Goal: Contribute content

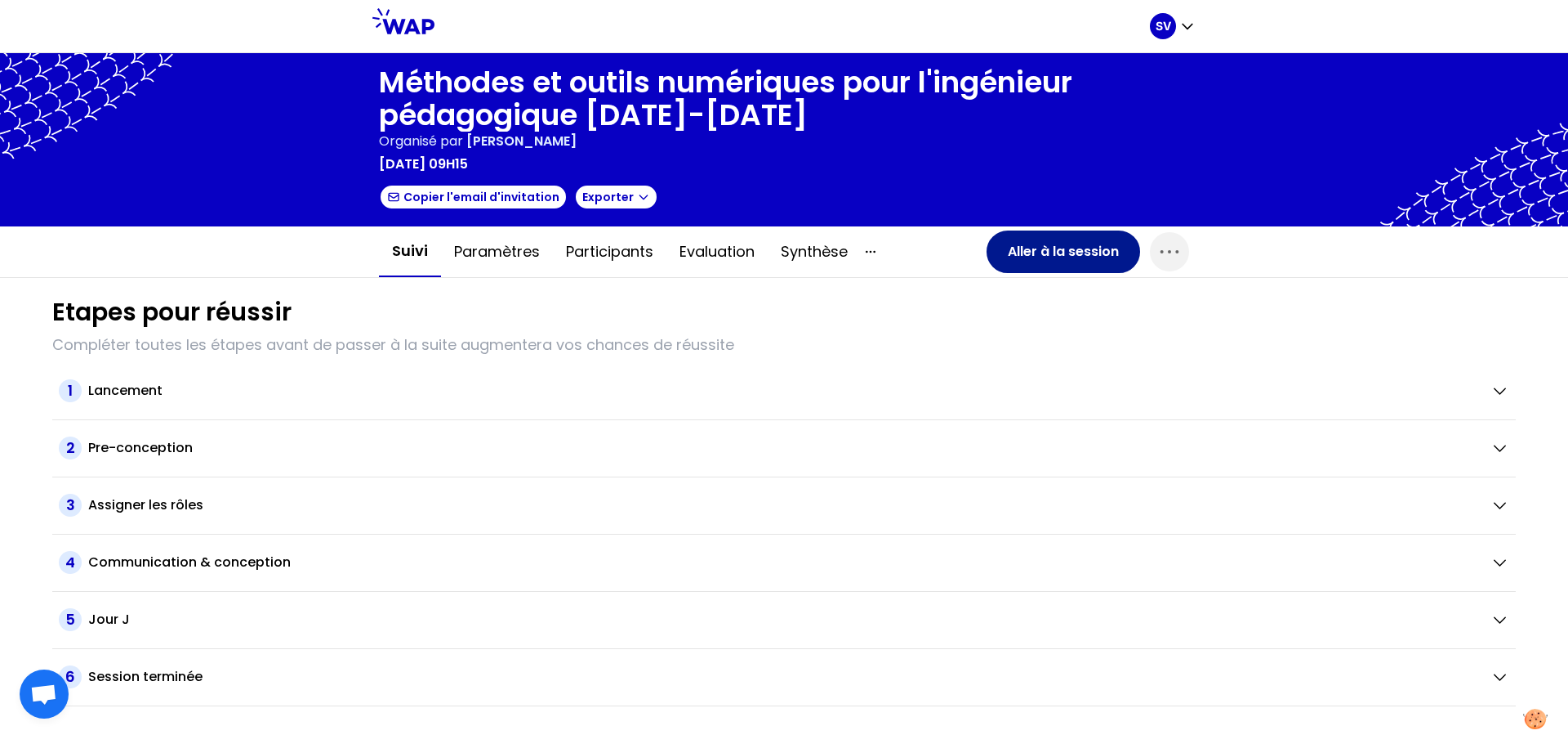
click at [1052, 251] on button "Aller à la session" at bounding box center [1063, 251] width 154 height 42
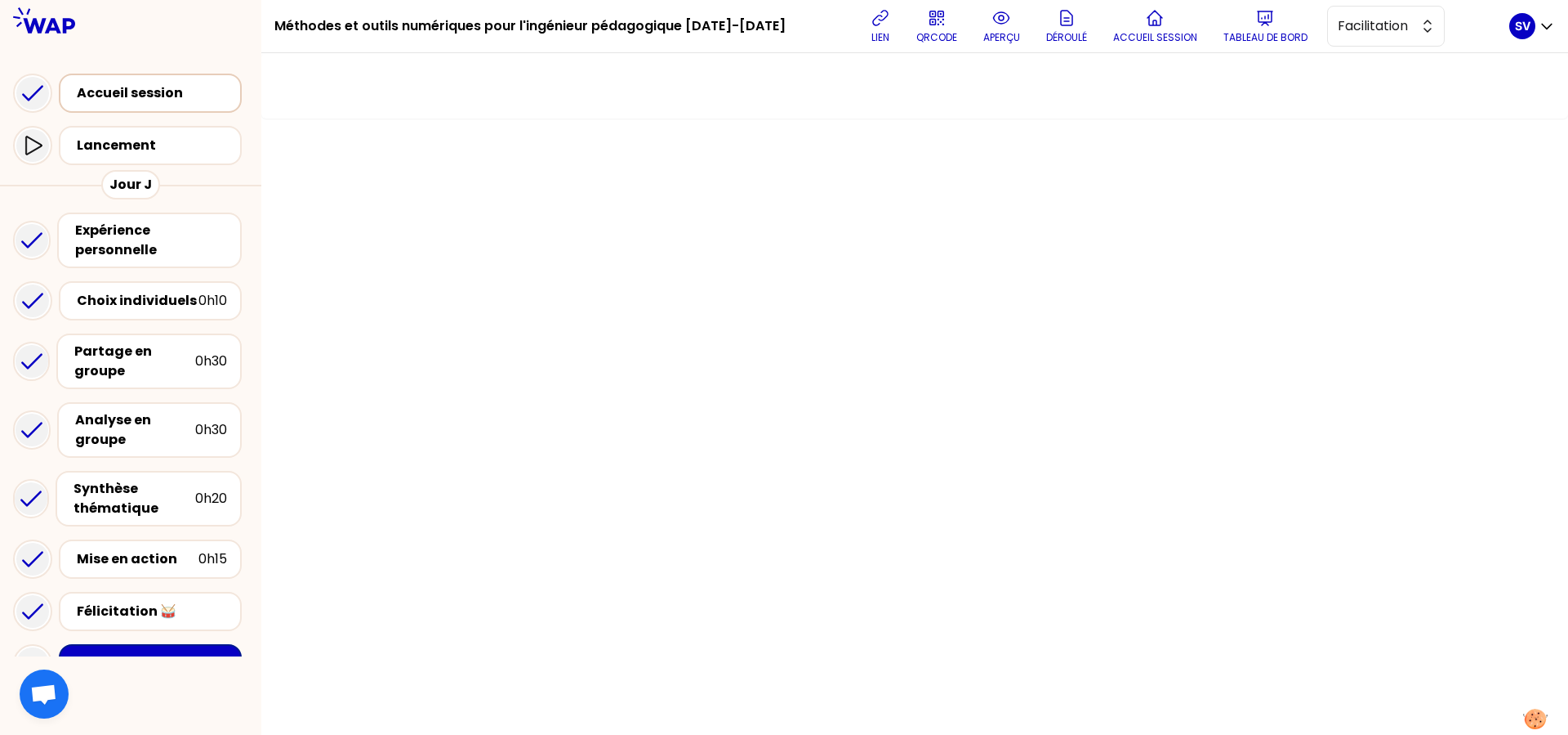
click at [123, 89] on div "Accueil session" at bounding box center [155, 93] width 157 height 20
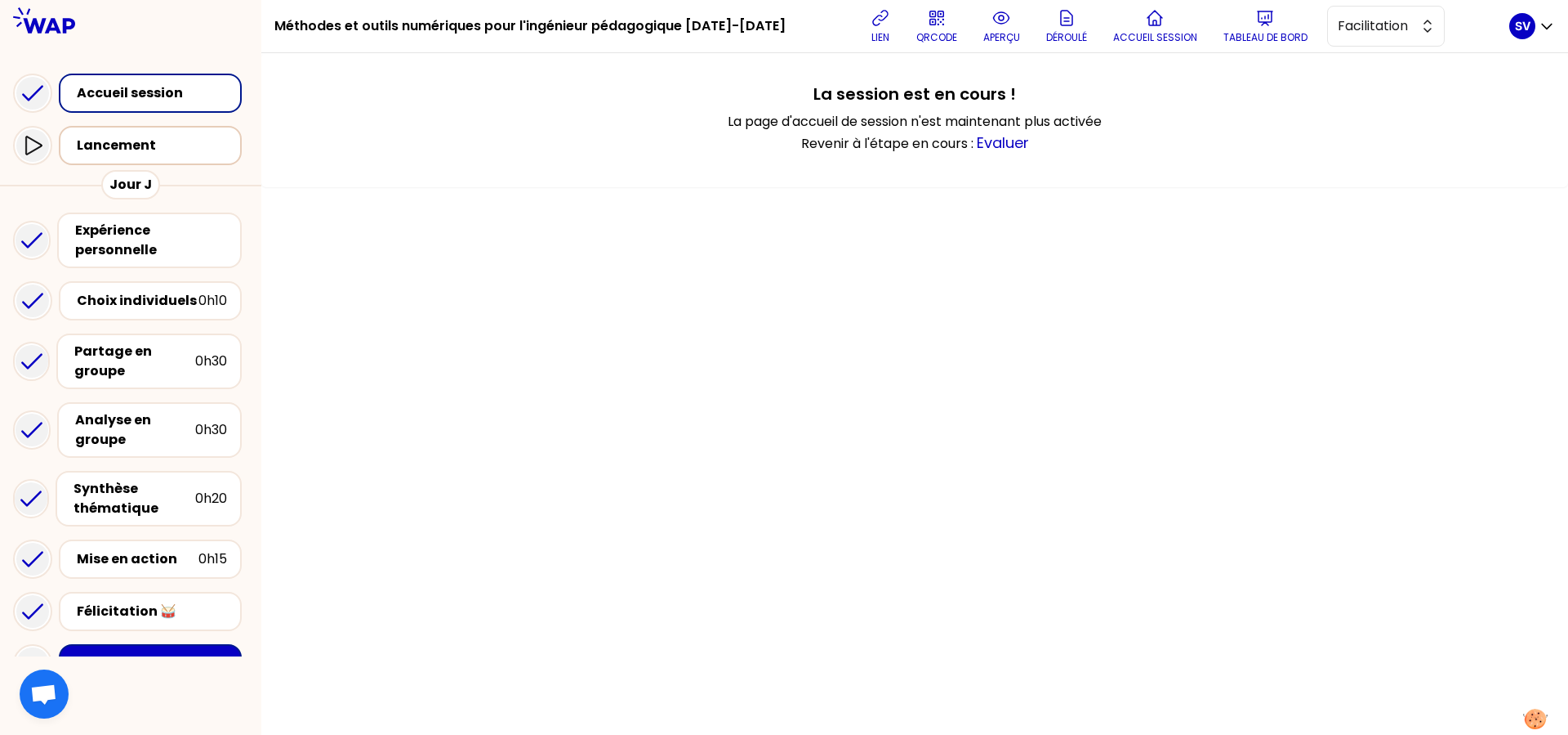
click at [135, 138] on div "Lancement" at bounding box center [155, 146] width 157 height 20
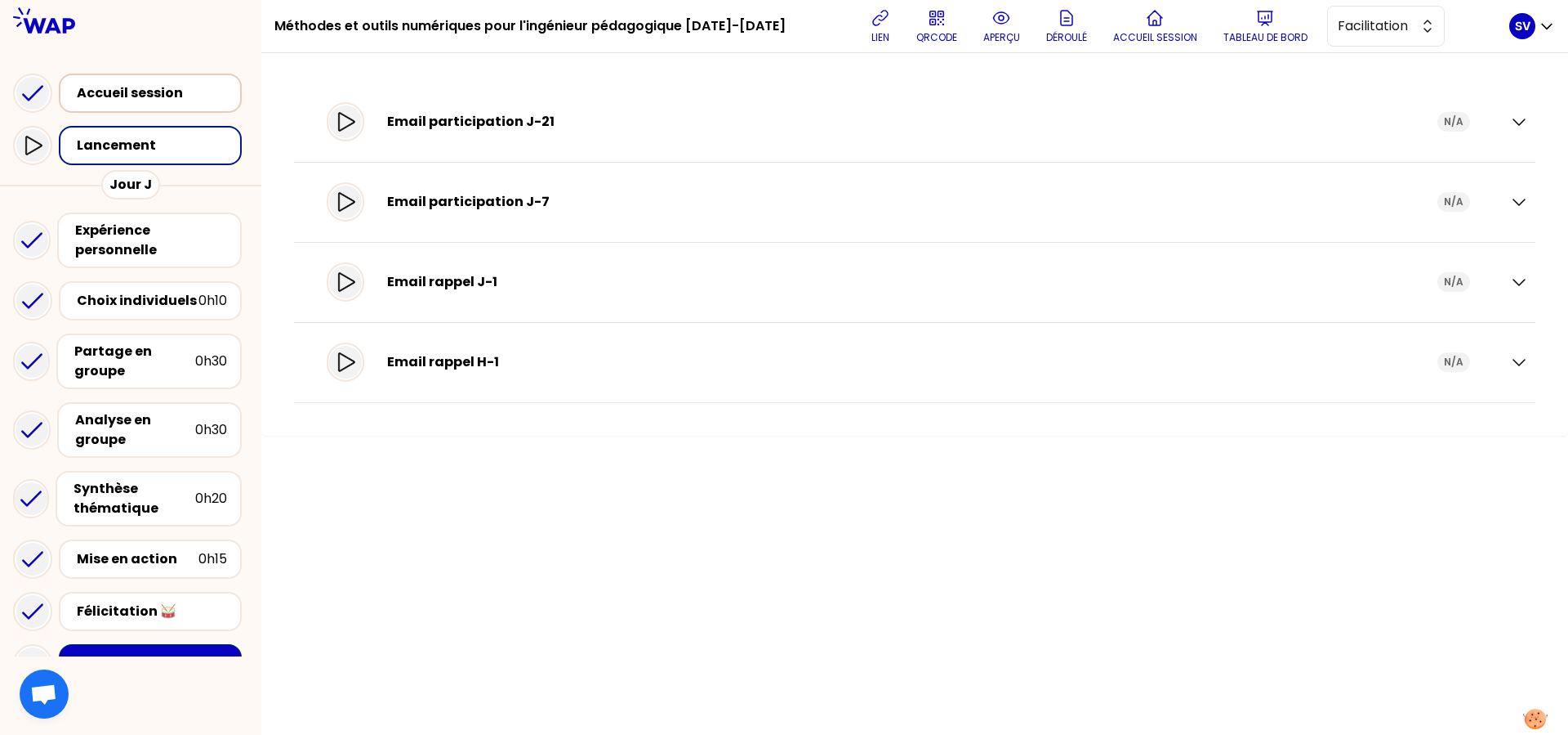
click at [115, 92] on div "Accueil session" at bounding box center [155, 93] width 157 height 20
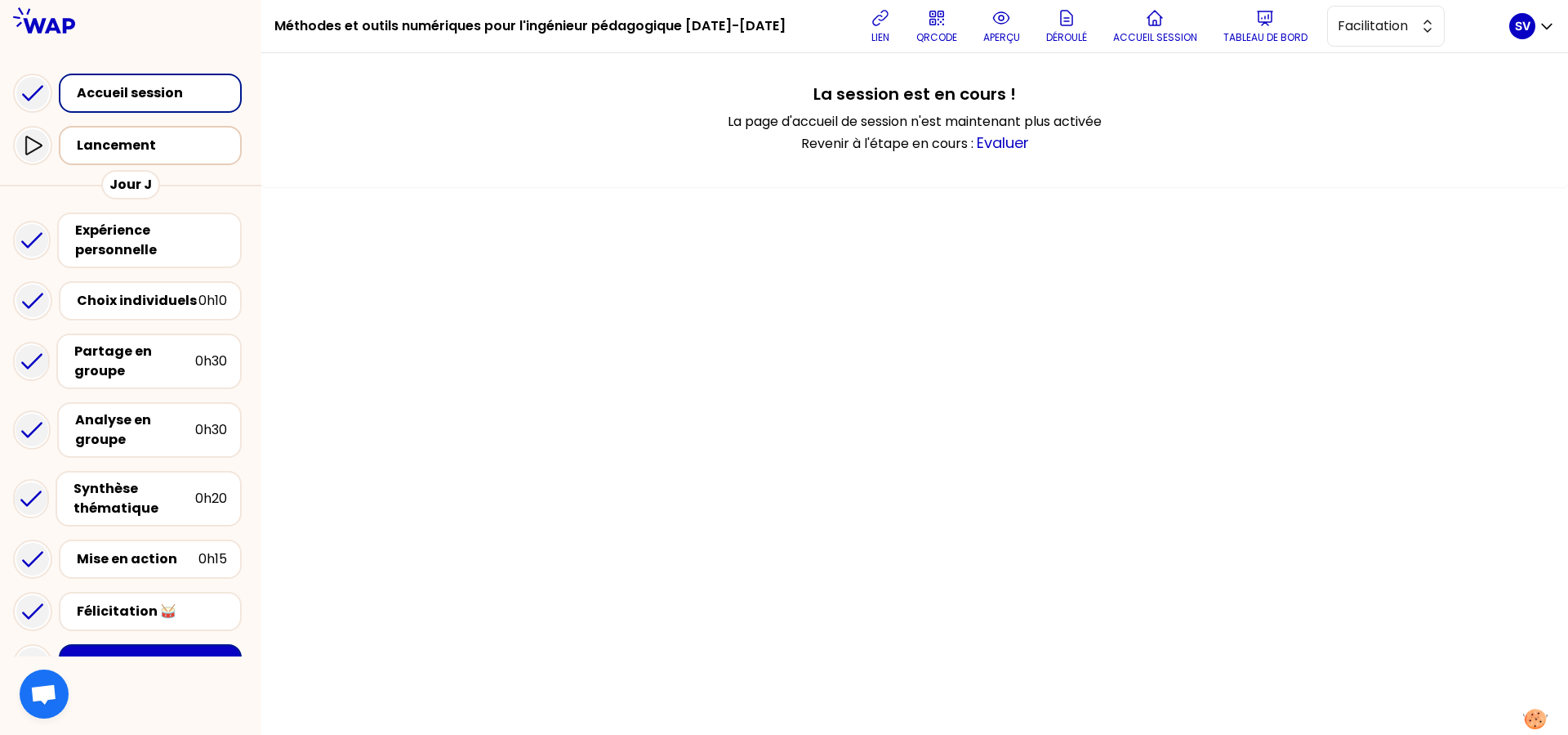
click at [138, 148] on div "Lancement" at bounding box center [155, 146] width 157 height 20
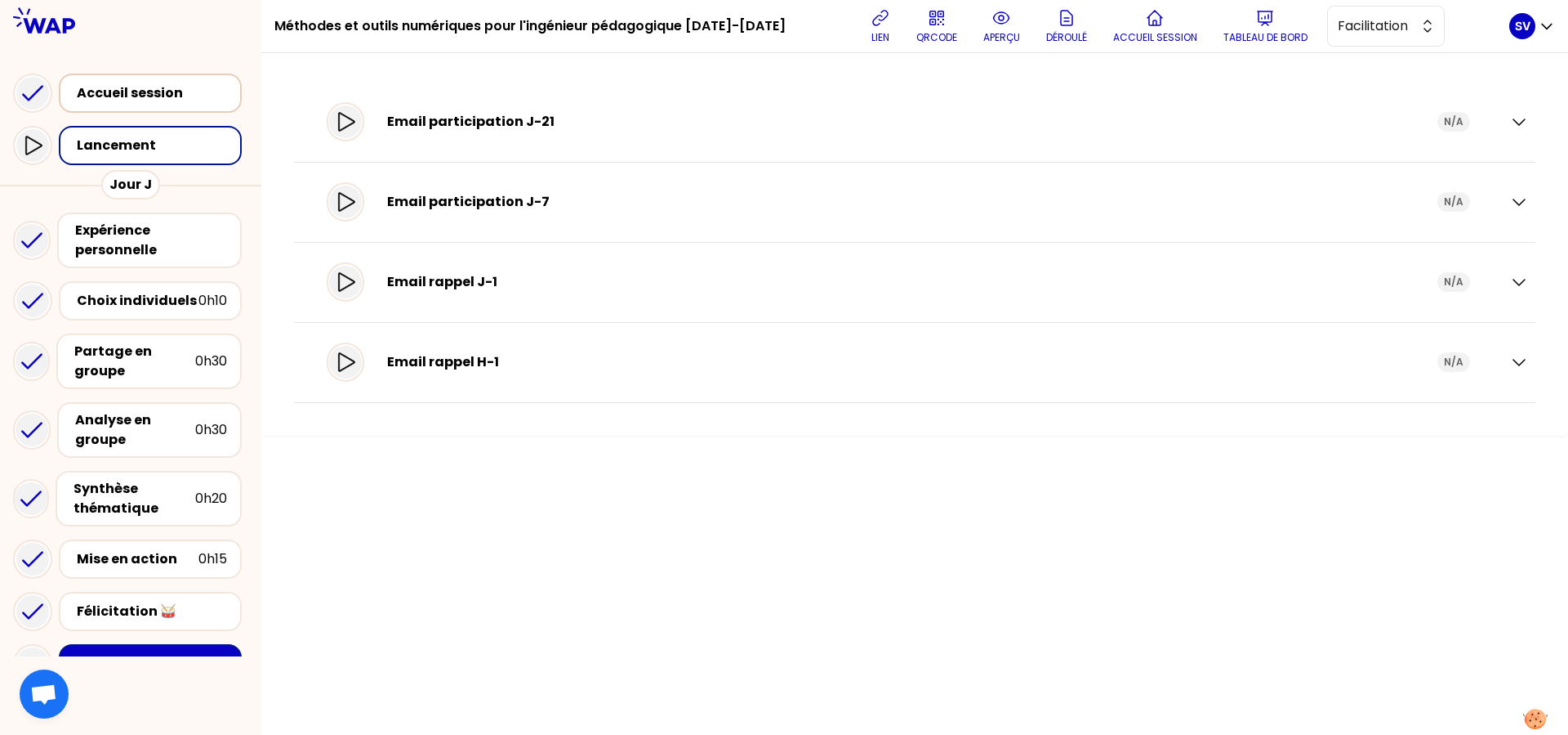
click at [123, 95] on div "Accueil session" at bounding box center [155, 93] width 157 height 20
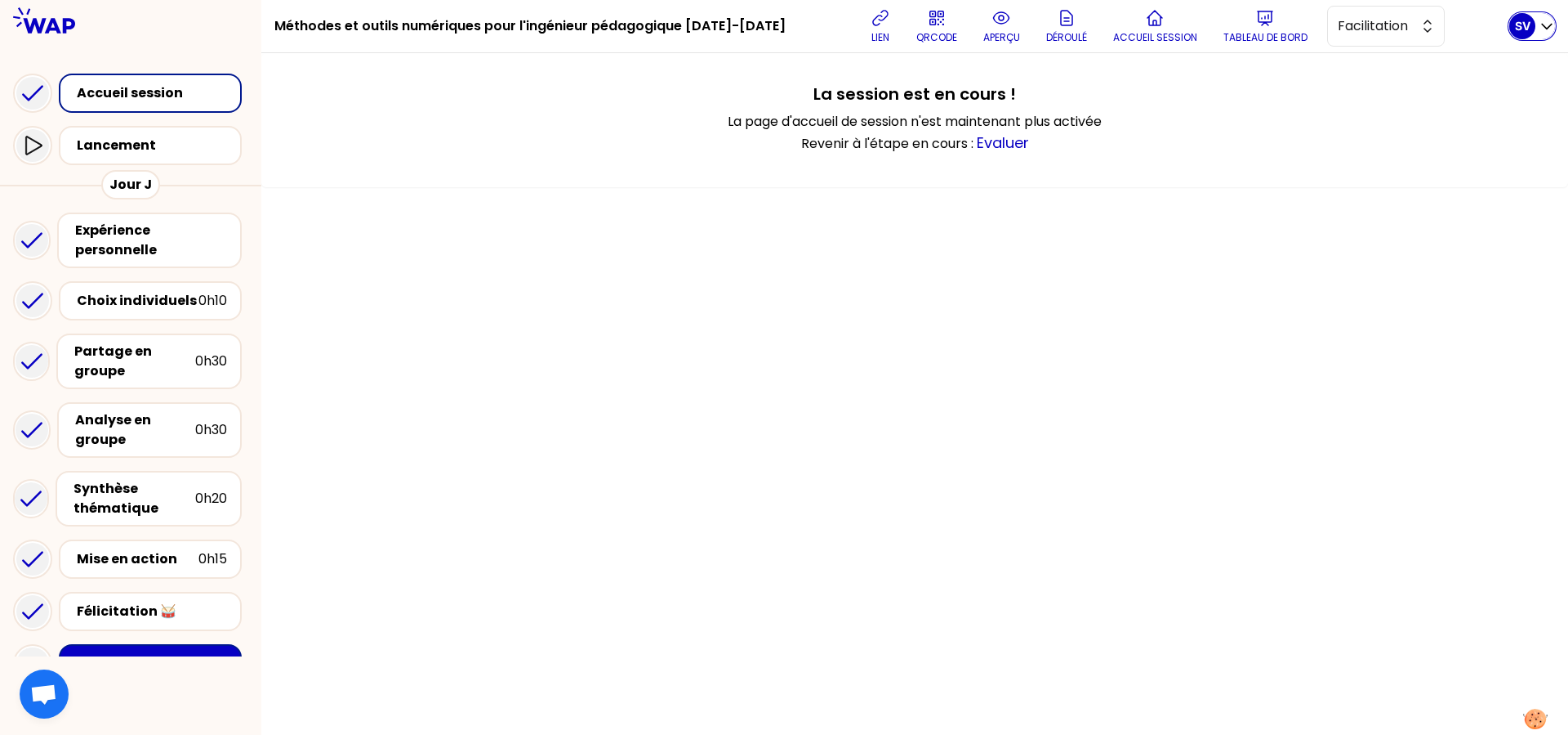
click at [1253, 33] on div "SV" at bounding box center [1522, 26] width 26 height 26
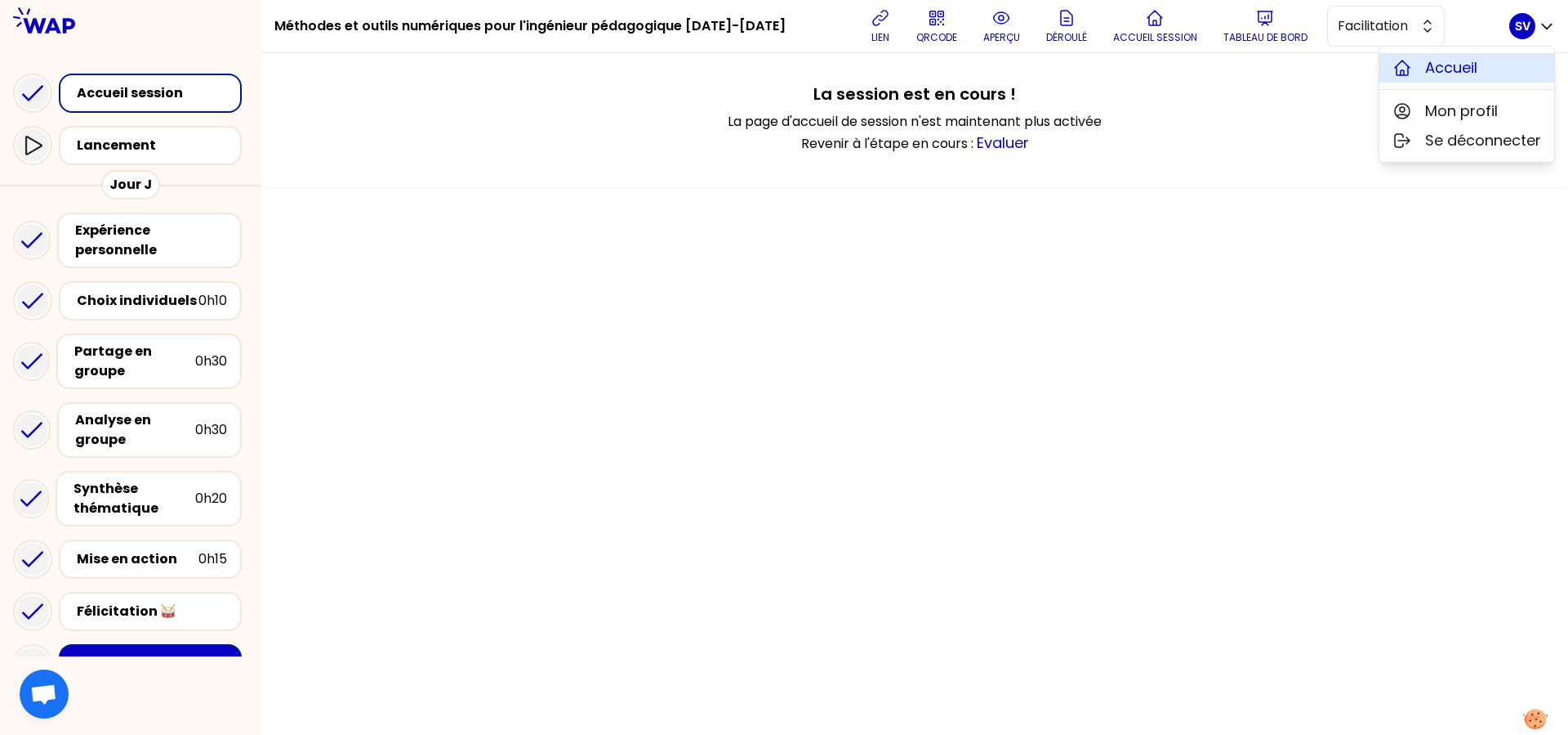
click at [1253, 72] on span "Accueil" at bounding box center [1451, 67] width 52 height 23
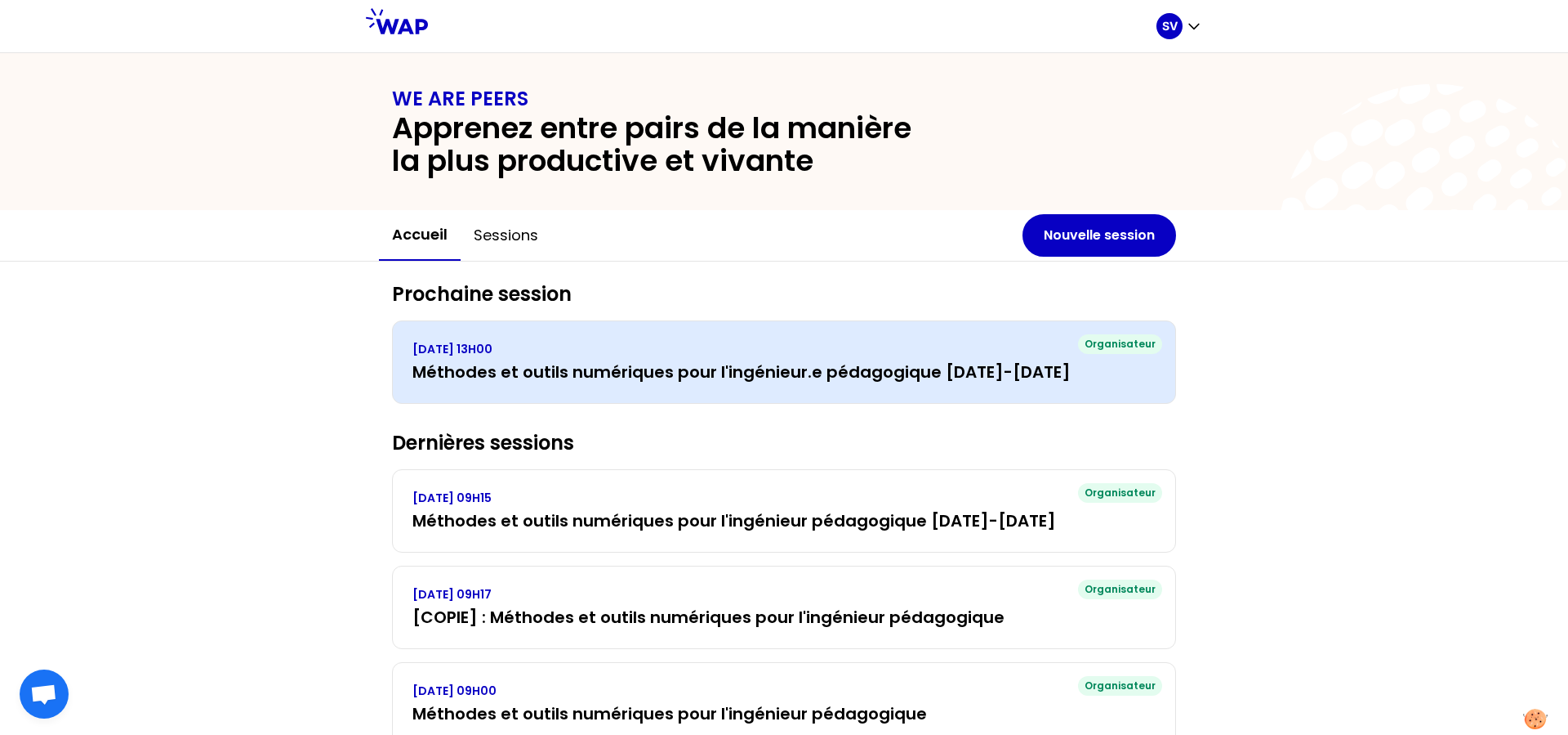
click at [545, 365] on h3 "Méthodes et outils numériques pour l'ingénieur.e pédagogique [DATE]-[DATE]" at bounding box center [784, 371] width 744 height 23
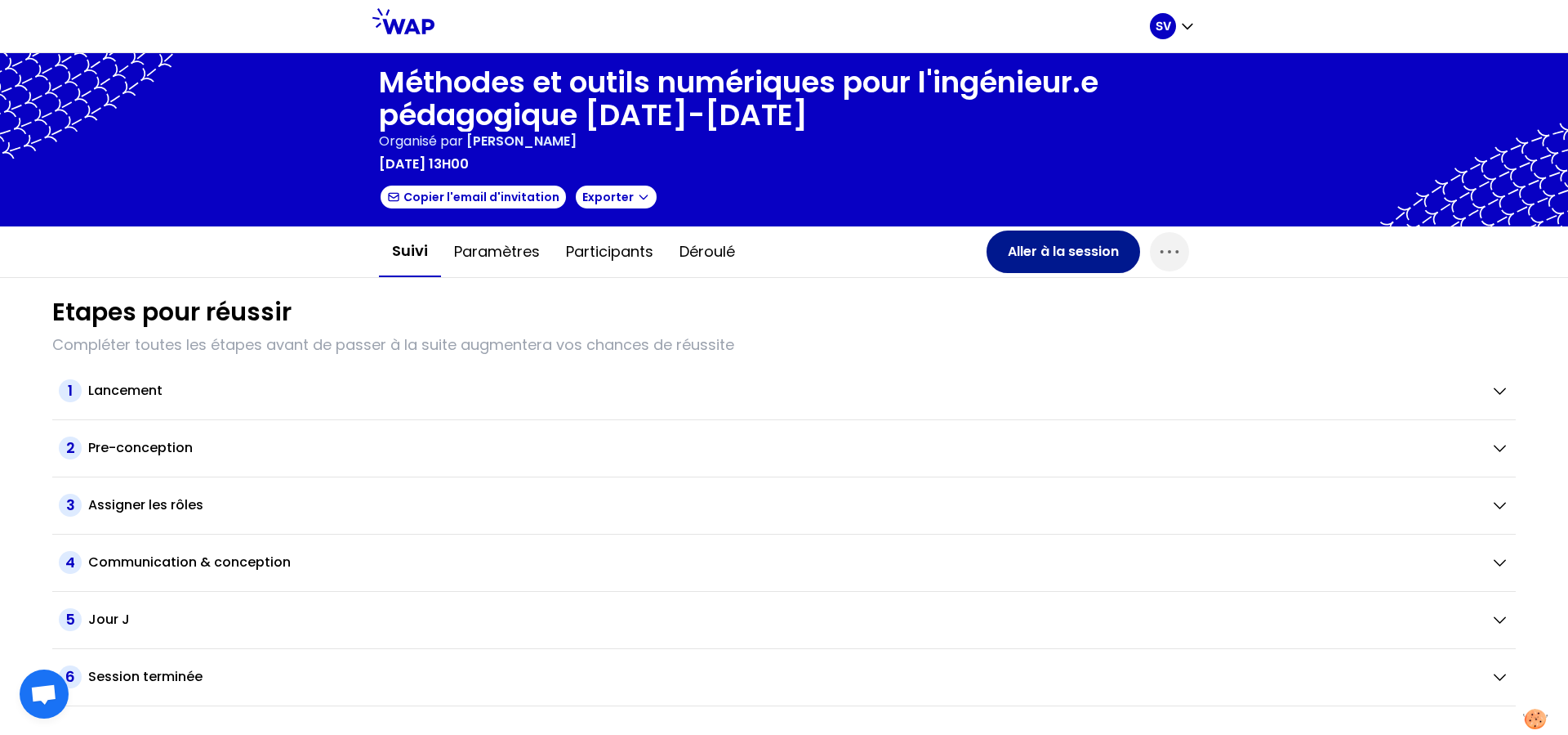
click at [1047, 257] on button "Aller à la session" at bounding box center [1063, 251] width 154 height 42
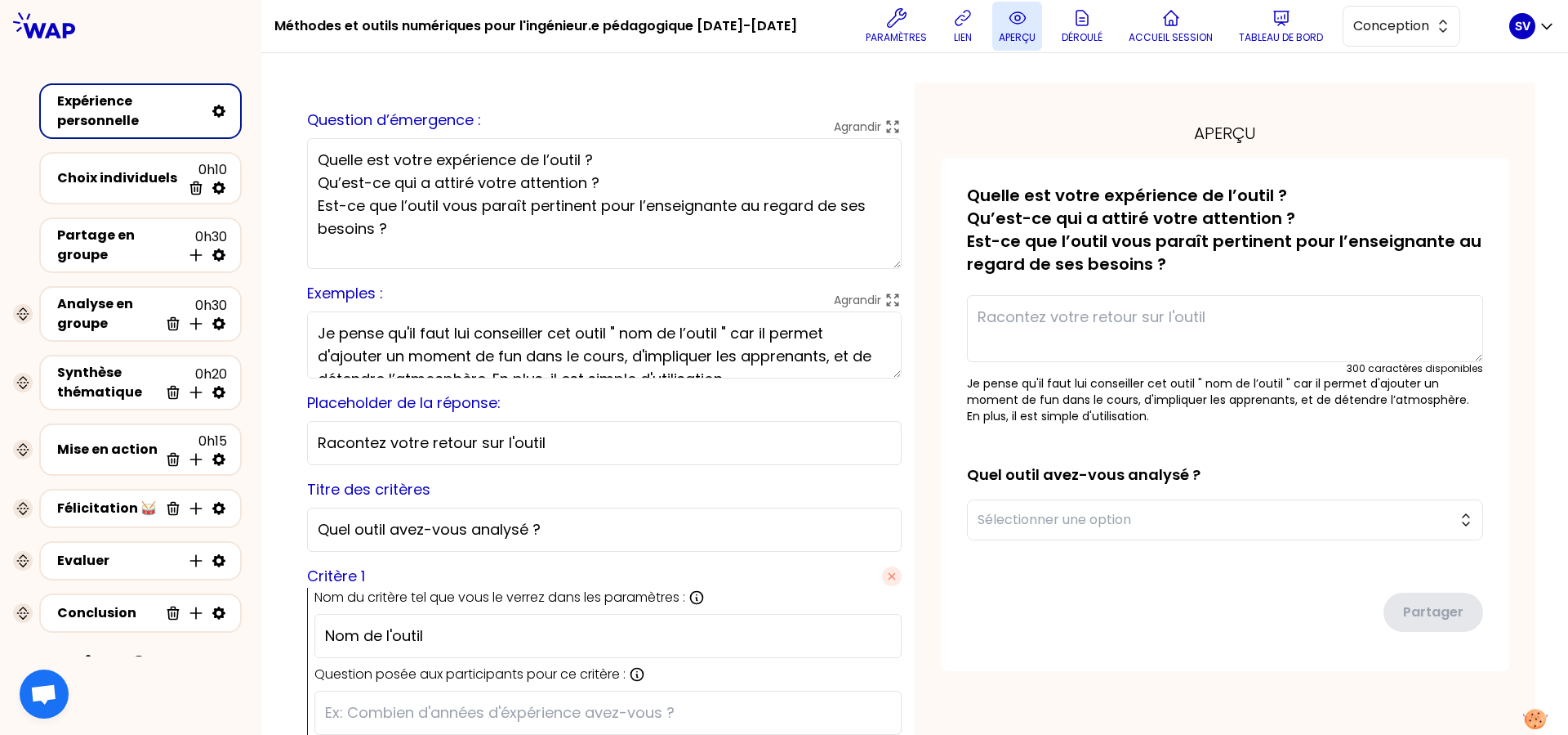
click at [1007, 27] on icon at bounding box center [1017, 18] width 20 height 20
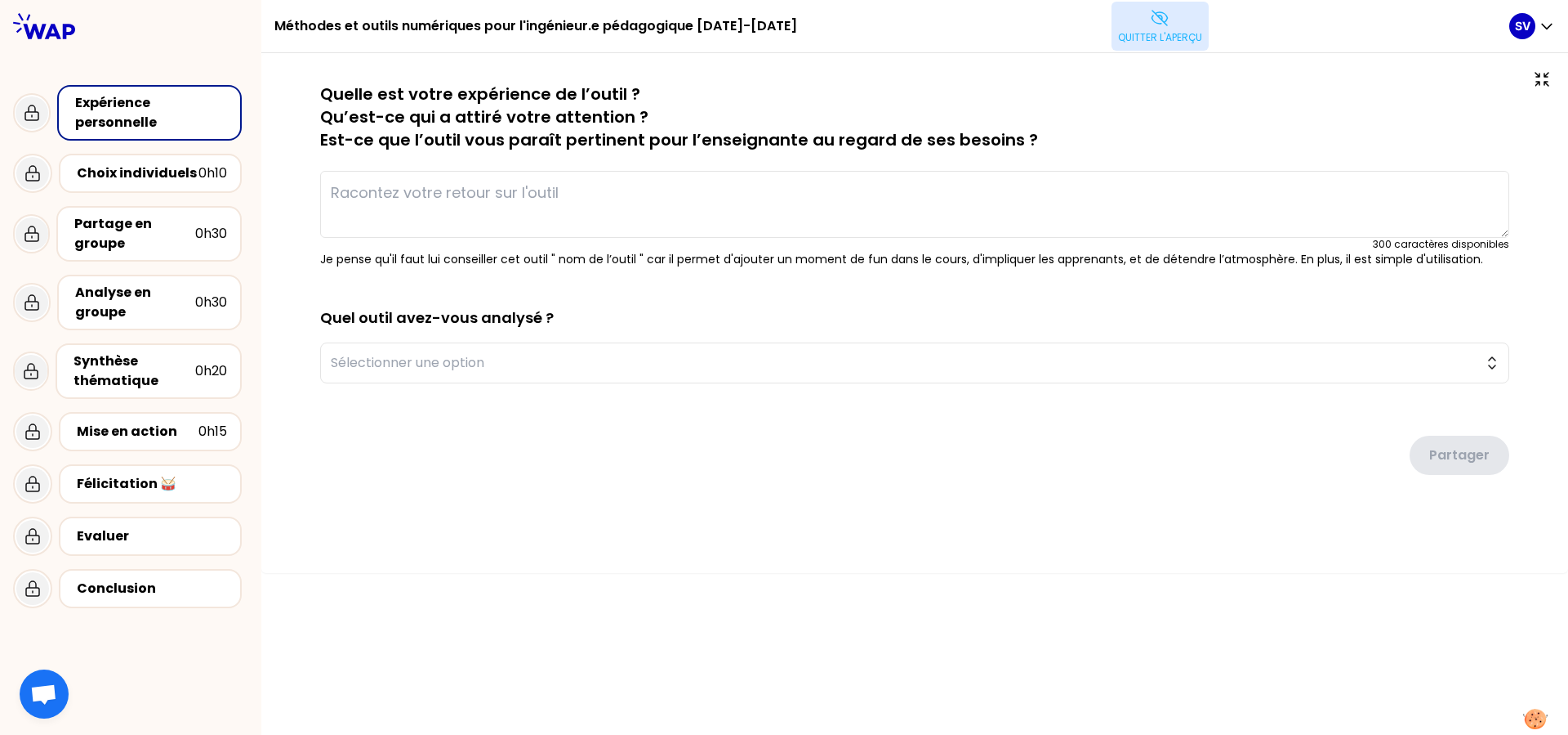
click at [1132, 37] on p "Quitter l'aperçu" at bounding box center [1160, 37] width 84 height 13
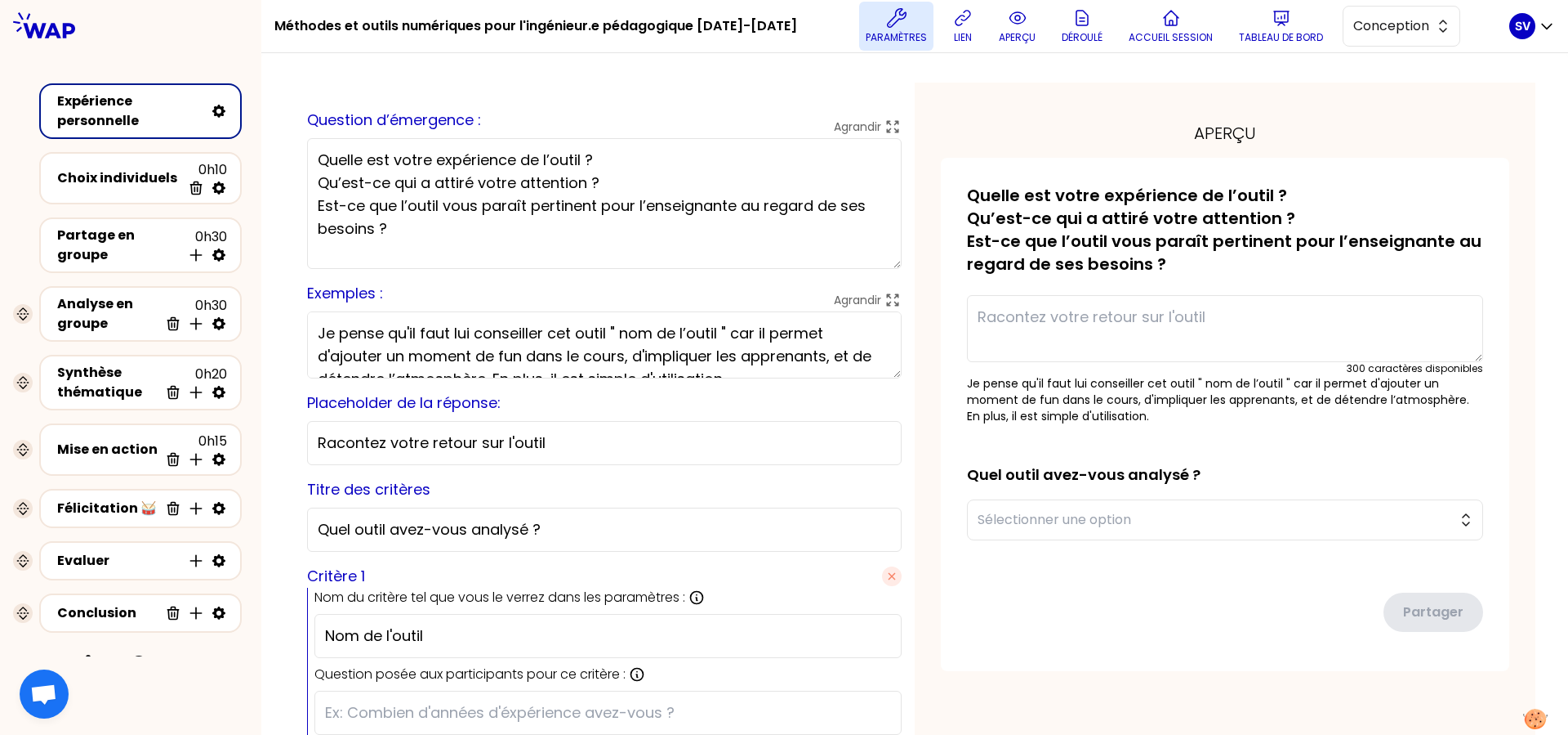
click at [886, 17] on icon at bounding box center [896, 18] width 20 height 20
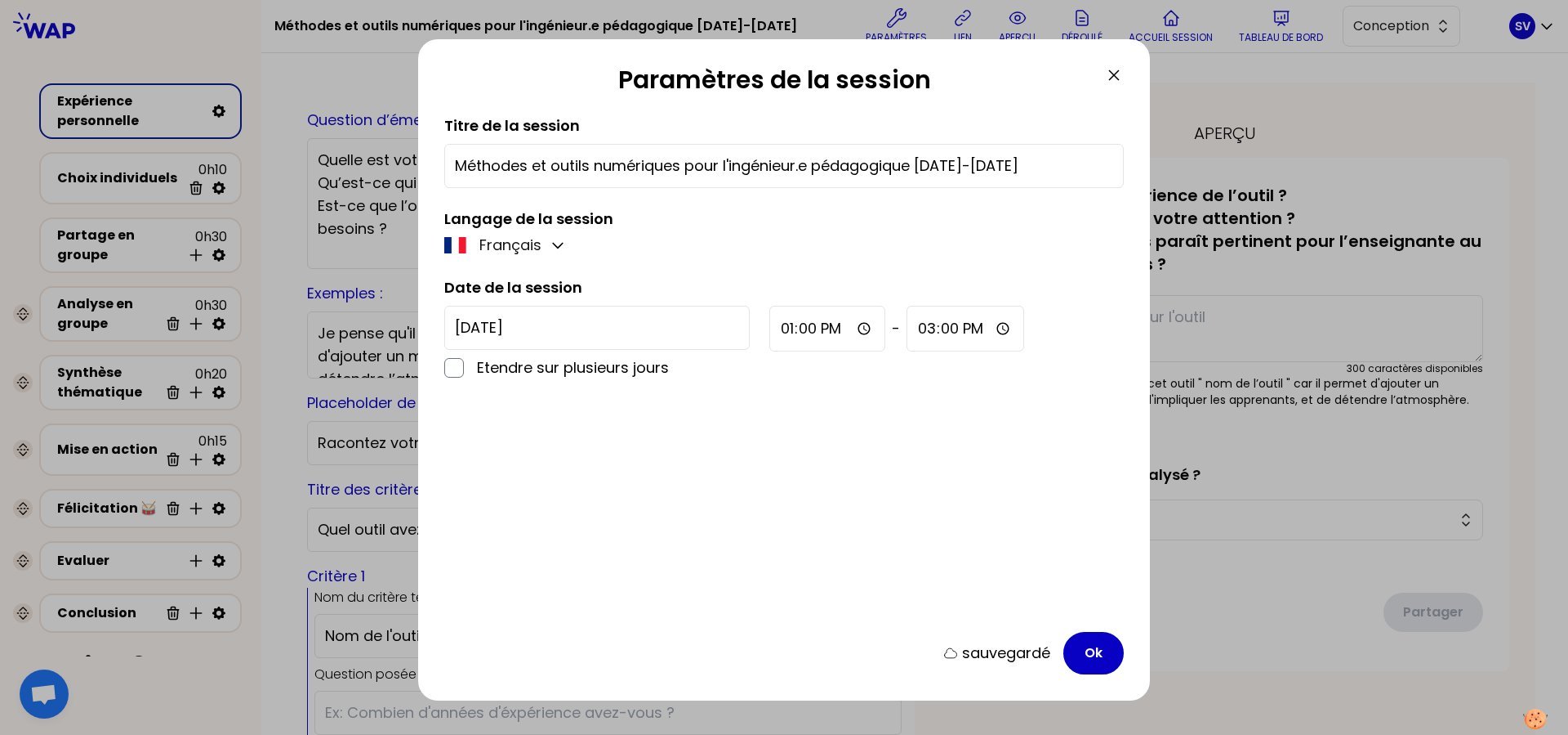
click at [1112, 66] on icon at bounding box center [1114, 75] width 20 height 20
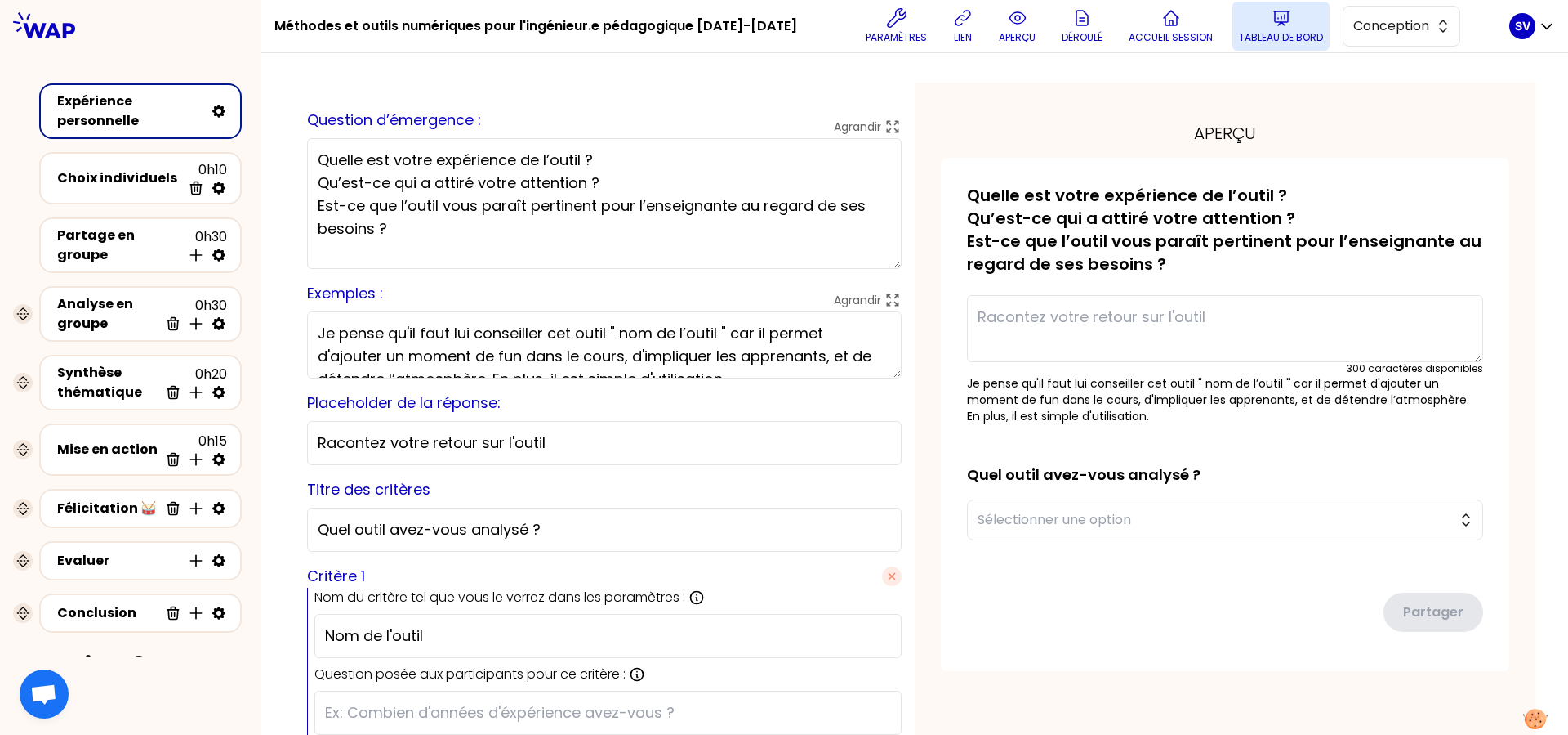
click at [1253, 9] on icon at bounding box center [1281, 18] width 20 height 20
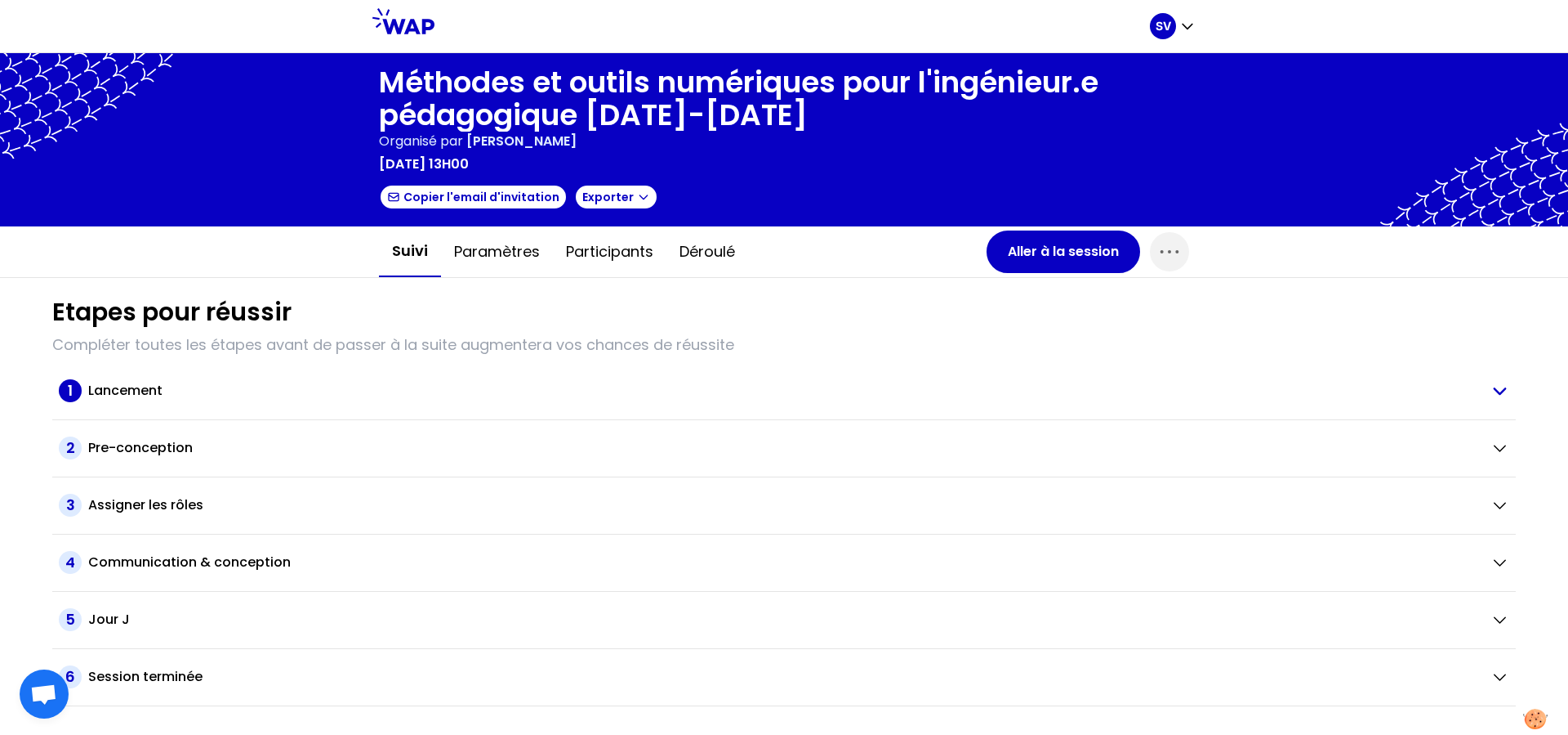
click at [115, 388] on h2 "Lancement" at bounding box center [125, 391] width 74 height 20
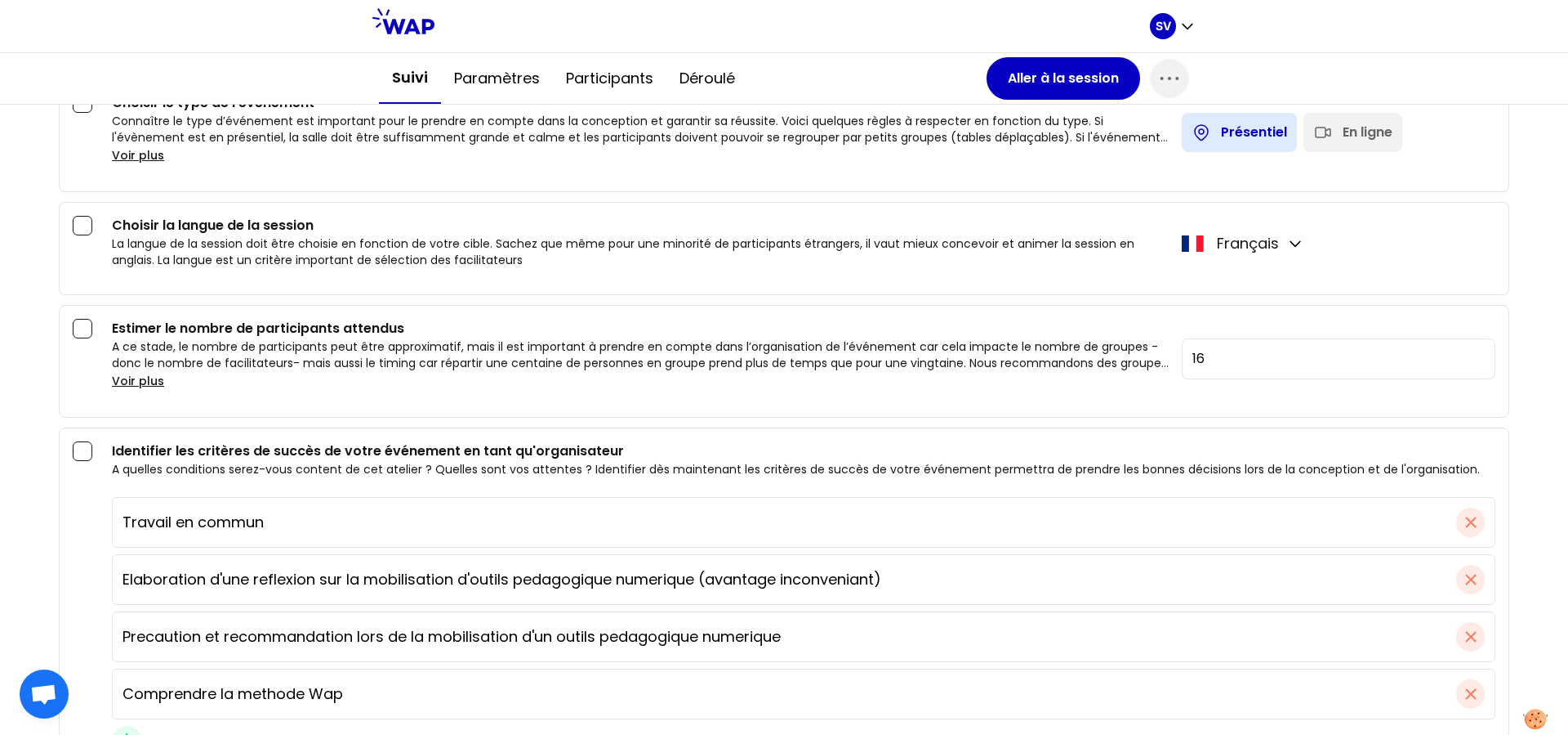
scroll to position [150, 0]
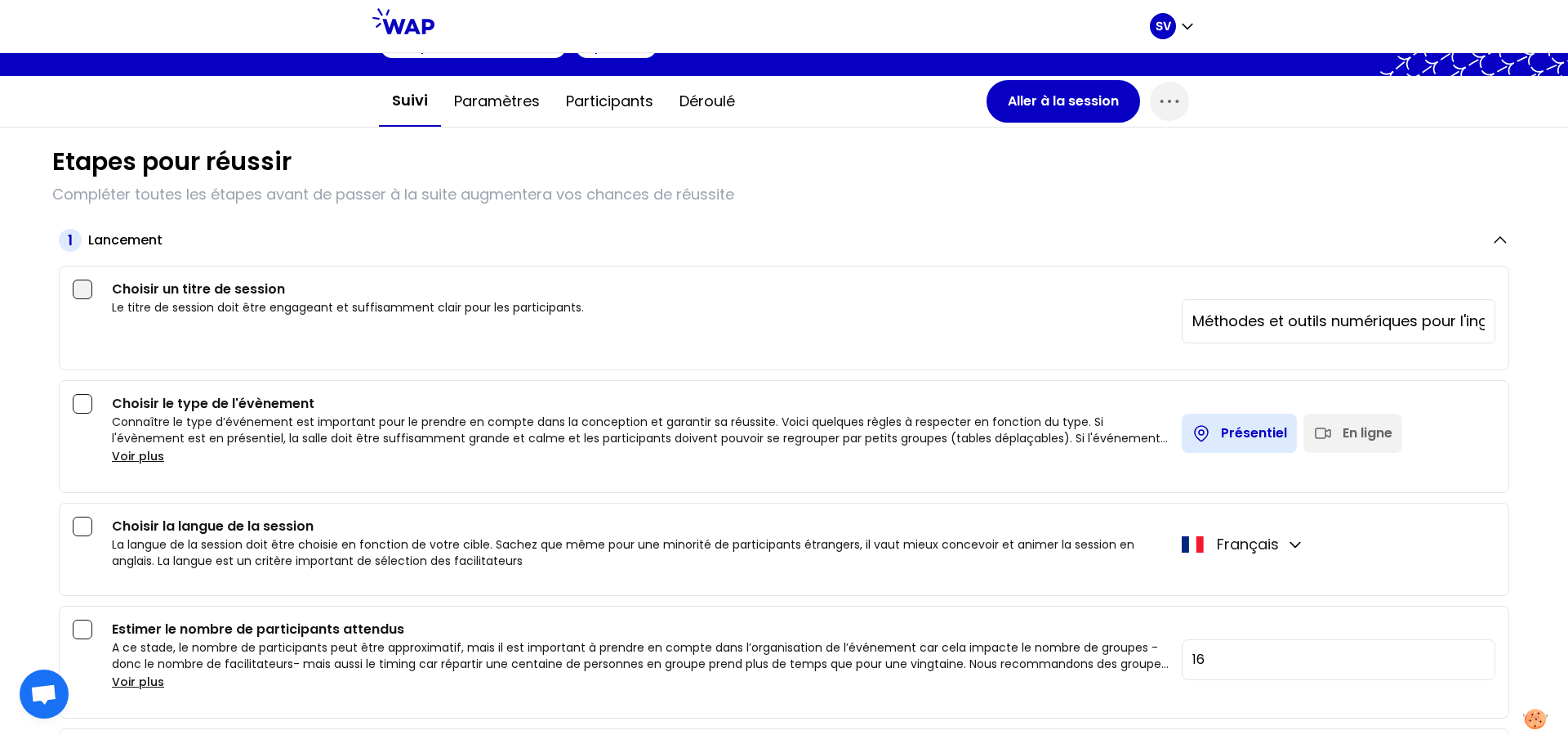
click at [84, 293] on div at bounding box center [83, 289] width 20 height 20
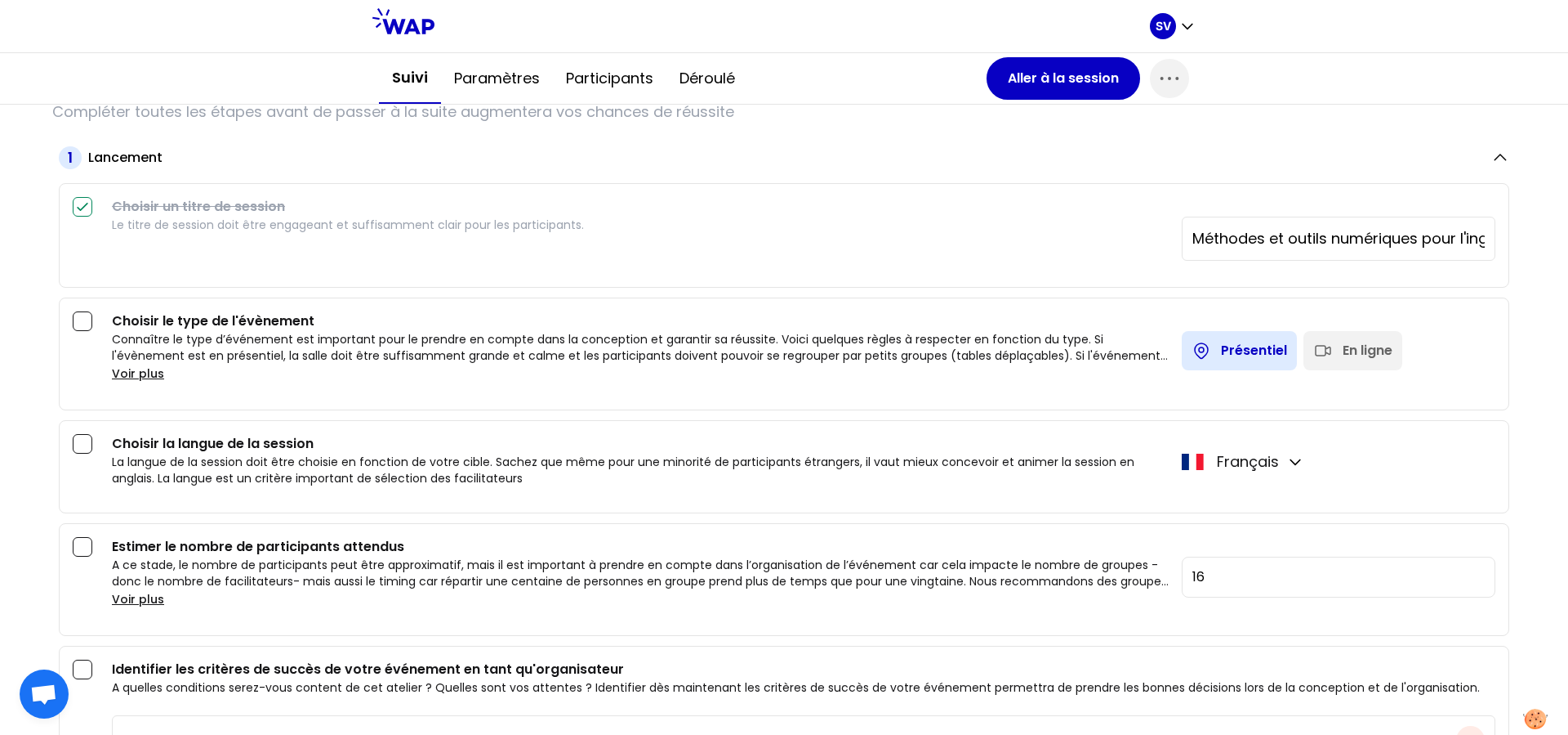
scroll to position [301, 0]
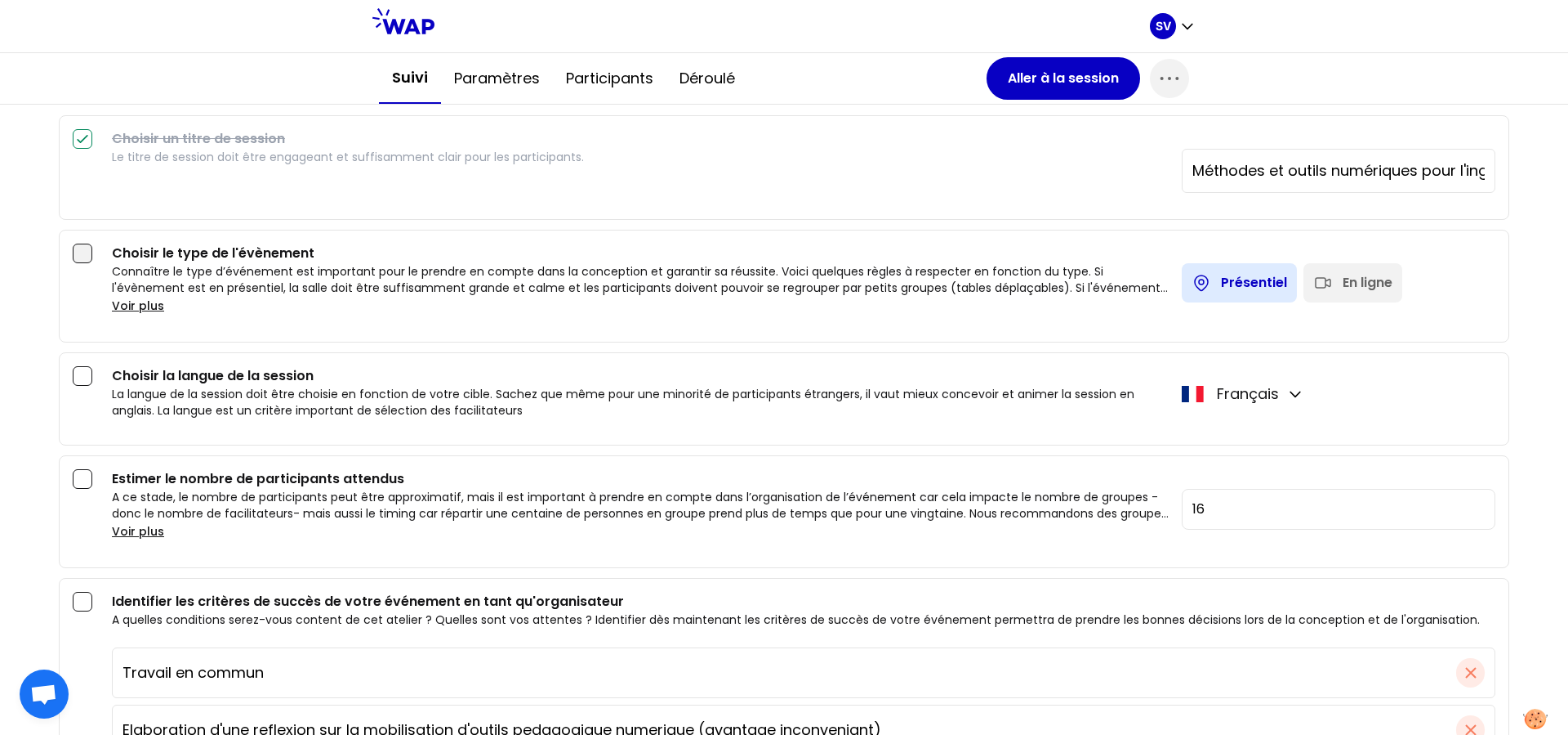
click at [85, 259] on div at bounding box center [83, 254] width 20 height 20
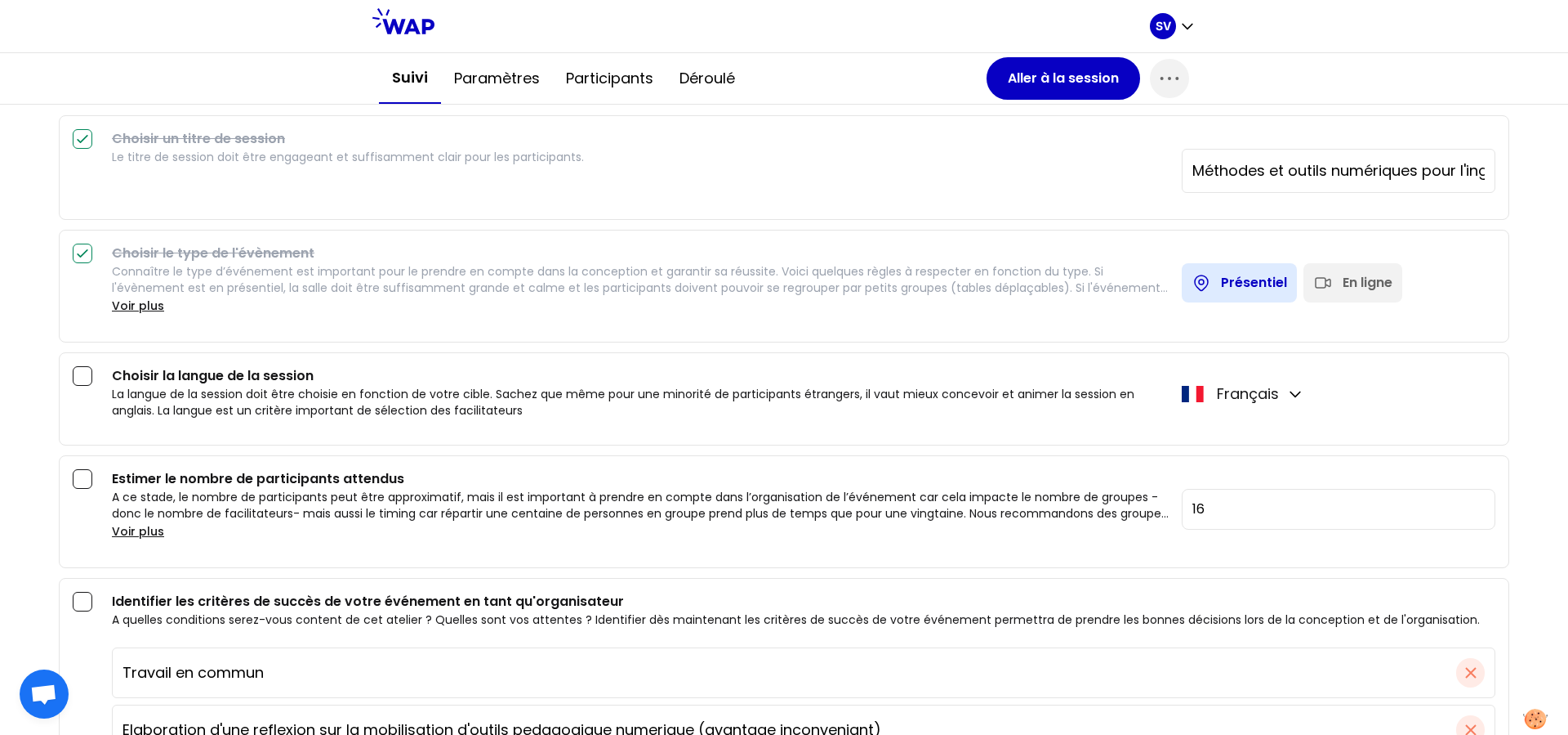
click at [79, 374] on div at bounding box center [83, 376] width 20 height 20
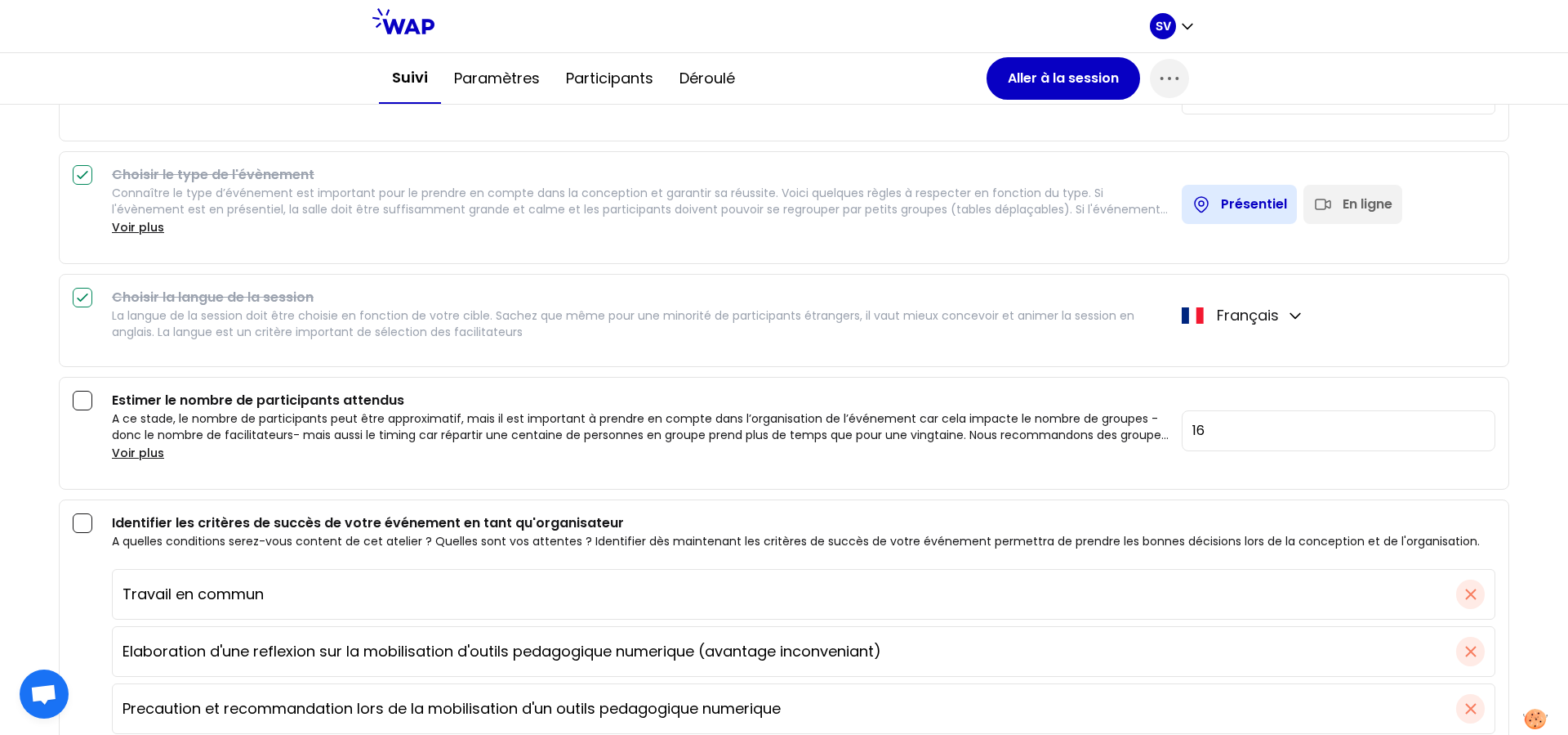
scroll to position [451, 0]
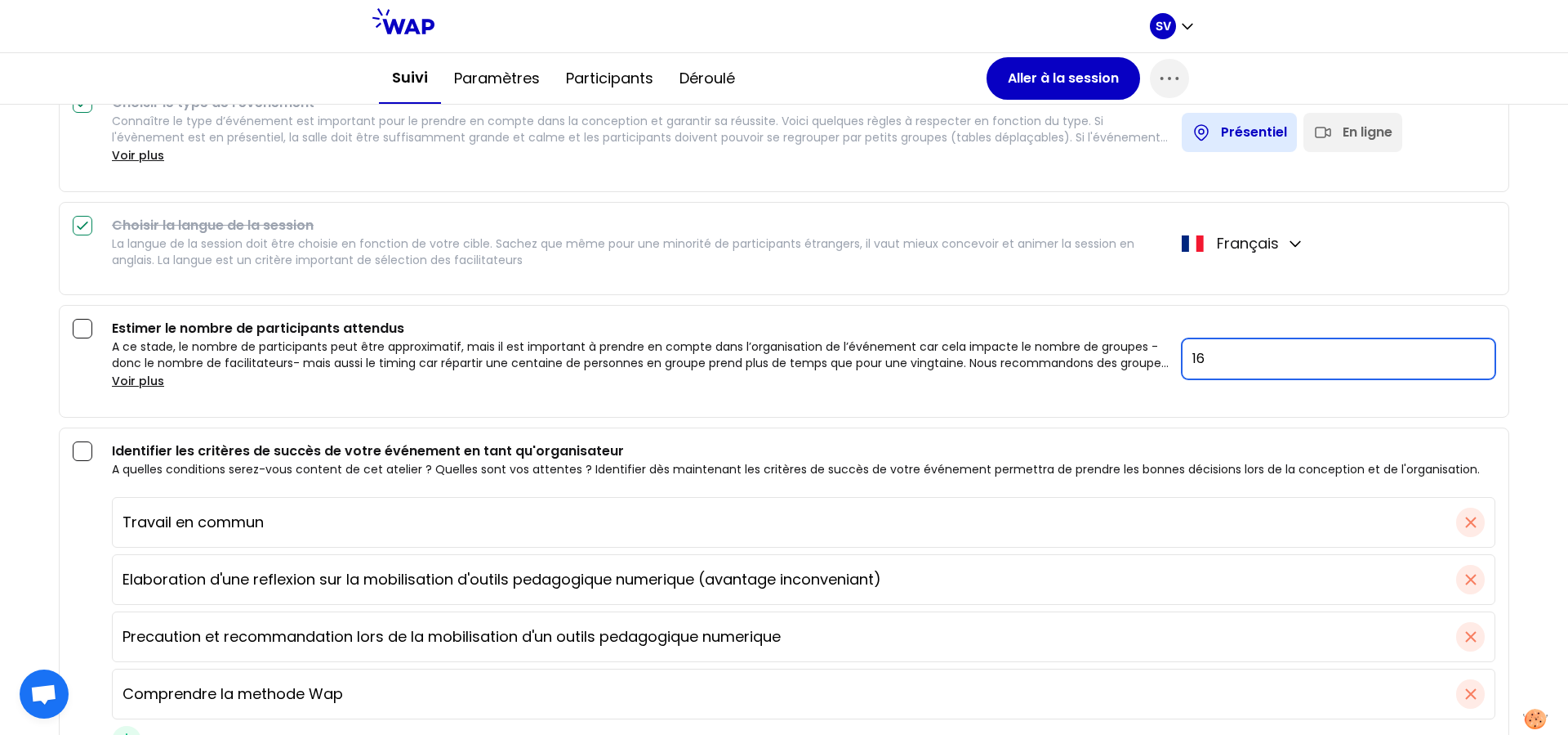
click at [1203, 362] on input "16" at bounding box center [1338, 358] width 314 height 41
drag, startPoint x: 1203, startPoint y: 362, endPoint x: 1189, endPoint y: 365, distance: 14.3
click at [1189, 365] on input "16" at bounding box center [1338, 358] width 314 height 41
type input "12"
click at [79, 334] on div at bounding box center [83, 329] width 20 height 20
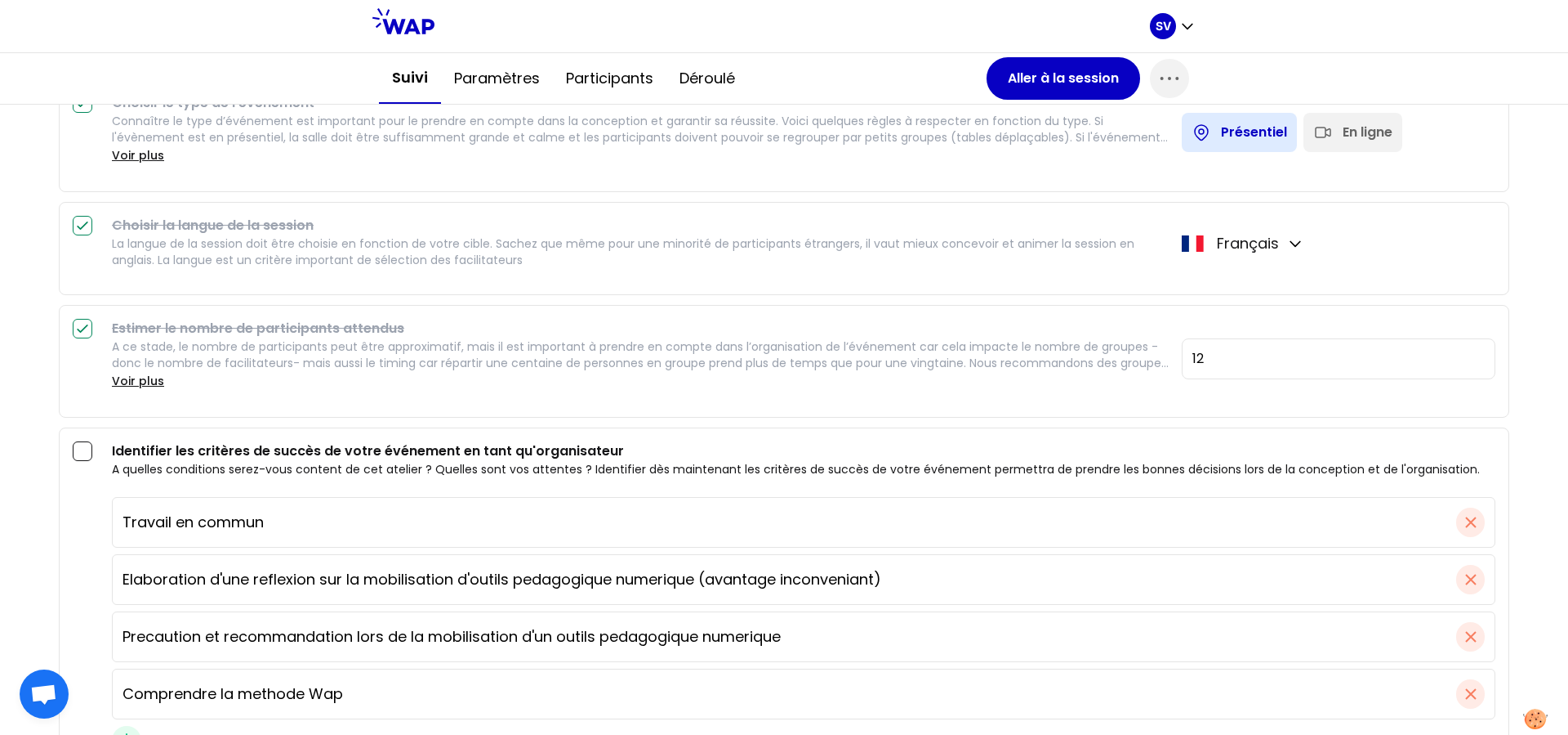
click at [335, 440] on div "Identifier les critères de succès de votre événement en tant qu'organisateur A …" at bounding box center [784, 604] width 1450 height 355
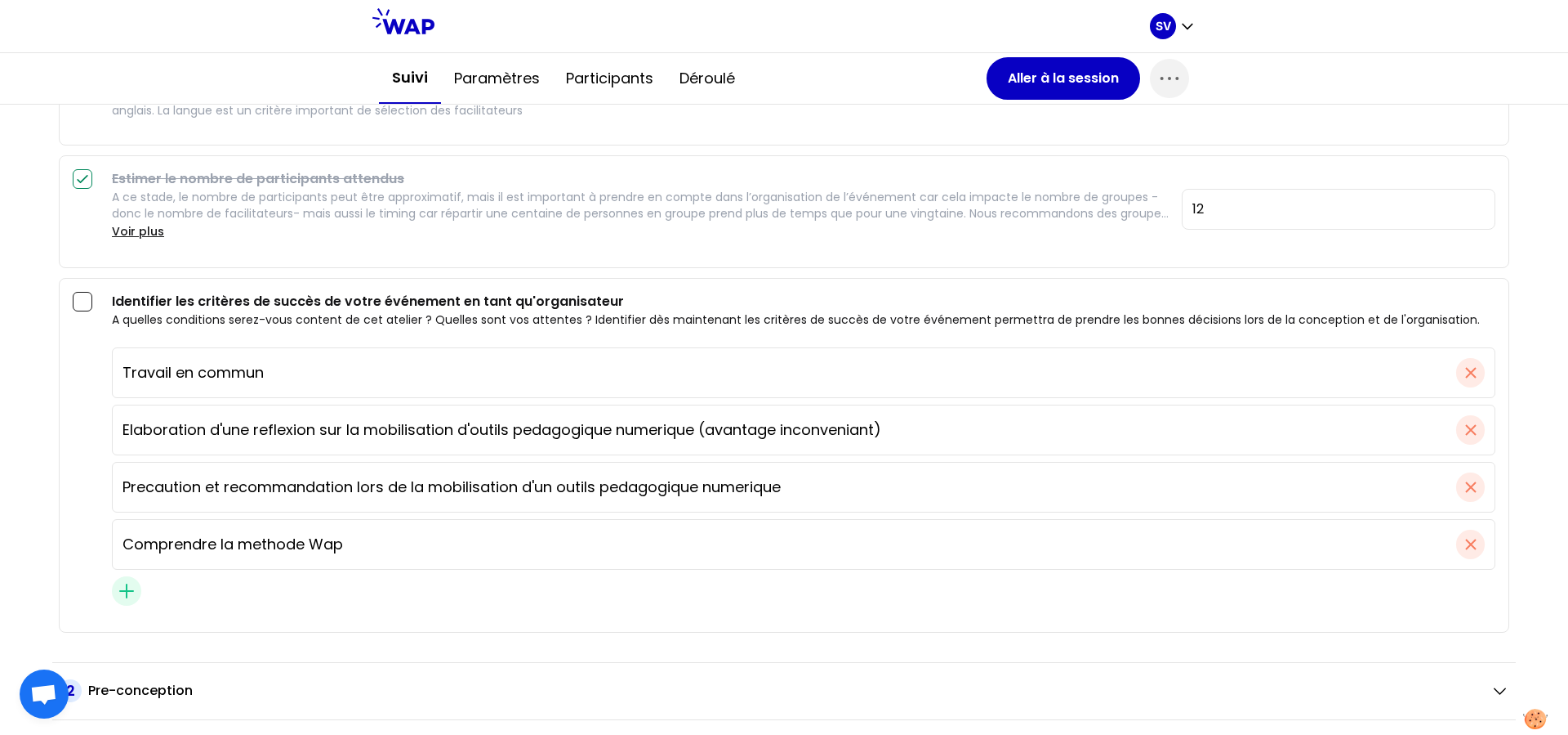
scroll to position [752, 0]
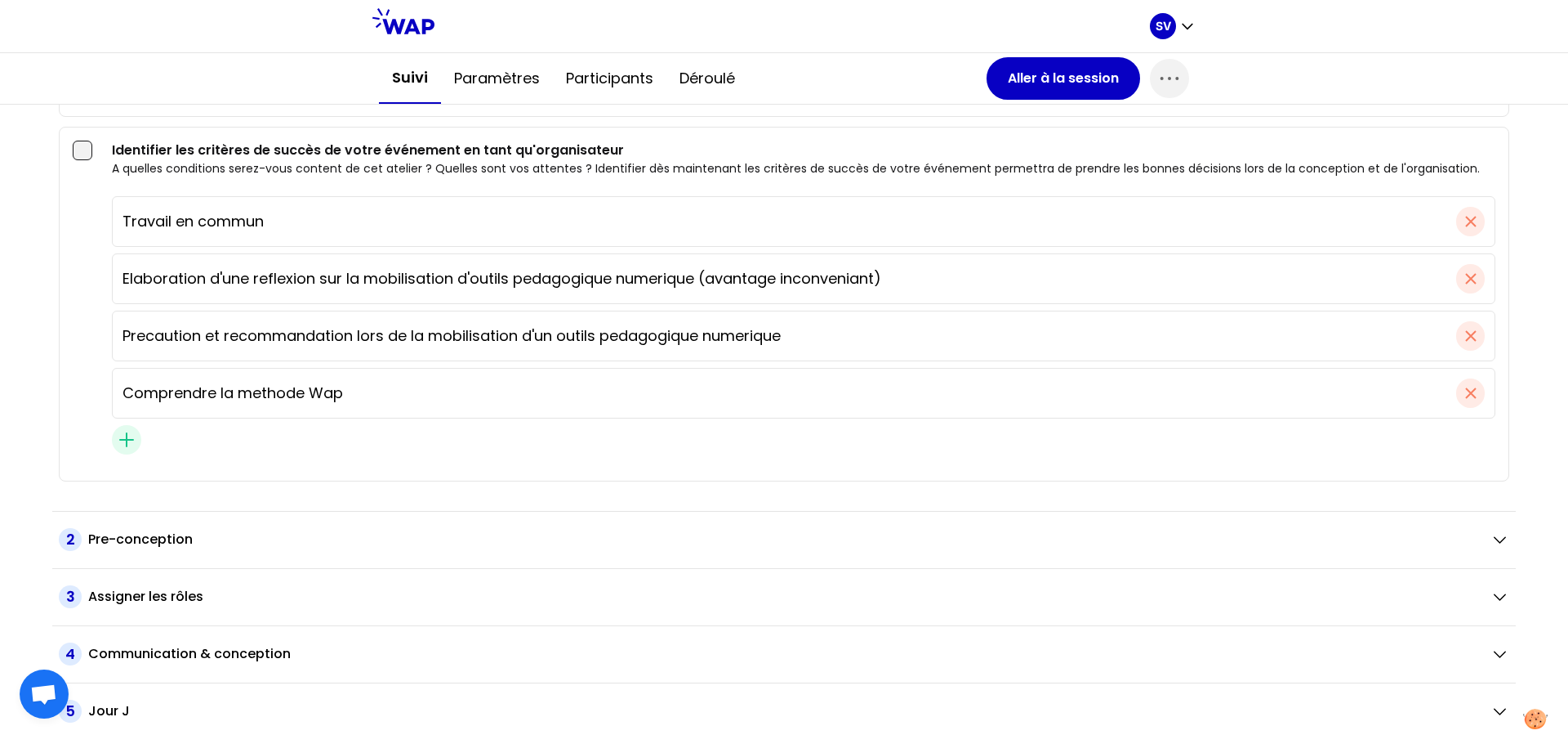
click at [80, 147] on div at bounding box center [83, 151] width 20 height 20
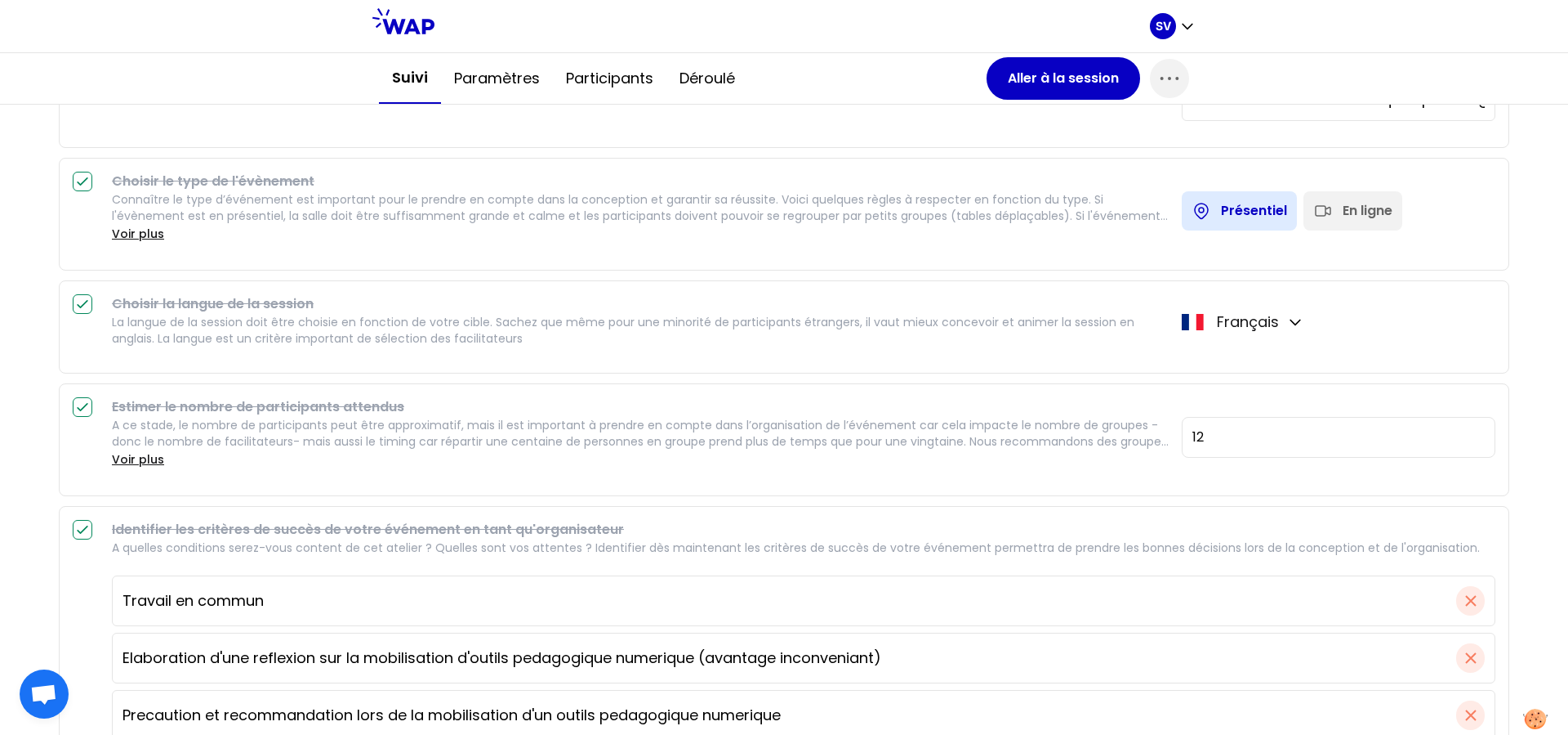
scroll to position [63, 0]
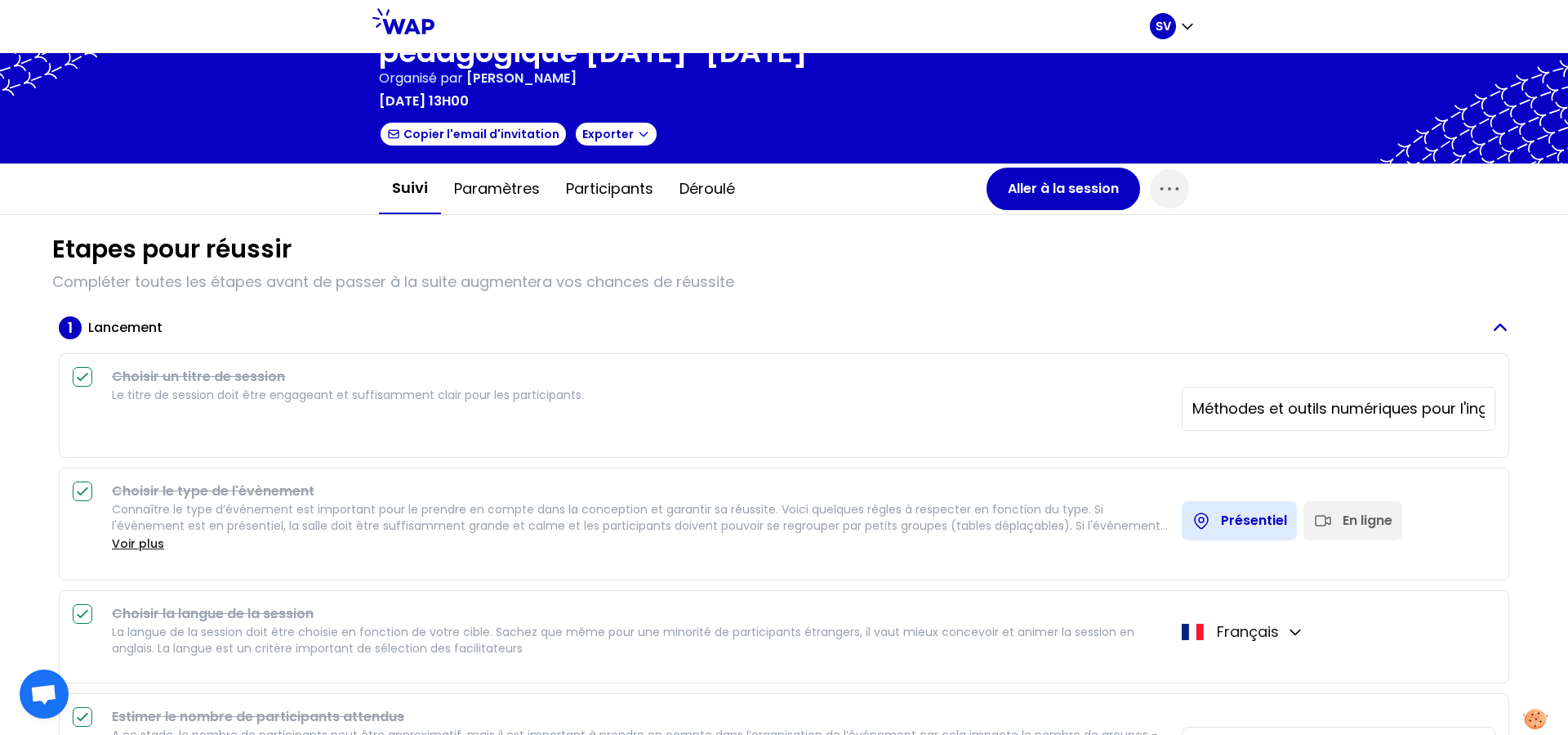
click at [1253, 333] on icon "button" at bounding box center [1499, 327] width 20 height 19
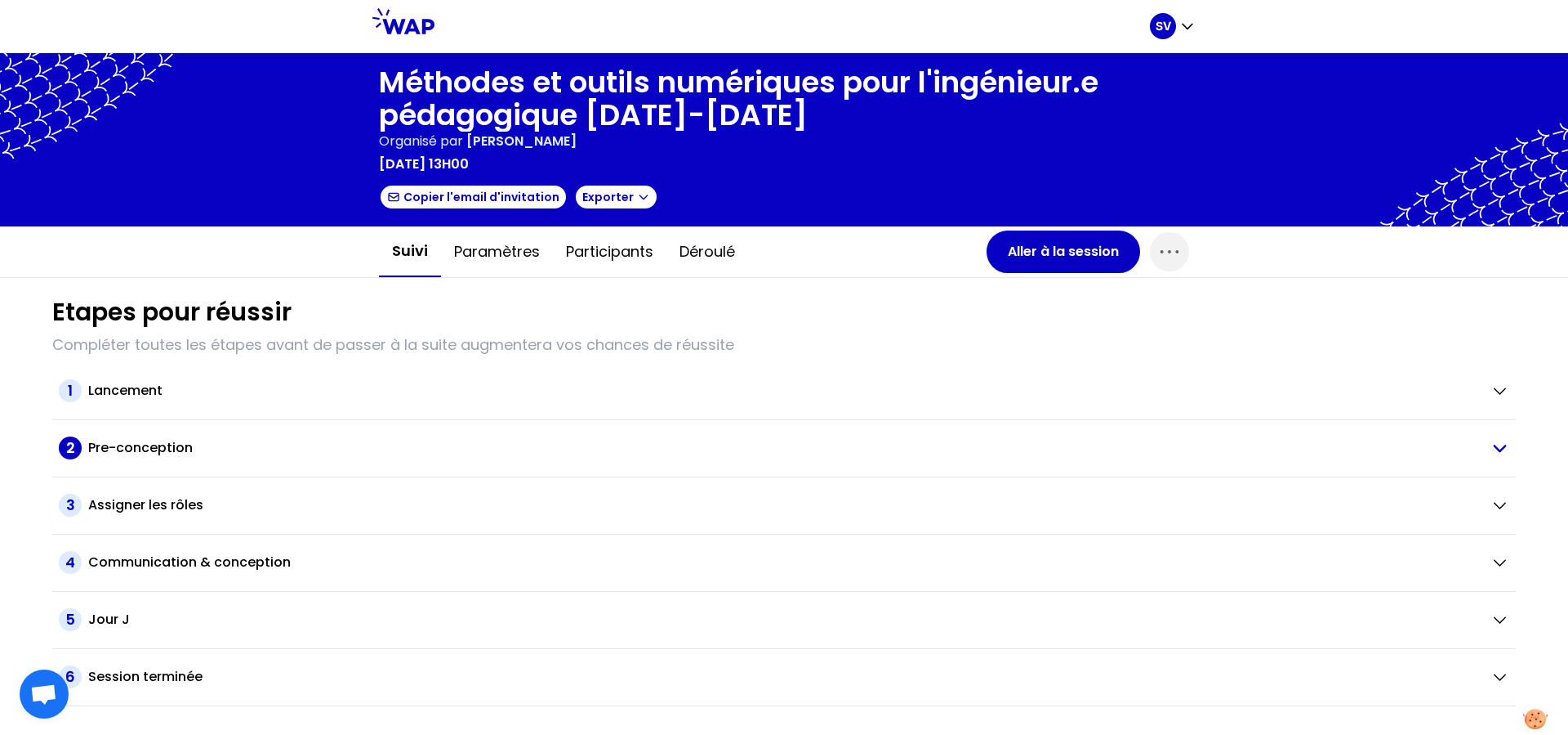
click at [135, 451] on h2 "Pre-conception" at bounding box center [140, 448] width 105 height 20
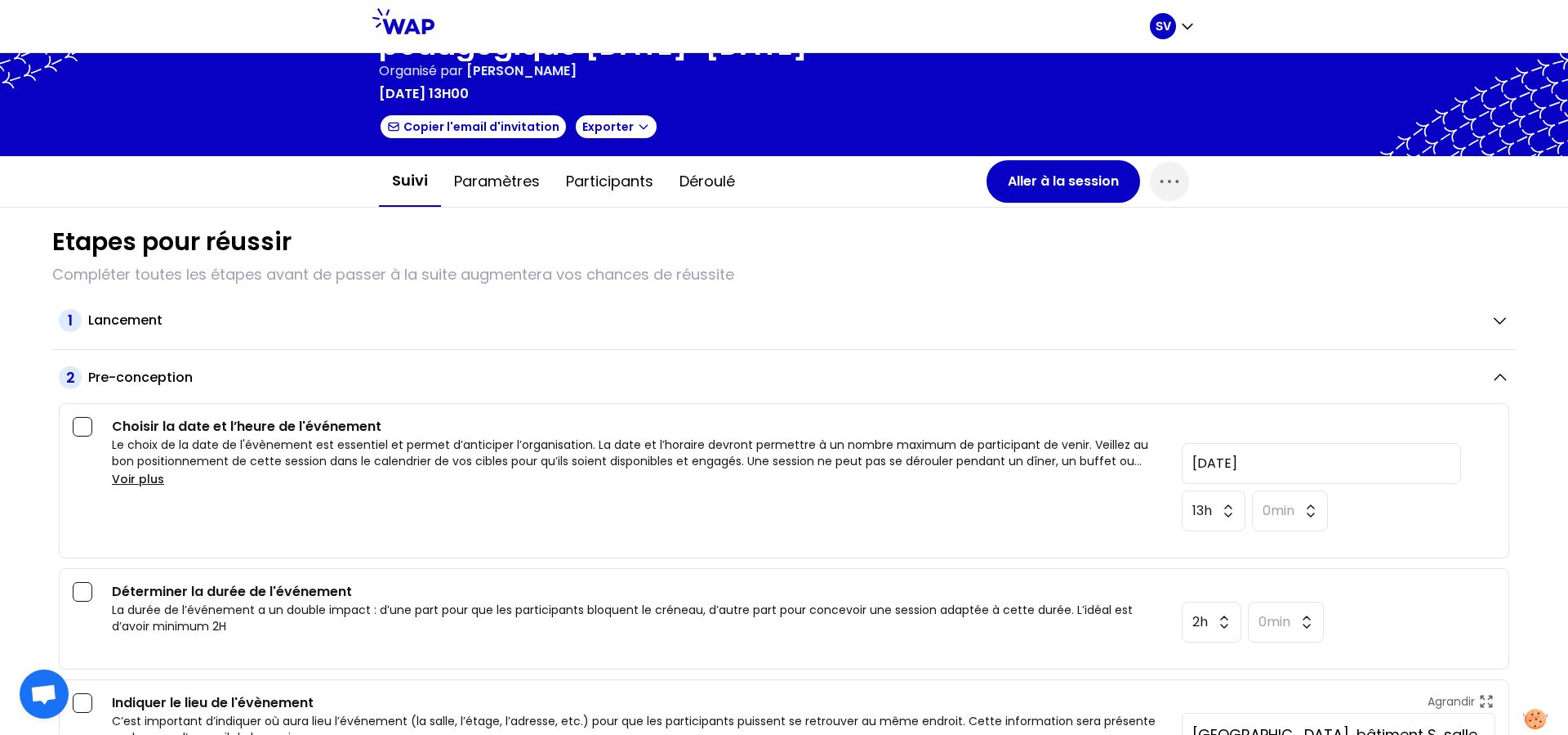
scroll to position [301, 0]
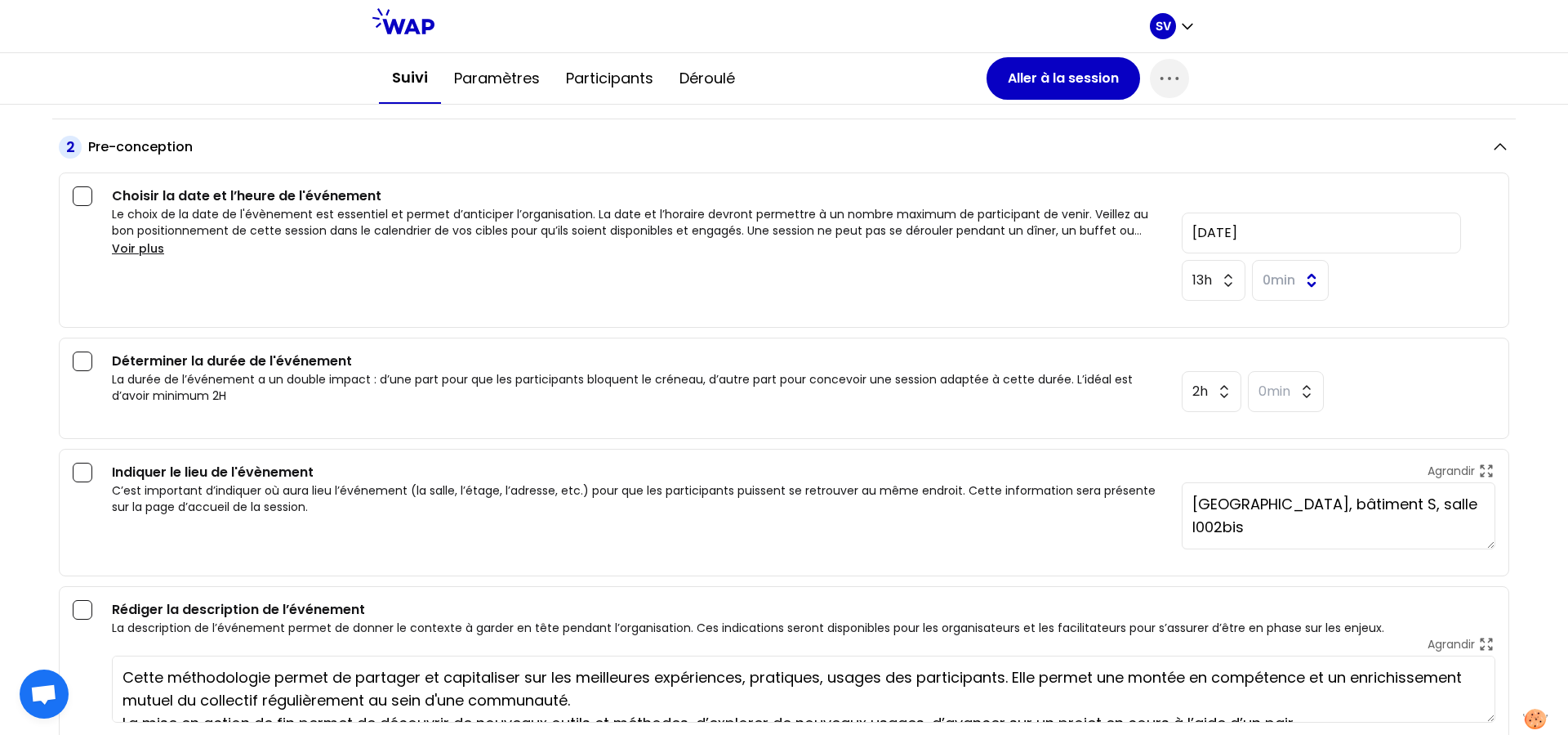
click at [1253, 279] on button "0min" at bounding box center [1290, 280] width 77 height 41
click at [1253, 470] on span "30min" at bounding box center [1289, 478] width 61 height 20
click at [1208, 390] on button "2h" at bounding box center [1211, 391] width 60 height 41
click at [1194, 492] on span "2h" at bounding box center [1211, 485] width 45 height 20
click at [562, 542] on div "Indiquer le lieu de l'évènement C’est important d’indiquer où aura lieu l’événe…" at bounding box center [640, 506] width 1056 height 87
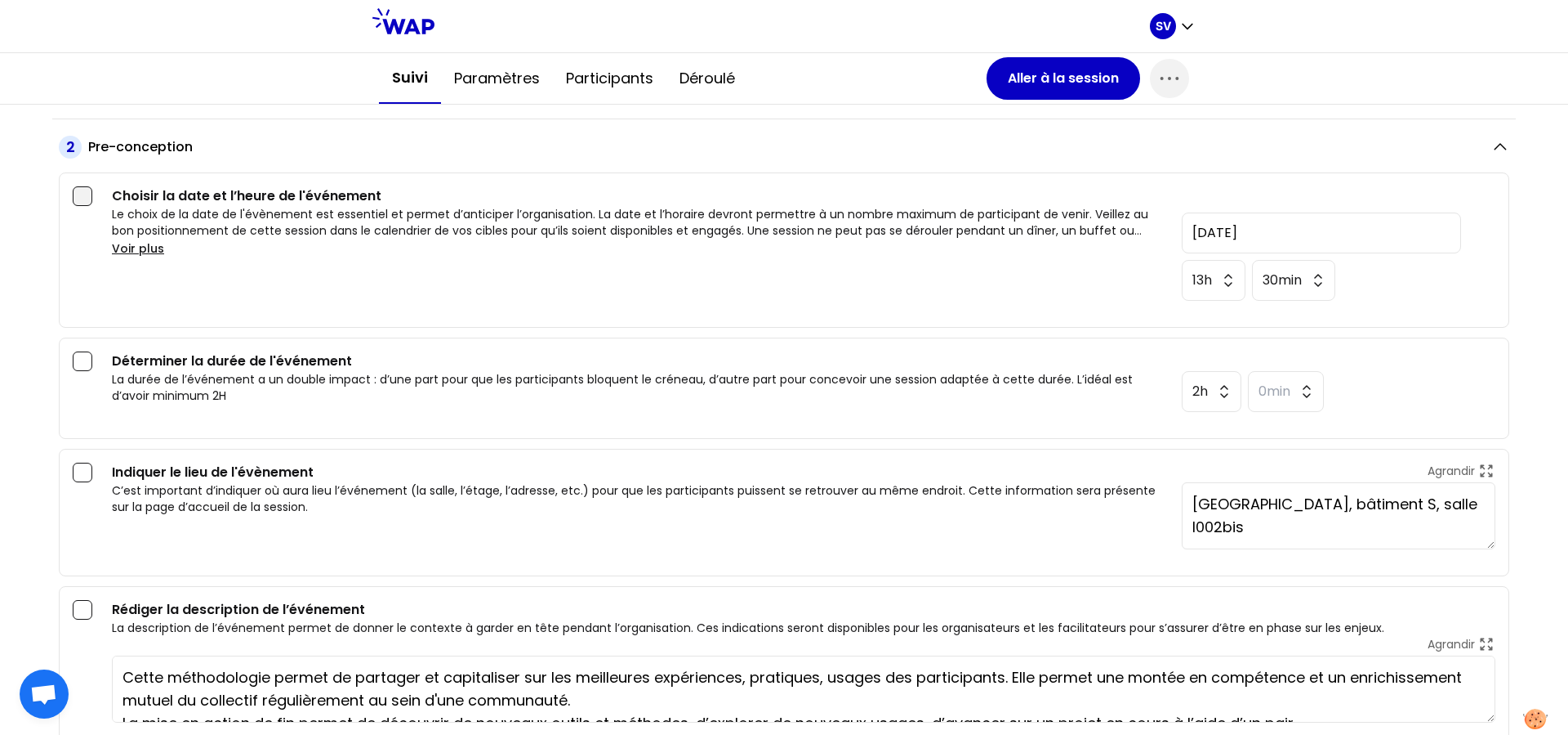
click at [83, 191] on div at bounding box center [83, 196] width 20 height 20
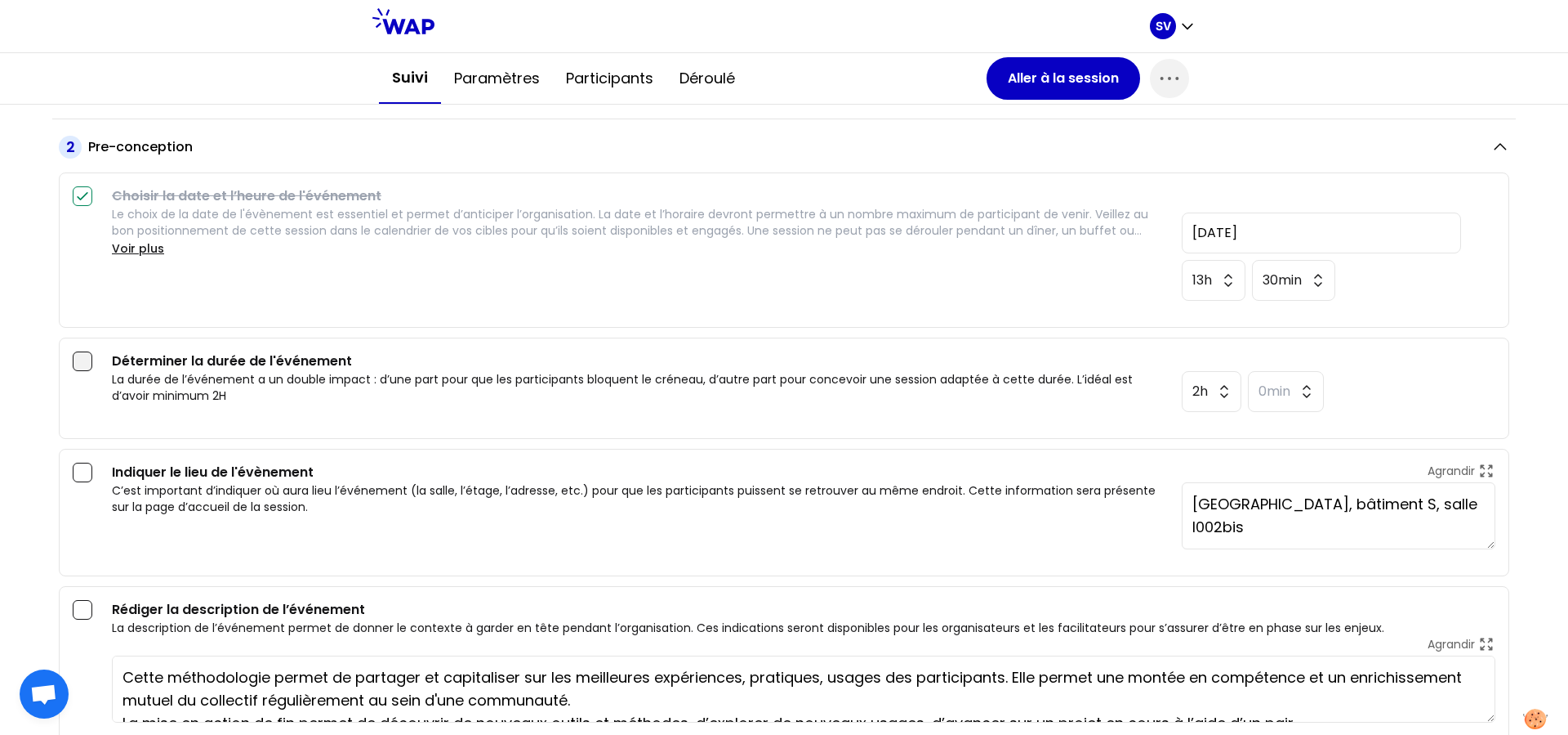
click at [83, 357] on div at bounding box center [83, 361] width 20 height 20
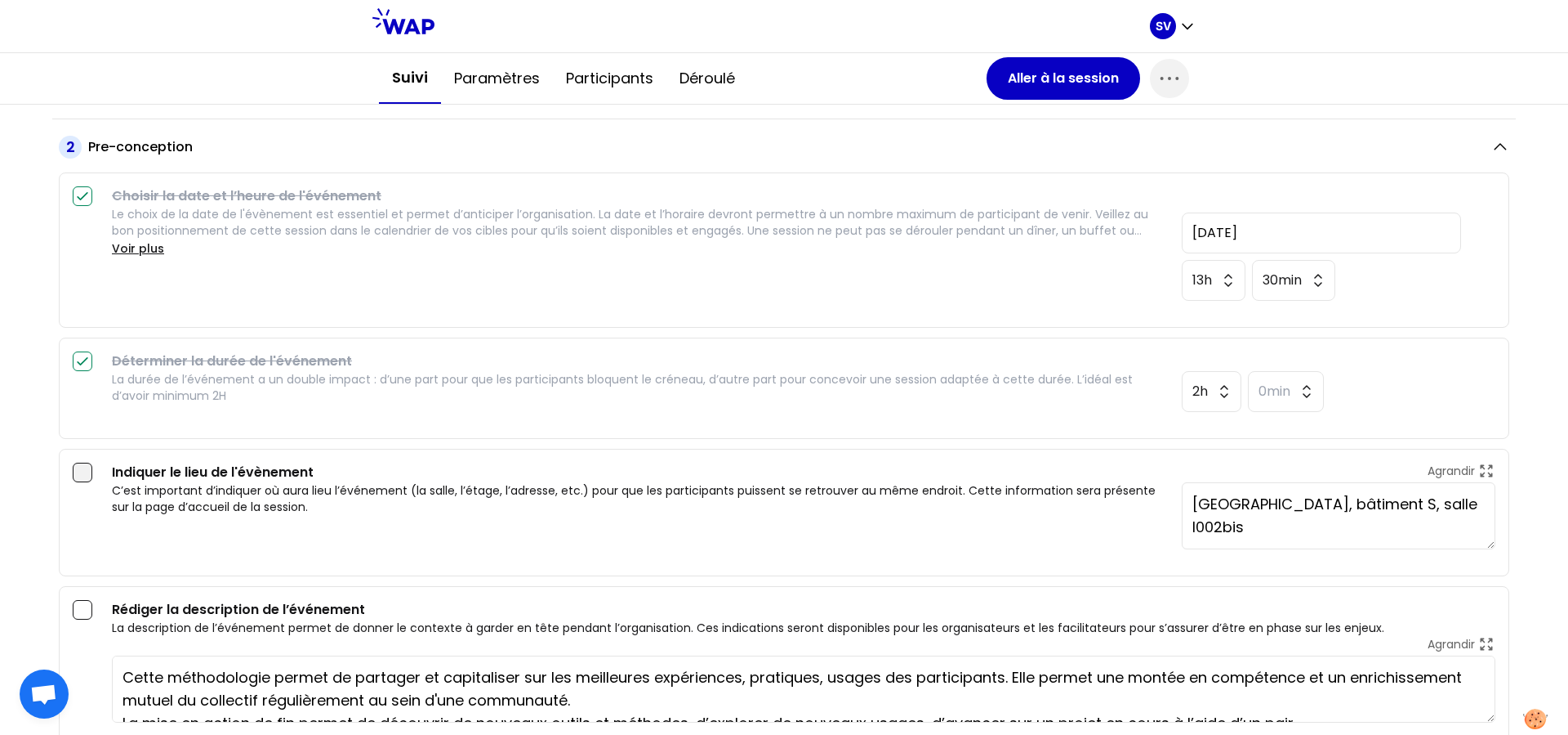
click at [83, 470] on div at bounding box center [83, 473] width 20 height 20
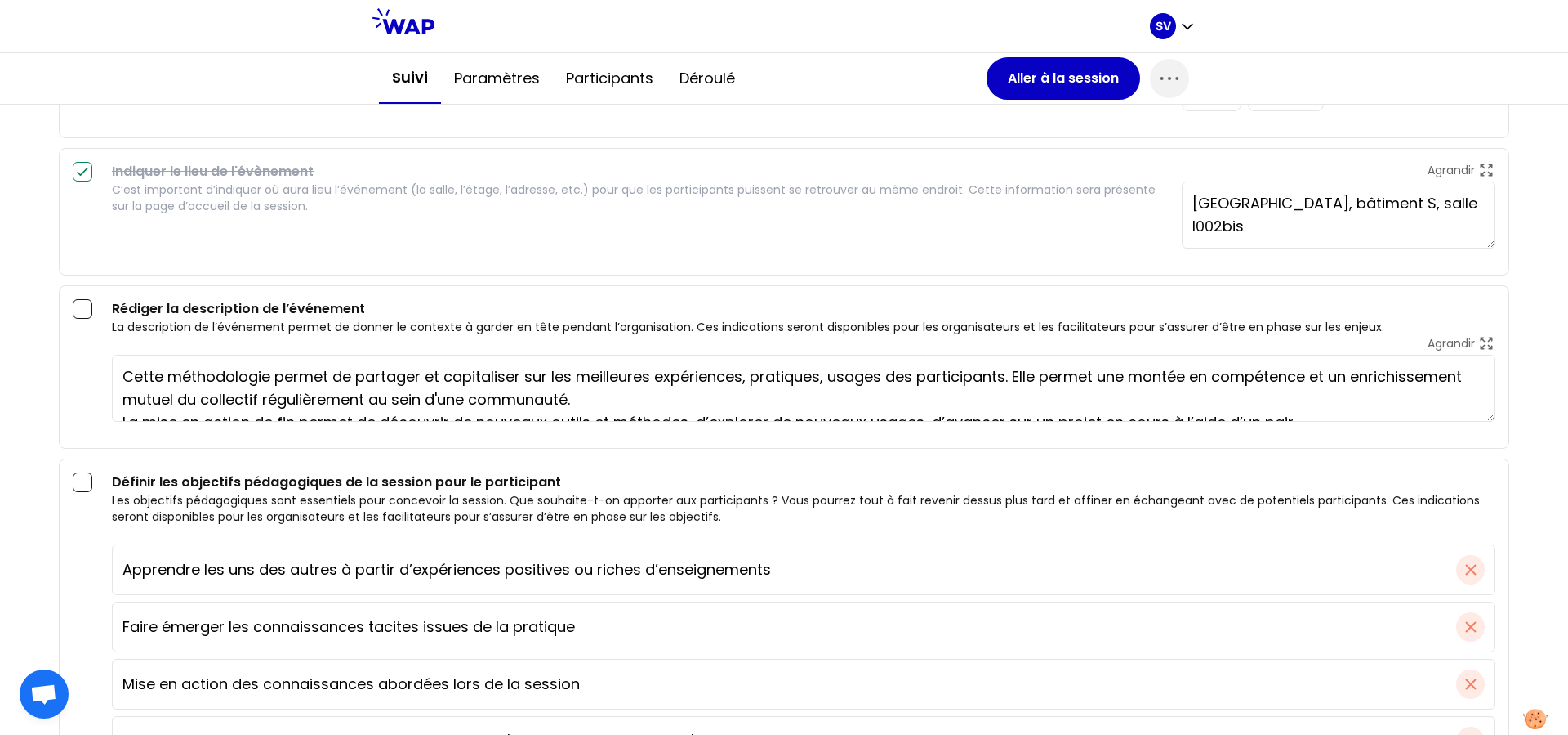
scroll to position [23, 0]
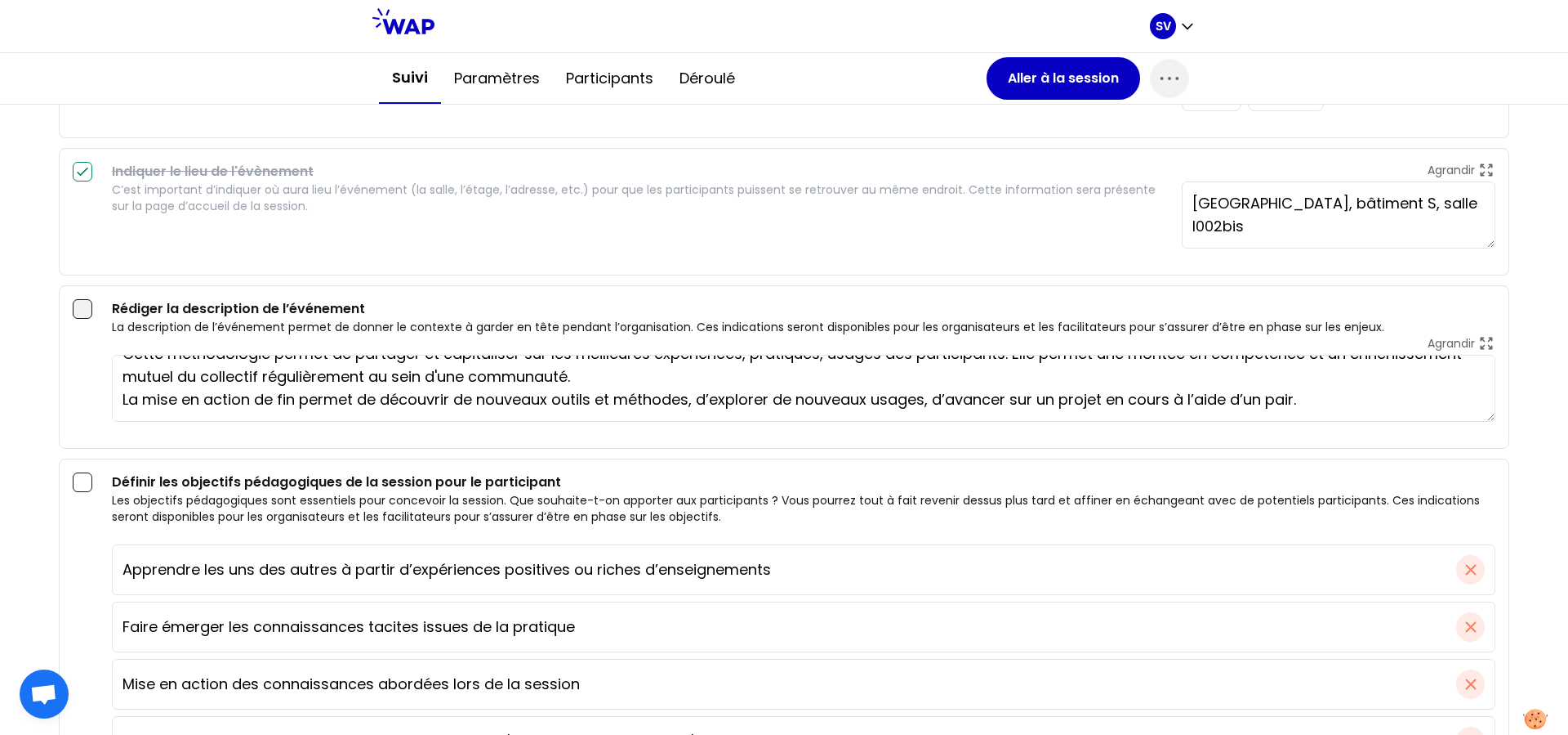
click at [86, 312] on div at bounding box center [83, 309] width 20 height 20
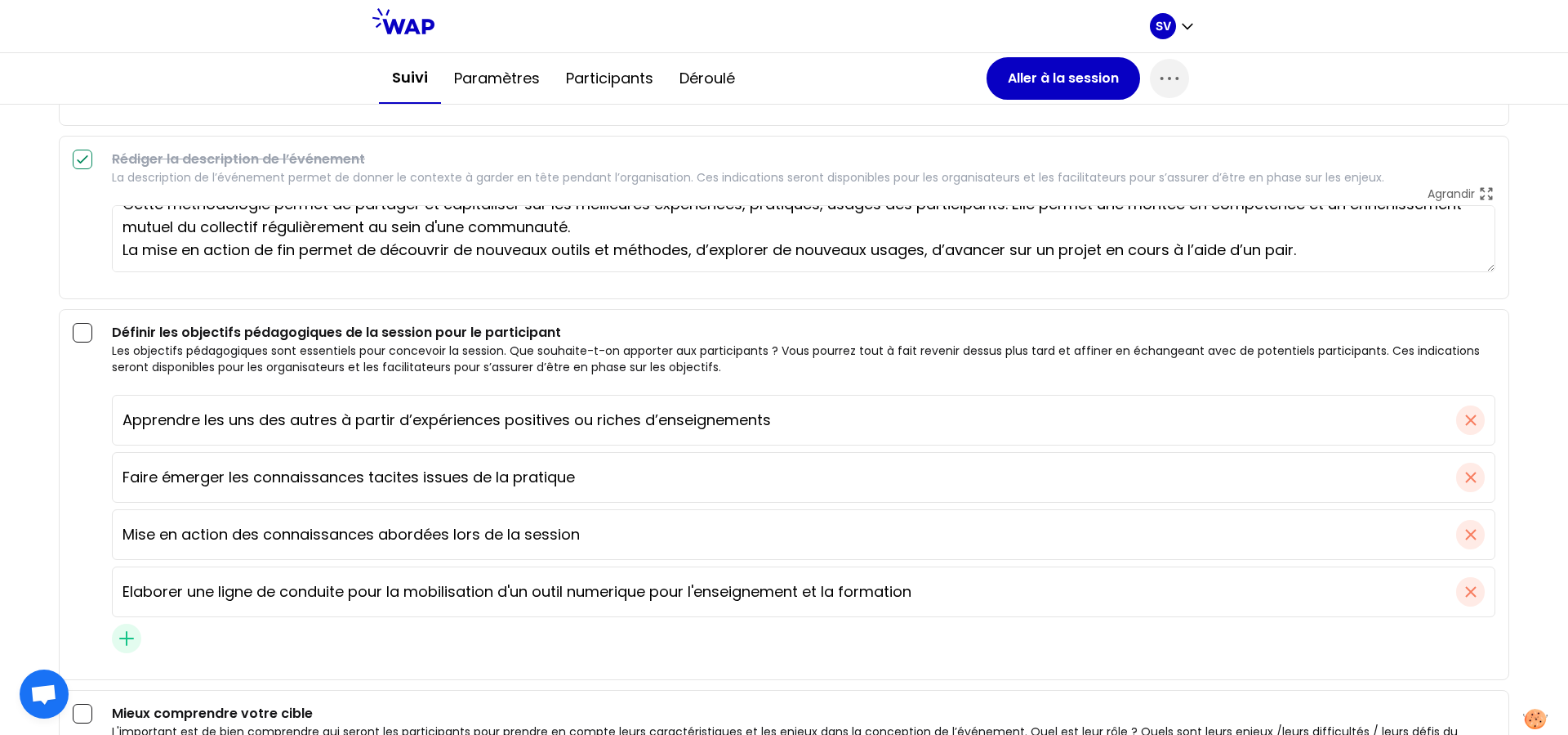
scroll to position [752, 0]
drag, startPoint x: 583, startPoint y: 480, endPoint x: 371, endPoint y: 473, distance: 212.1
click at [371, 473] on input "Faire émerger les connaissances tacites issues de la pratique" at bounding box center [789, 476] width 1333 height 23
type input "Faire émerger les connaissances sur l'usages des outils numerique"
drag, startPoint x: 507, startPoint y: 422, endPoint x: 770, endPoint y: 430, distance: 263.1
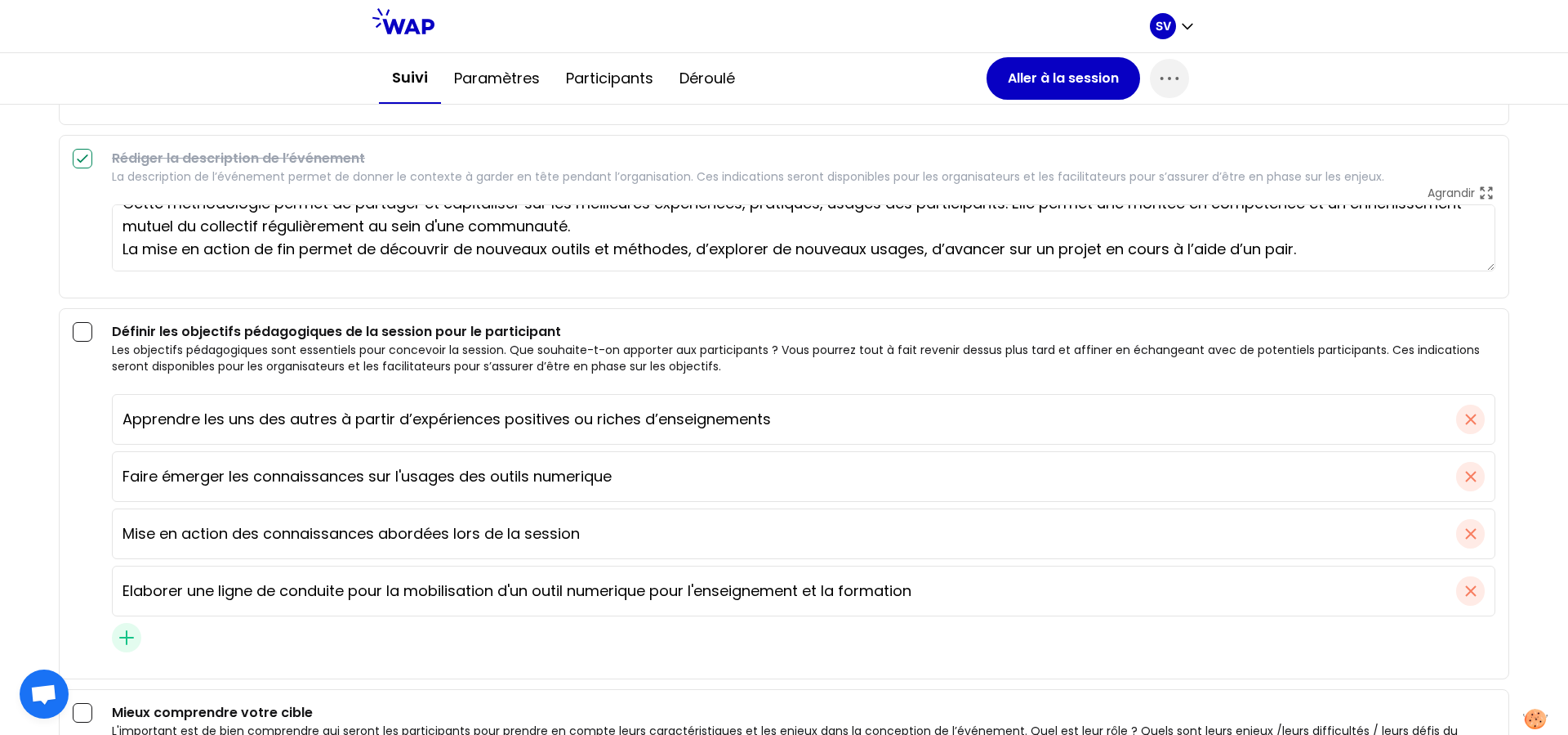
click at [770, 430] on input "Apprendre les uns des autres à partir d’expériences positives ou riches d’ensei…" at bounding box center [789, 419] width 1333 height 23
type input "Apprendre les uns des autres à partir d’expériences utilisateur"
click at [528, 534] on input "Mise en action des connaissances abordées lors de la session" at bounding box center [789, 533] width 1333 height 23
drag, startPoint x: 593, startPoint y: 540, endPoint x: 128, endPoint y: 534, distance: 465.0
click at [128, 534] on input "Mise en action des connaissances abordées lors de la session" at bounding box center [789, 533] width 1333 height 23
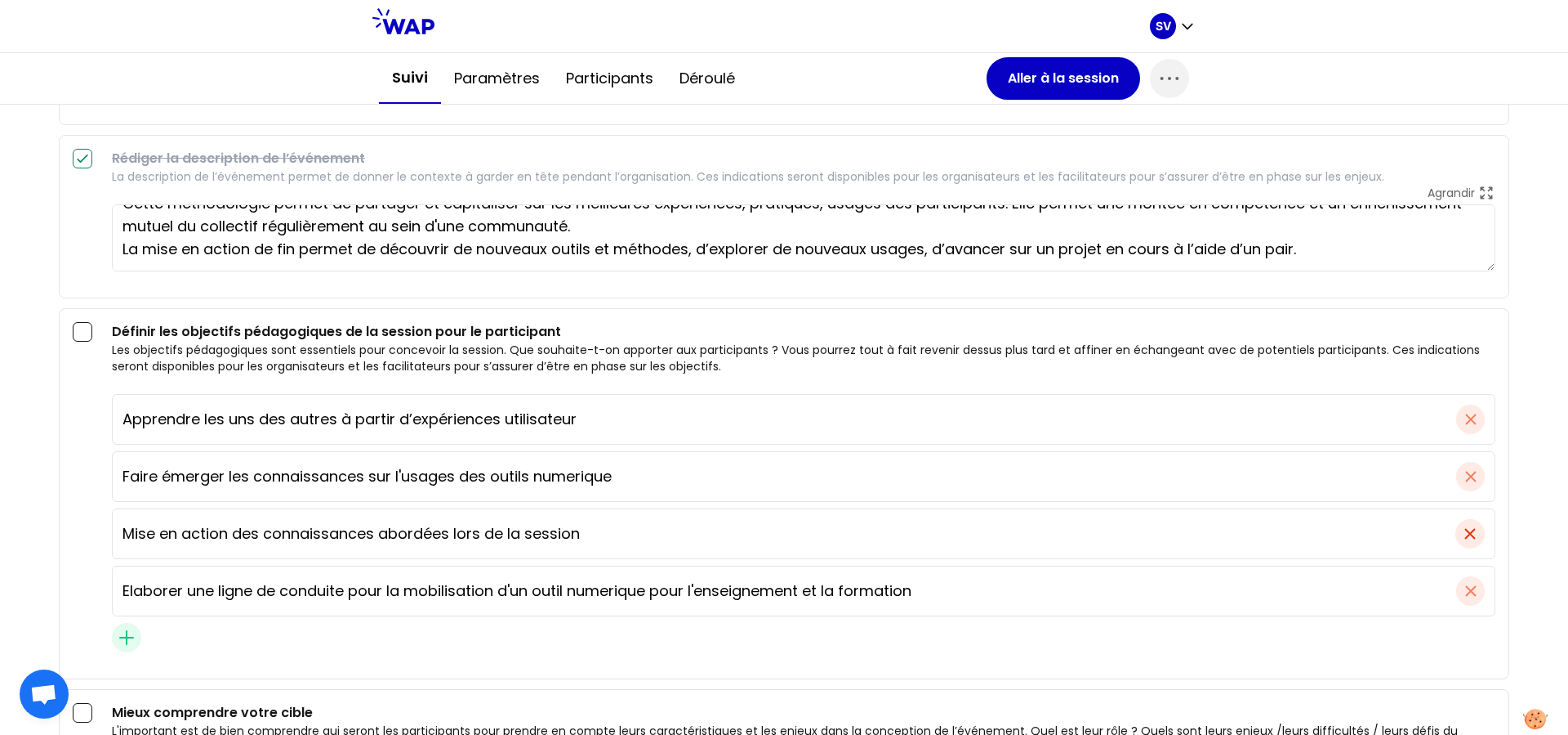
click at [1253, 538] on icon "button" at bounding box center [1470, 534] width 20 height 20
type input "Elaborer une ligne de conduite pour la mobilisation d'un outil numerique pour l…"
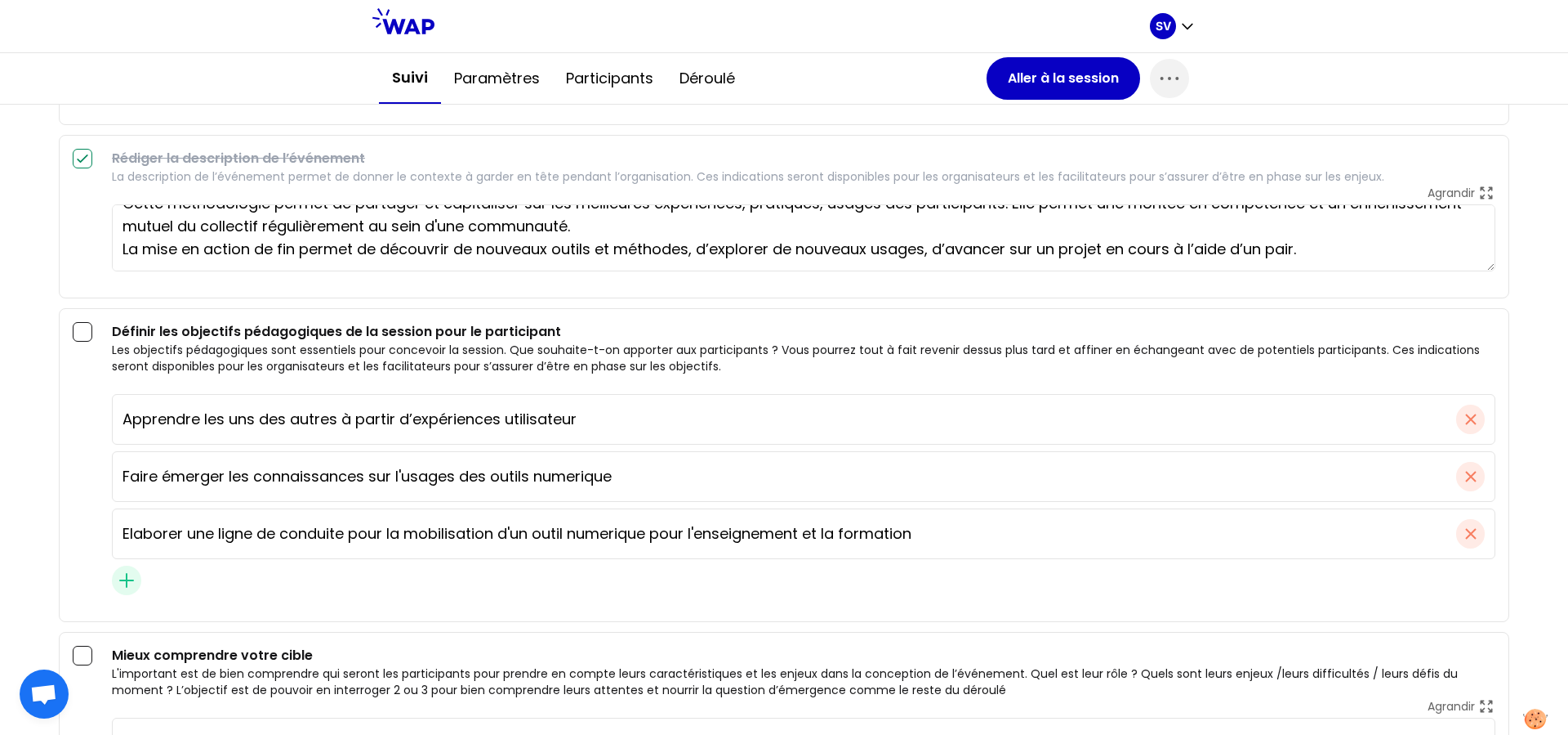
drag, startPoint x: 917, startPoint y: 533, endPoint x: 965, endPoint y: 550, distance: 50.9
click at [974, 545] on input "Elaborer une ligne de conduite pour la mobilisation d'un outil numerique pour l…" at bounding box center [789, 533] width 1333 height 23
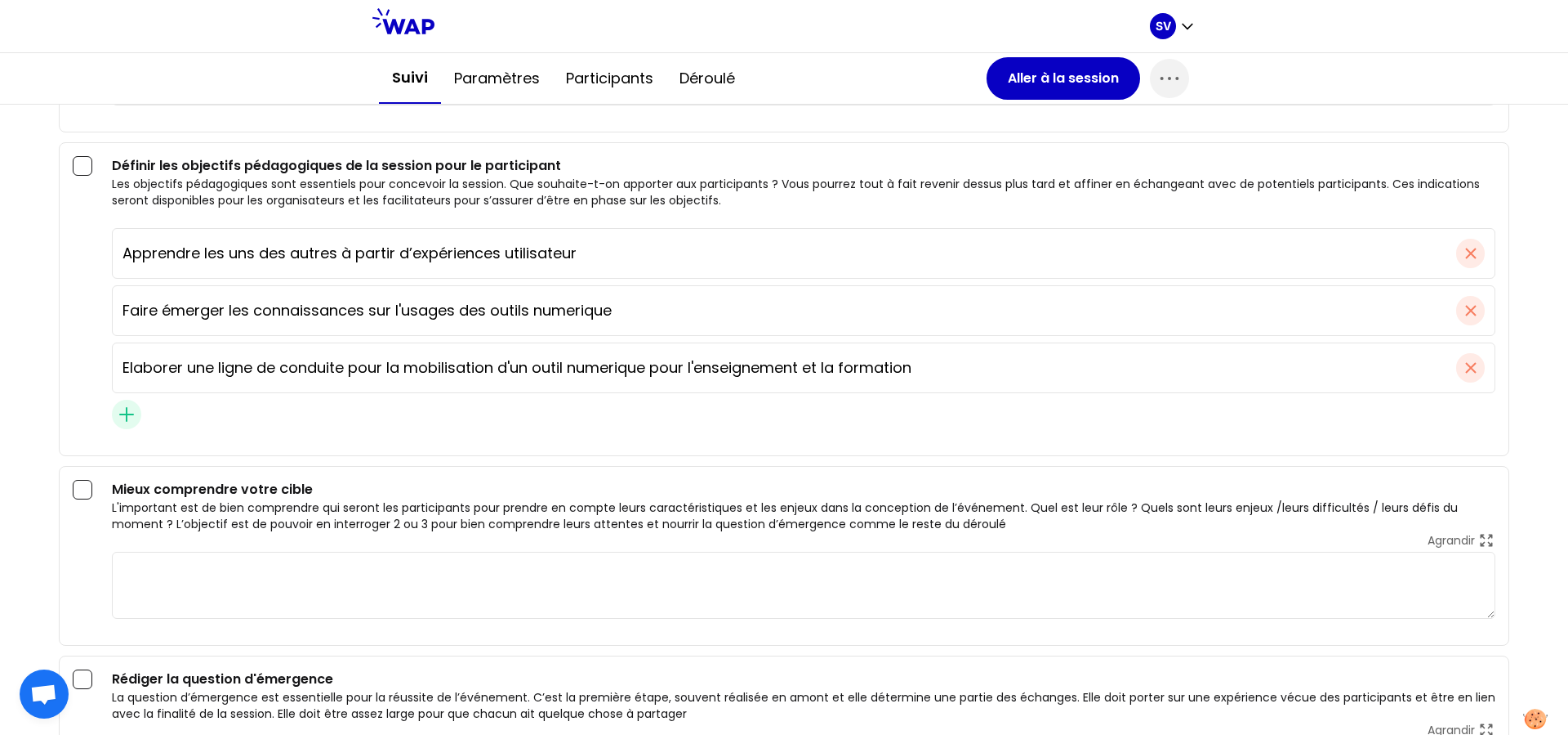
scroll to position [902, 0]
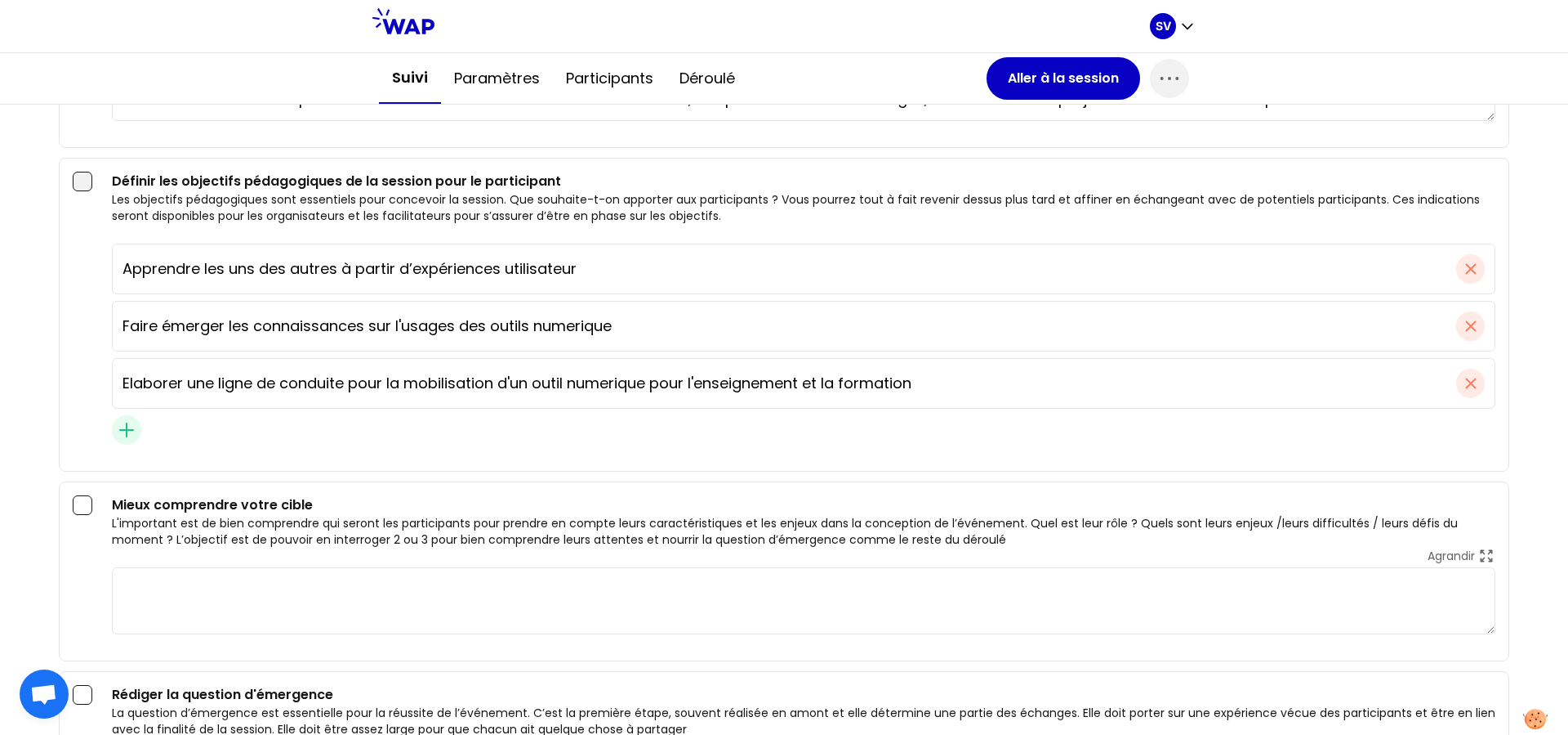
click at [87, 184] on div at bounding box center [83, 182] width 20 height 20
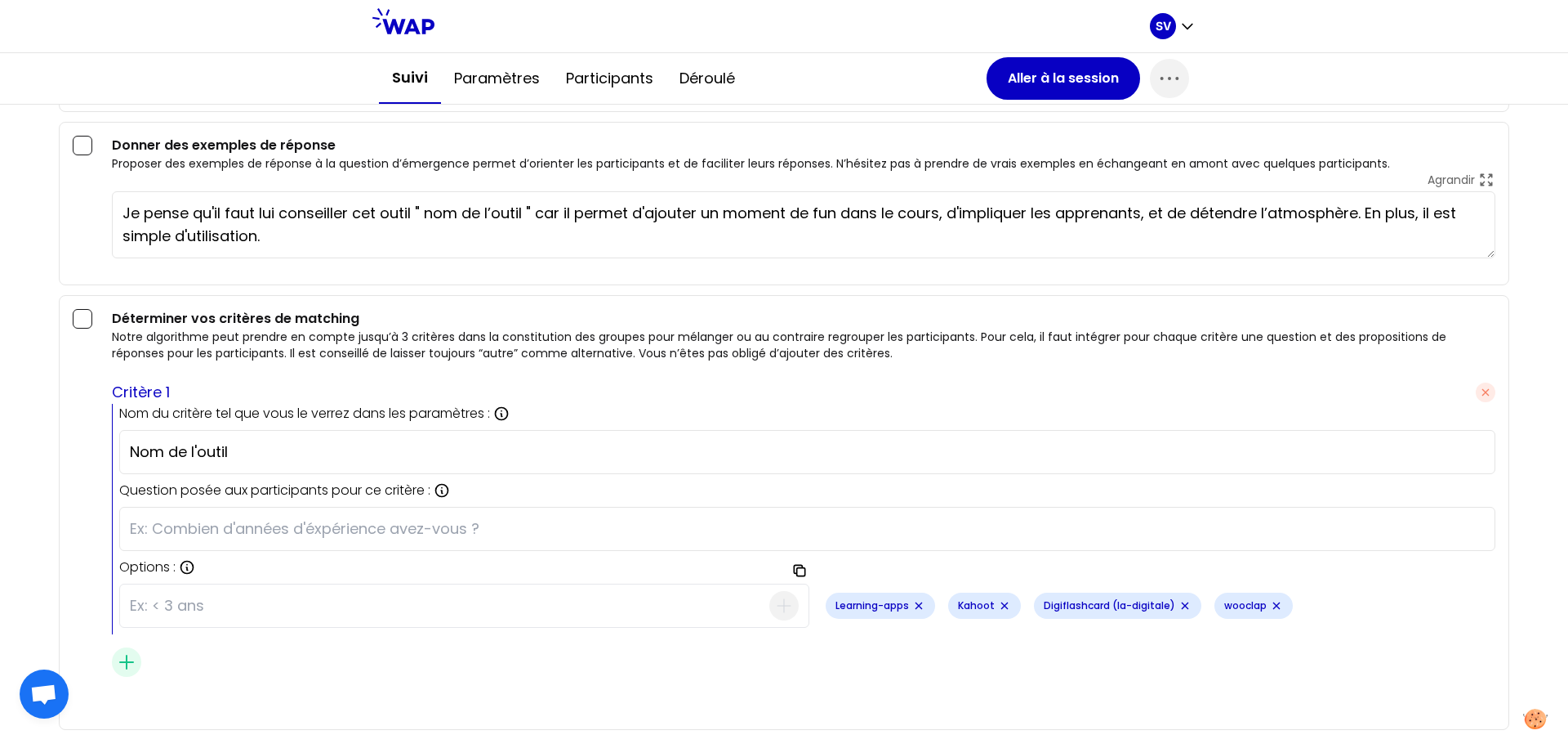
scroll to position [1618, 0]
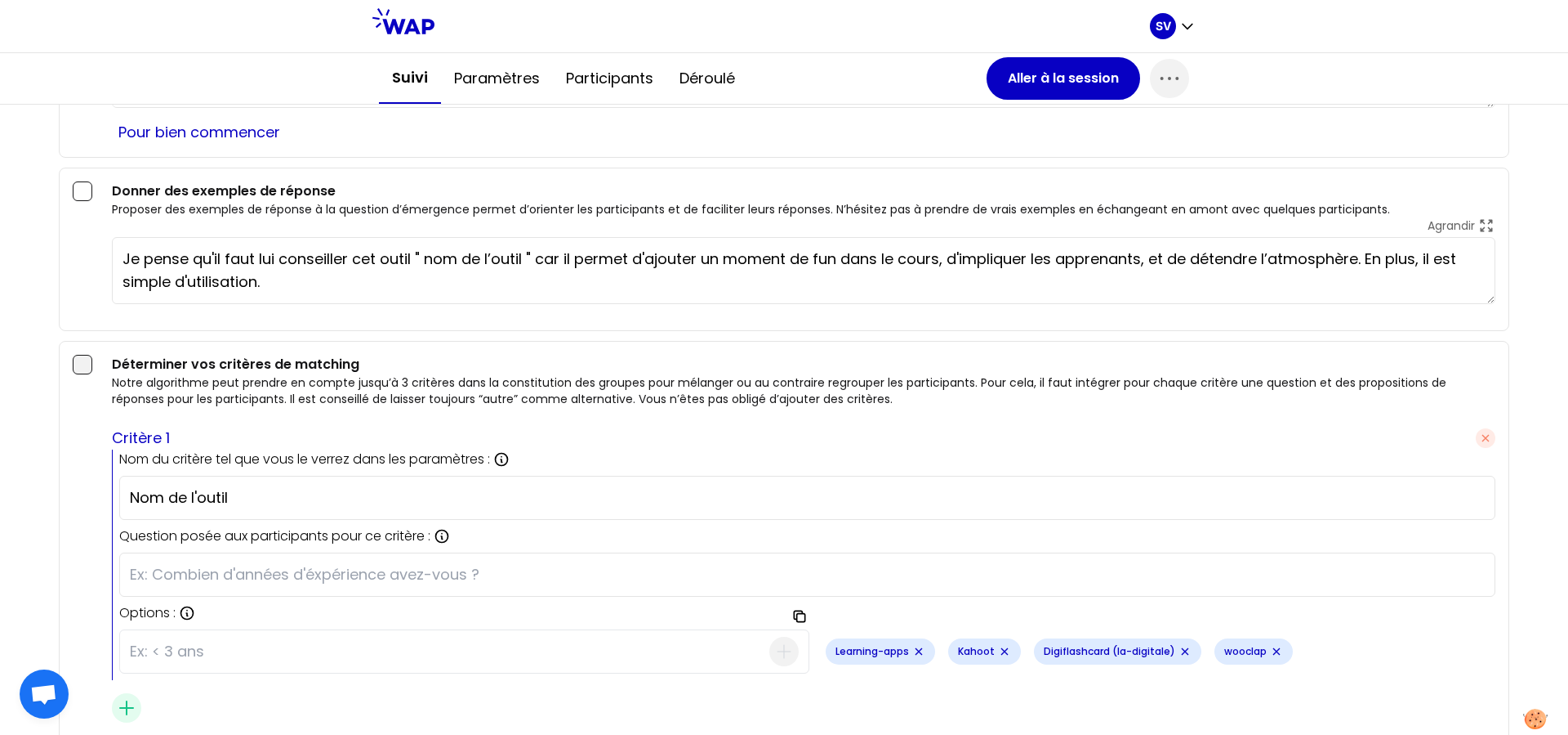
click at [83, 366] on div at bounding box center [83, 365] width 20 height 20
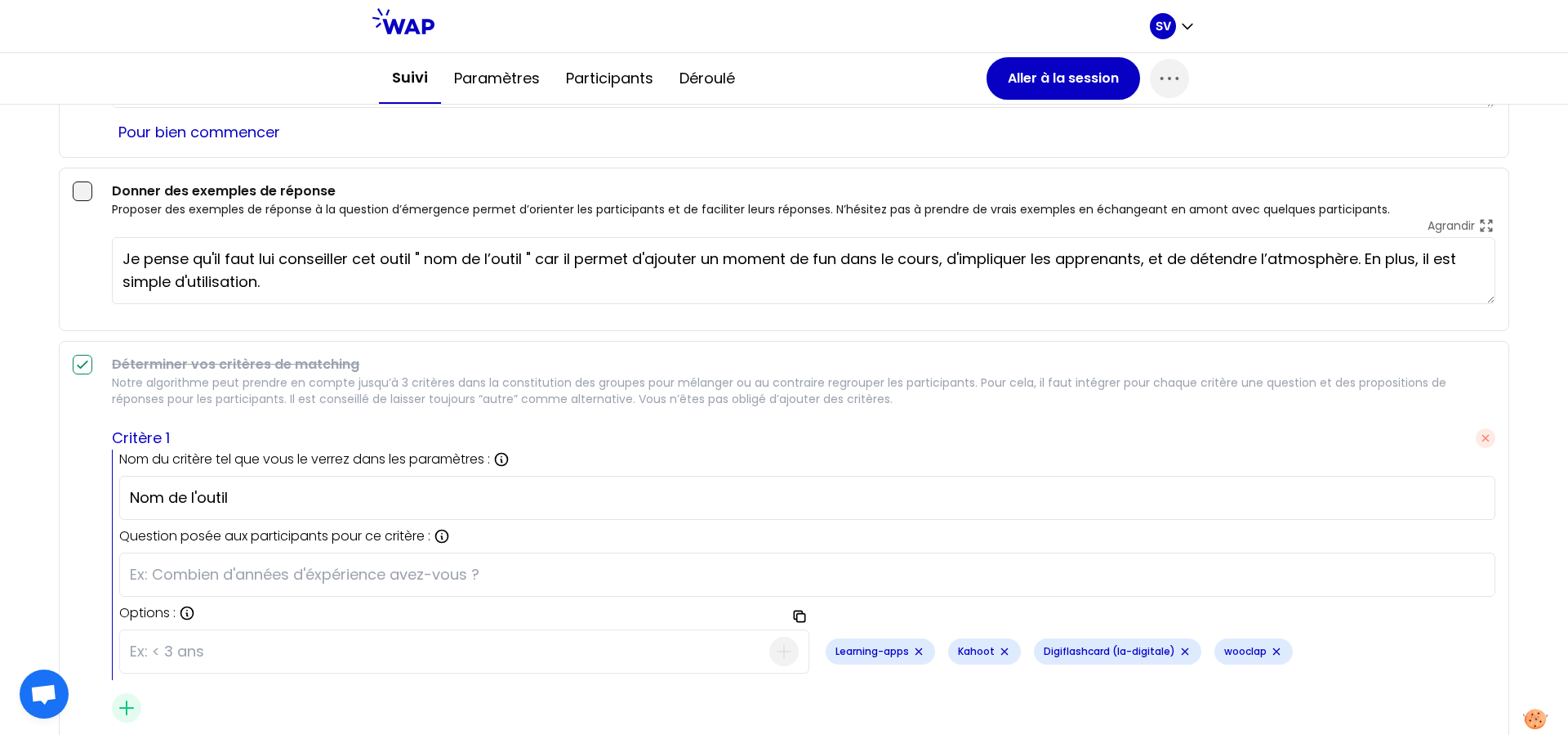
click at [78, 189] on div at bounding box center [83, 191] width 20 height 20
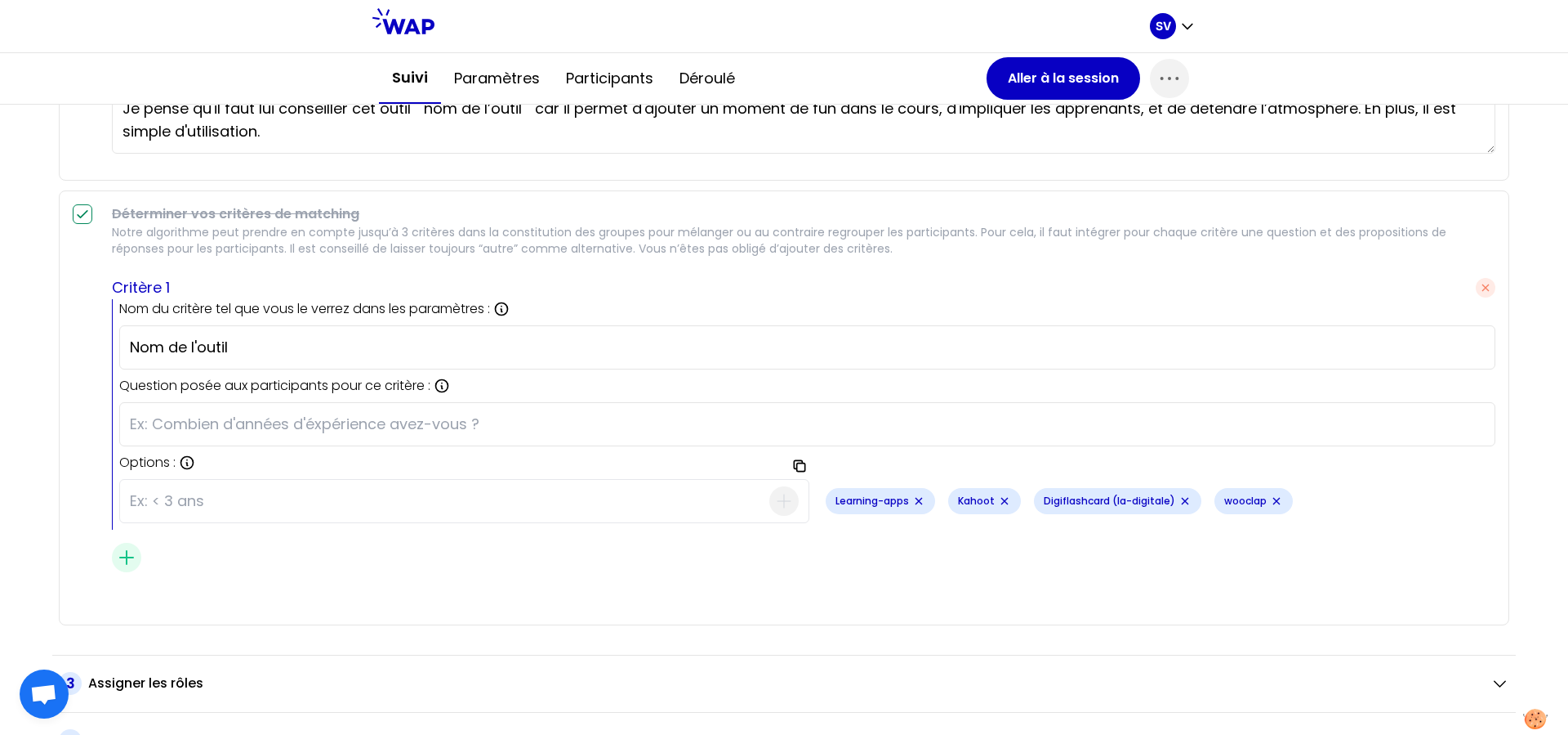
scroll to position [1919, 0]
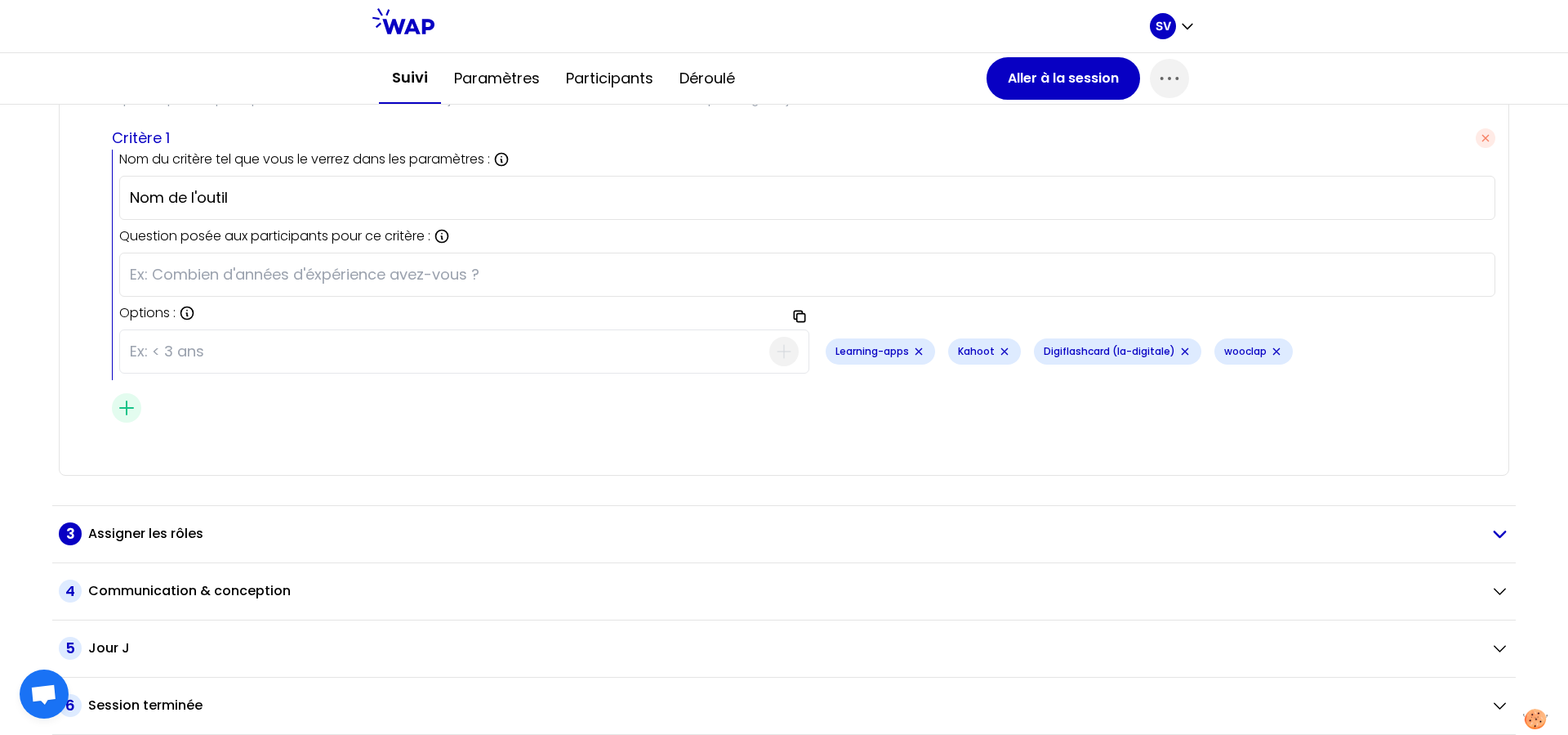
click at [1253, 533] on icon "button" at bounding box center [1499, 533] width 20 height 19
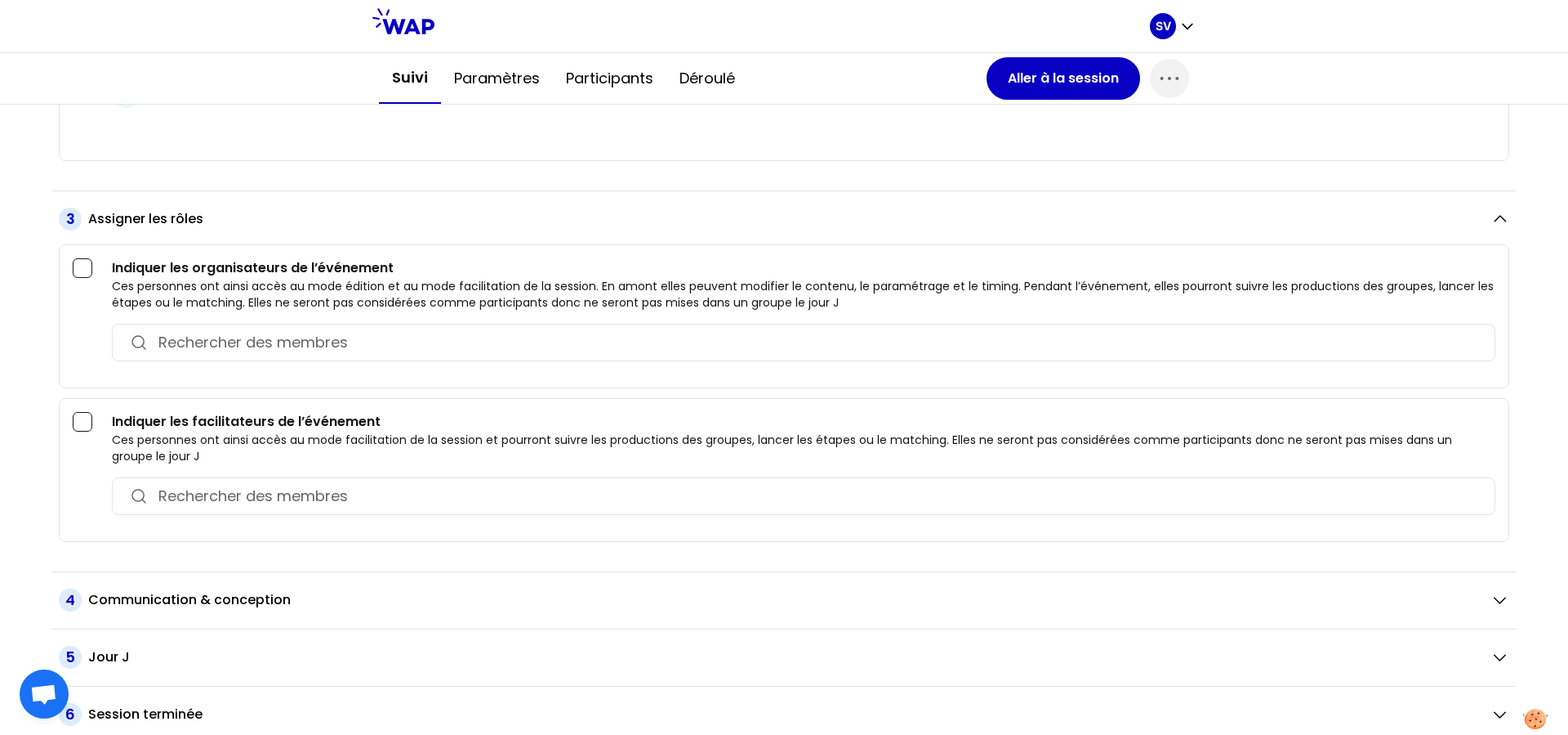
scroll to position [2242, 0]
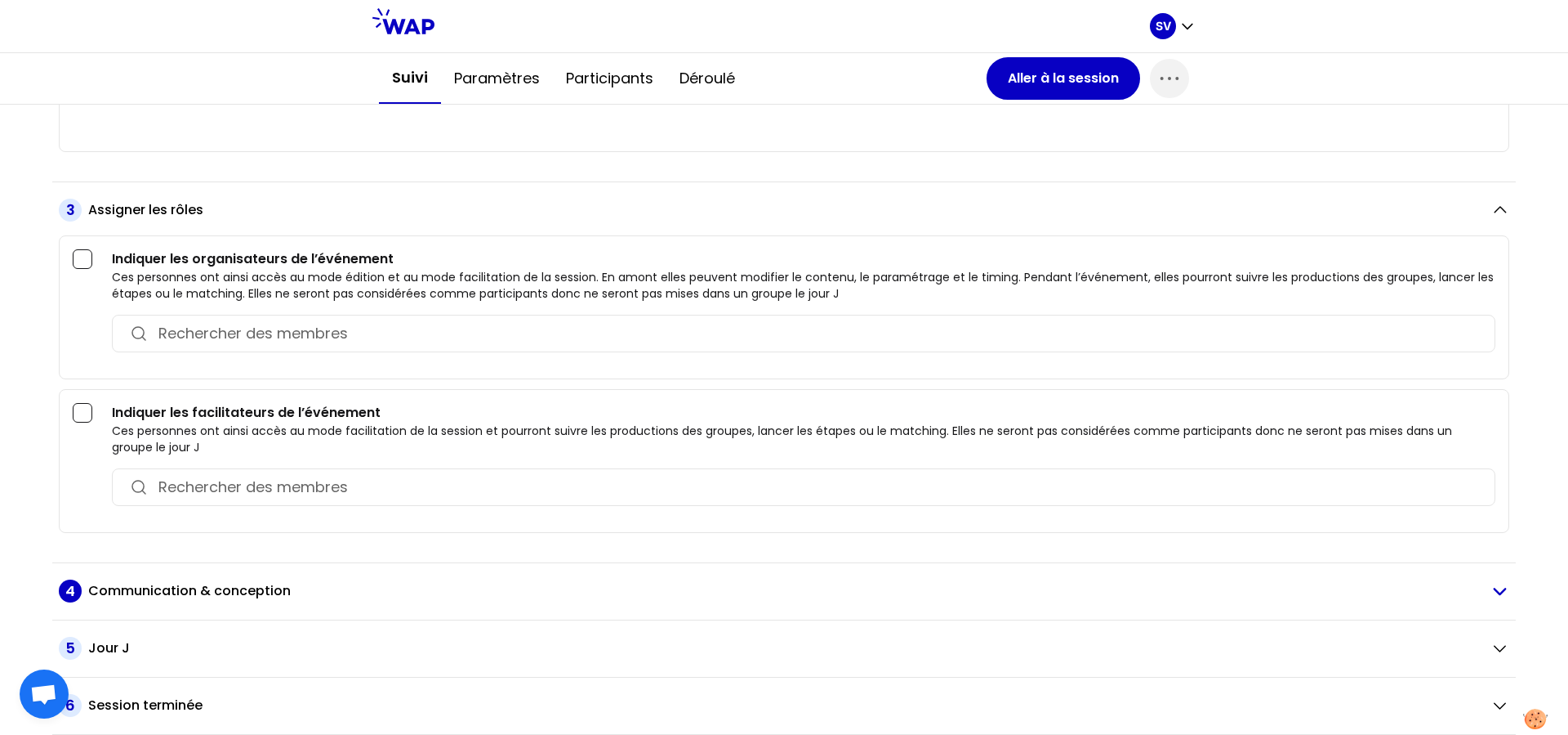
click at [1253, 558] on icon "button" at bounding box center [1499, 591] width 11 height 6
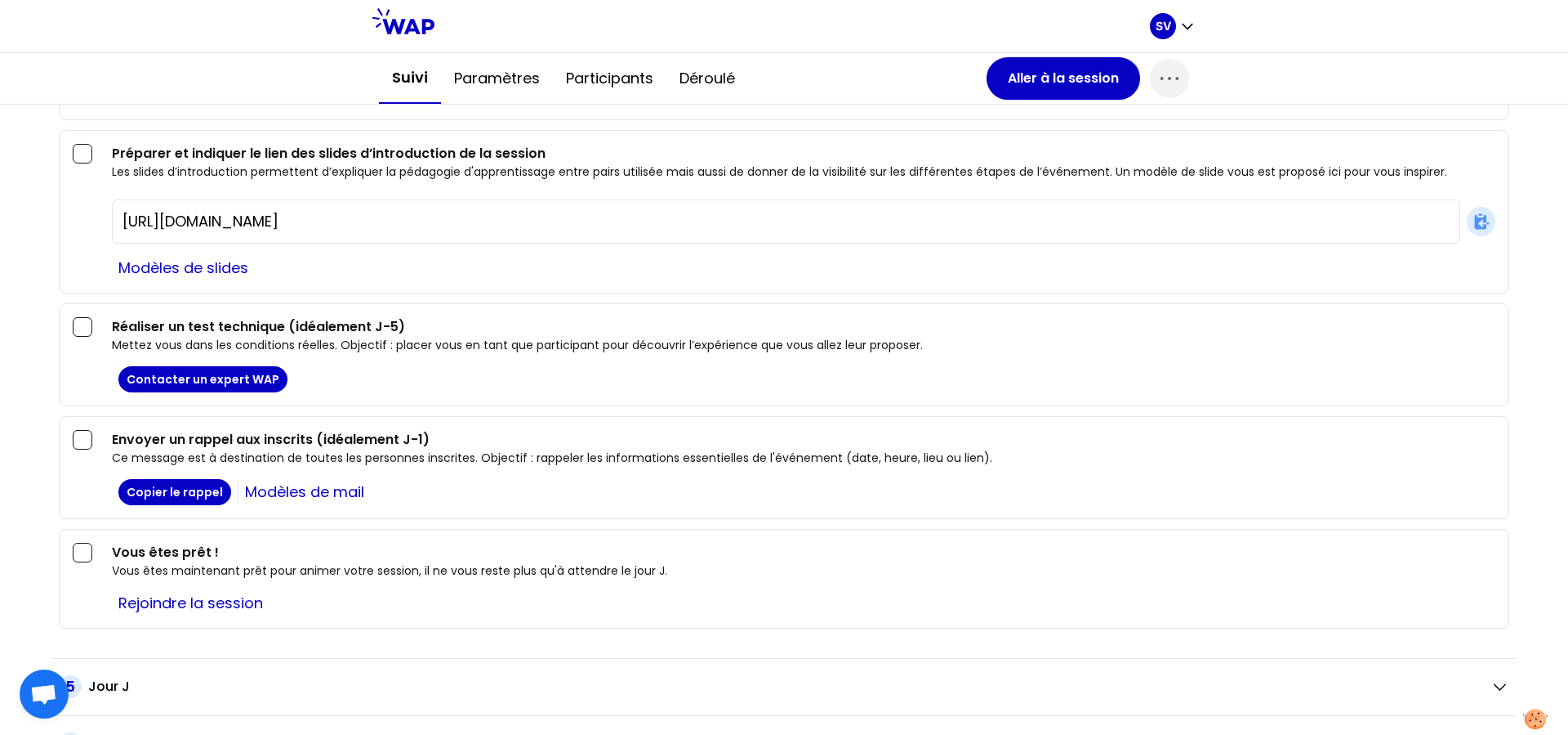
scroll to position [3241, 0]
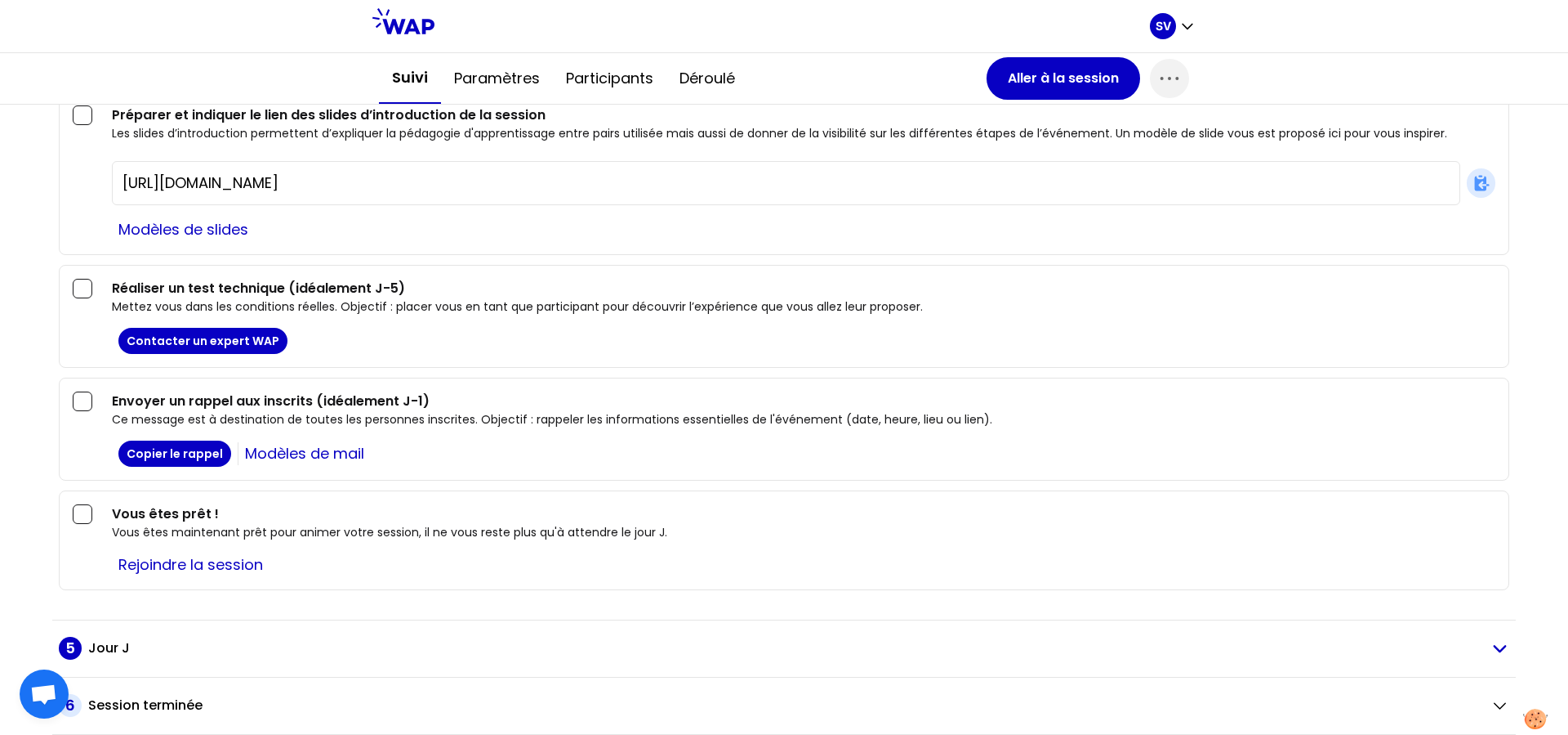
click at [110, 558] on h2 "Jour J" at bounding box center [109, 648] width 42 height 20
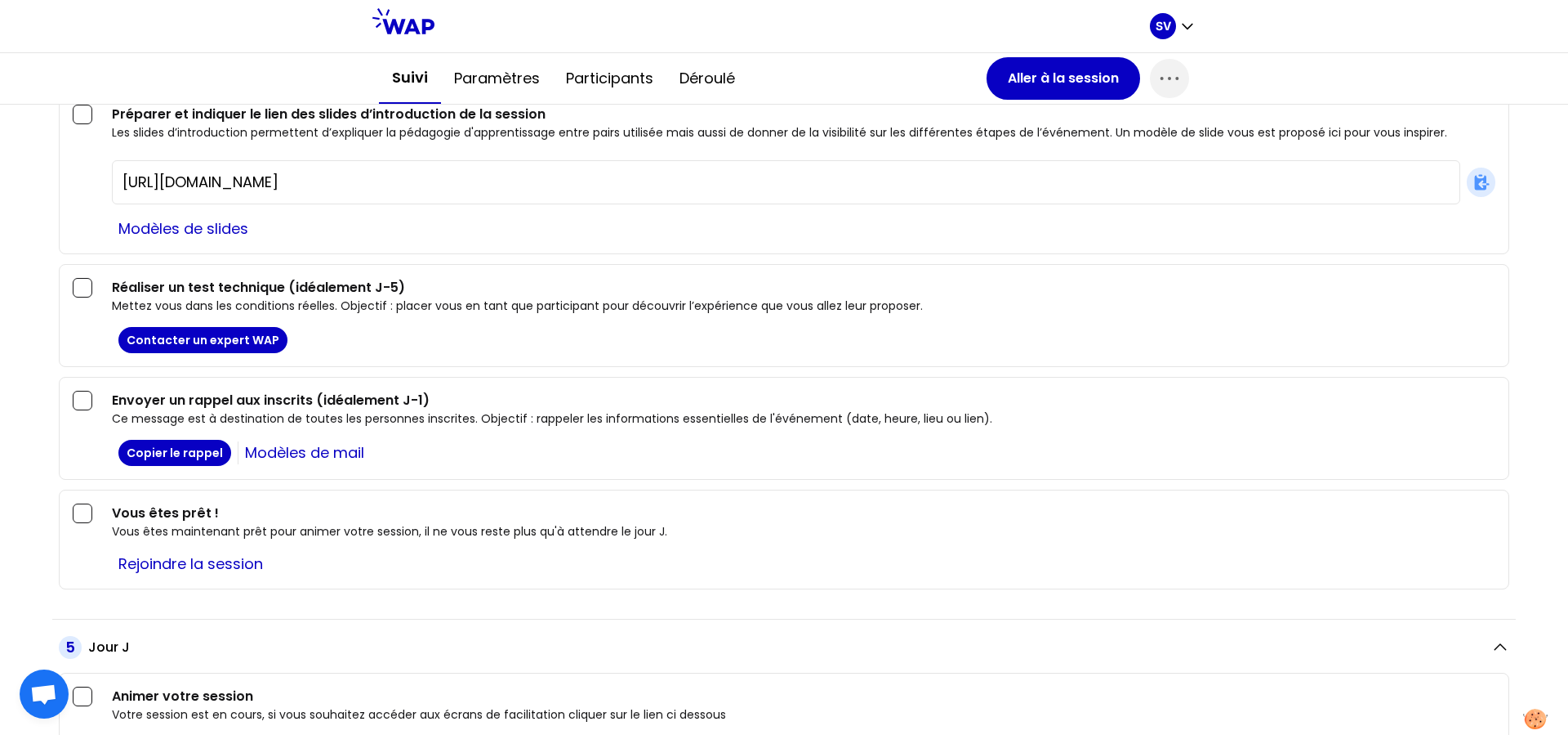
scroll to position [3367, 0]
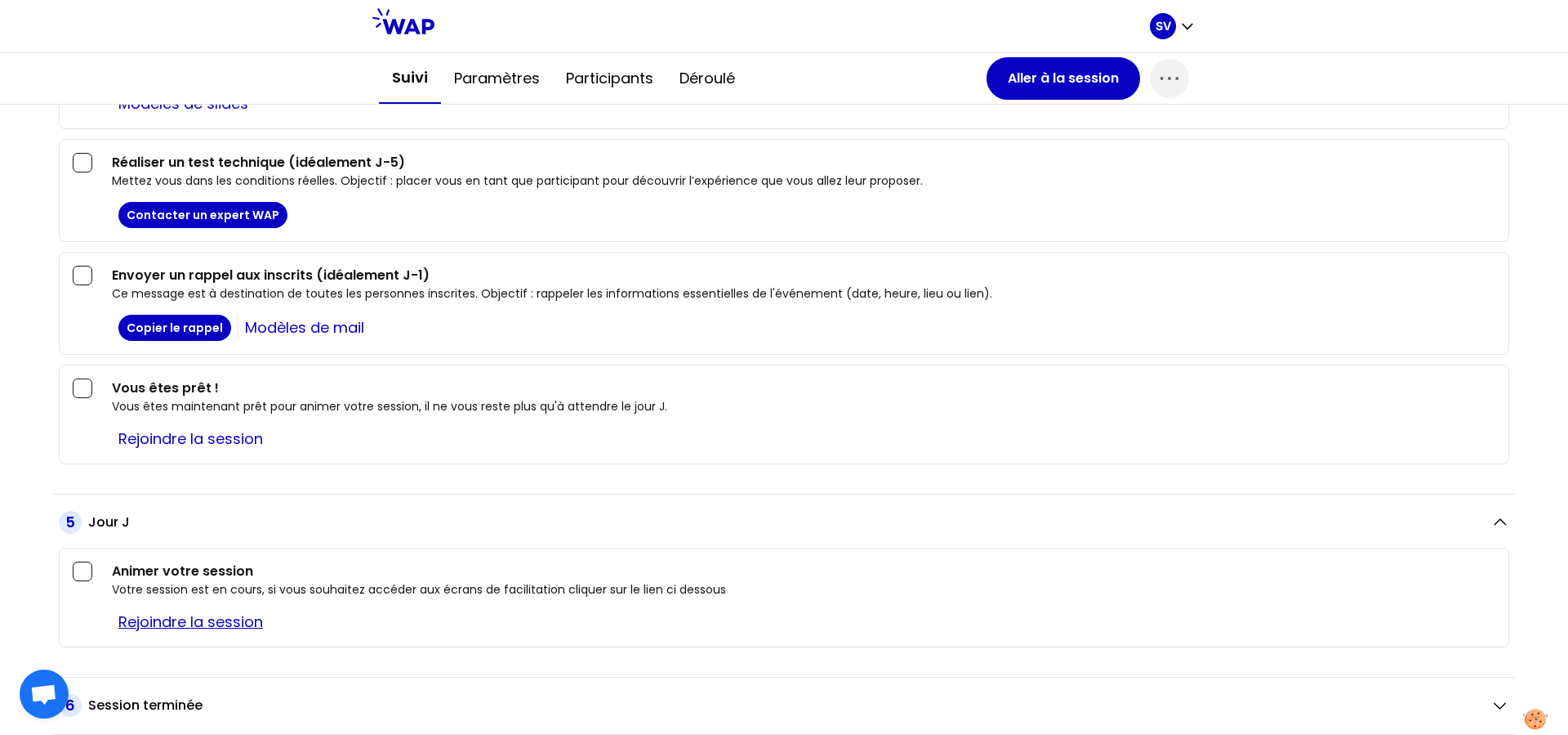
click at [200, 558] on link "Rejoindre la session" at bounding box center [191, 621] width 158 height 23
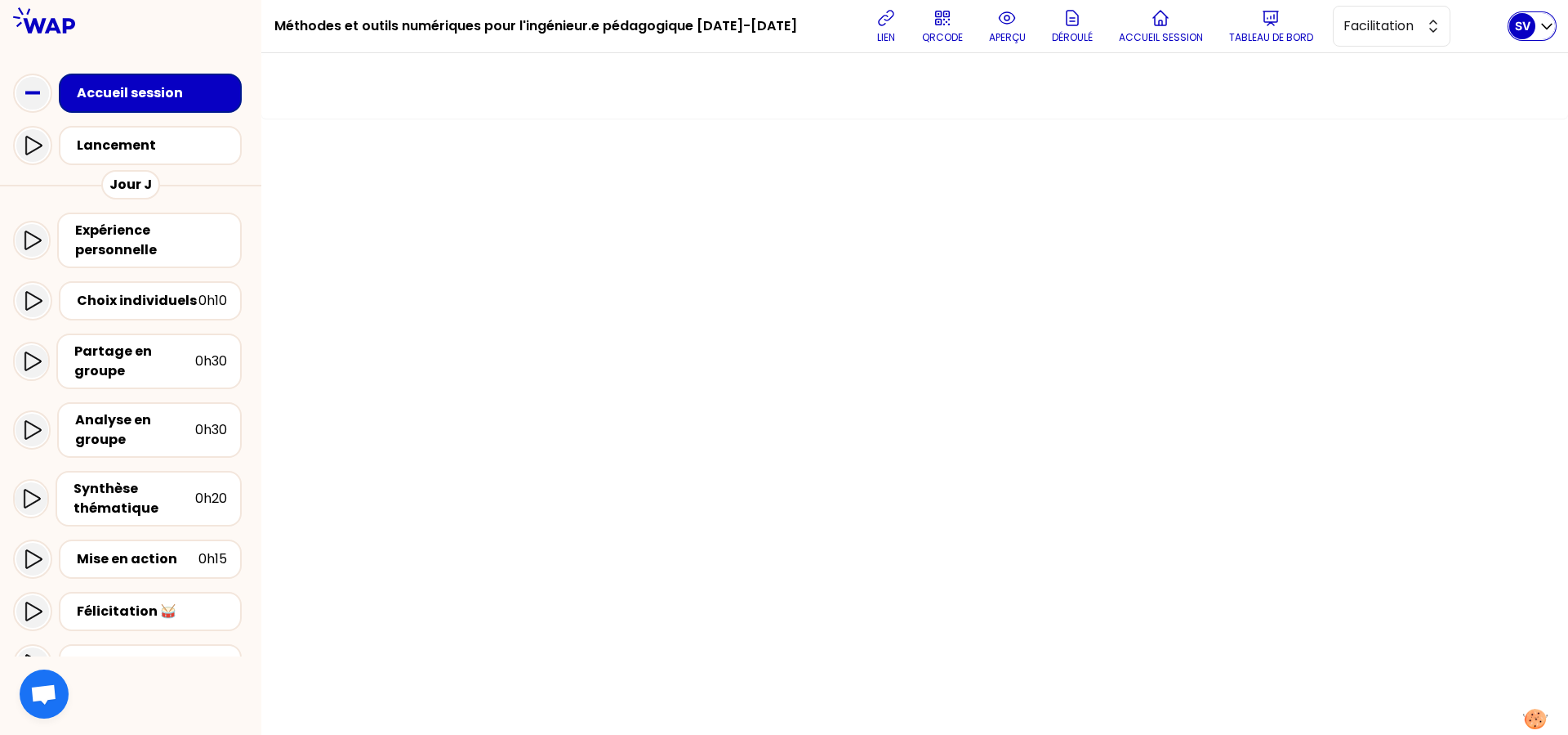
click at [1253, 29] on icon "button" at bounding box center [1547, 26] width 16 height 16
click at [108, 145] on div "Lancement" at bounding box center [155, 146] width 157 height 20
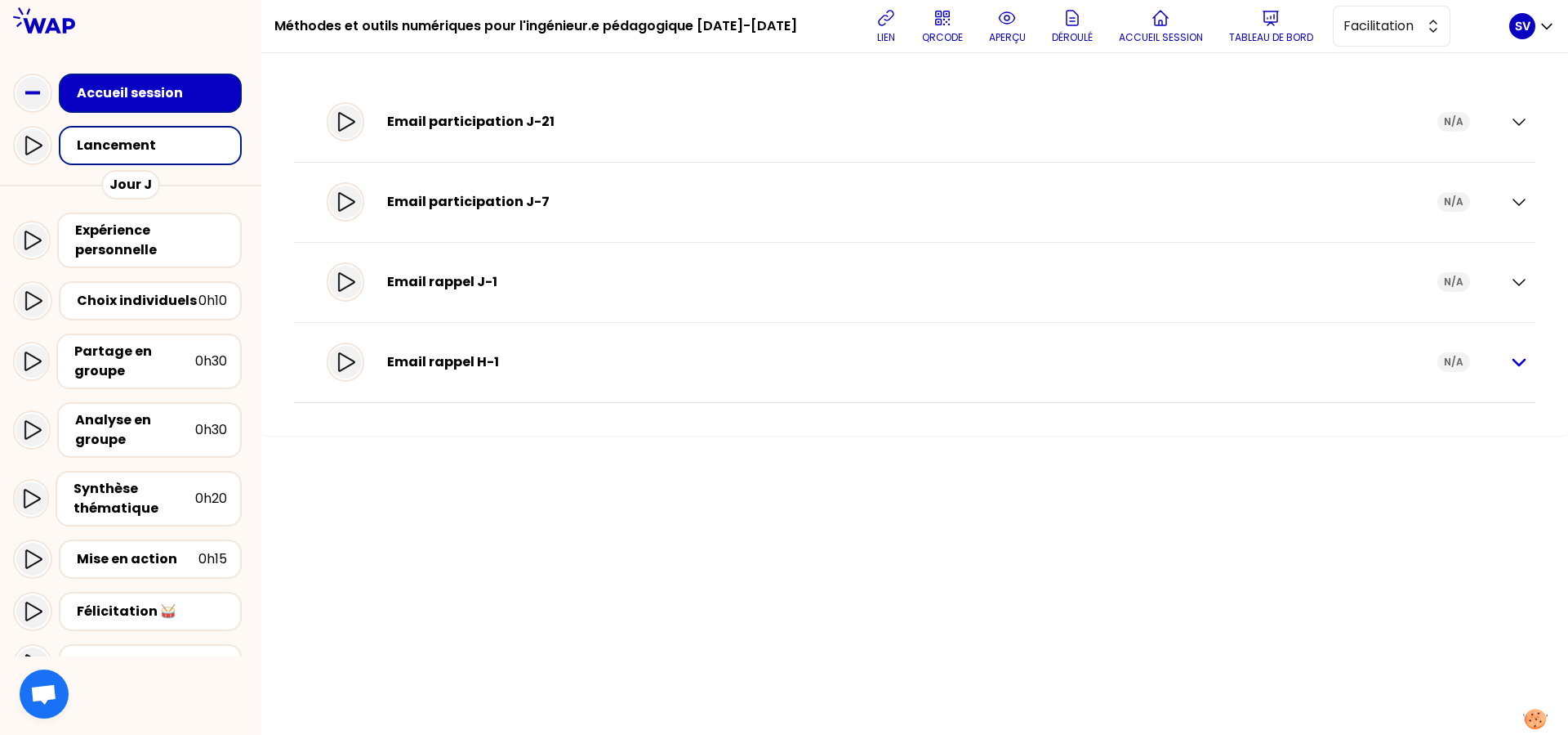
click at [1253, 363] on icon "button" at bounding box center [1519, 362] width 20 height 20
click at [935, 17] on icon at bounding box center [942, 18] width 14 height 14
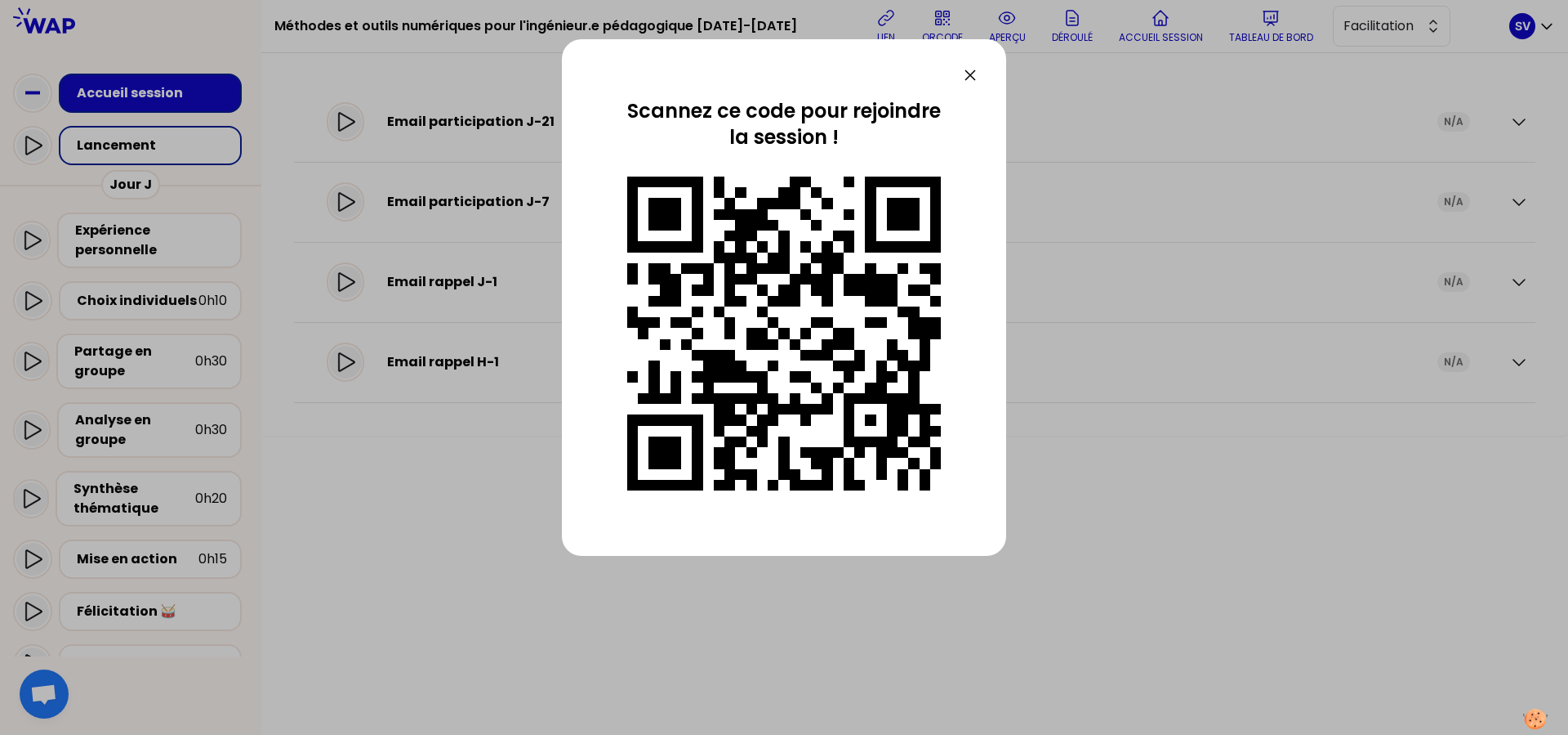
click at [874, 28] on div at bounding box center [784, 367] width 1568 height 735
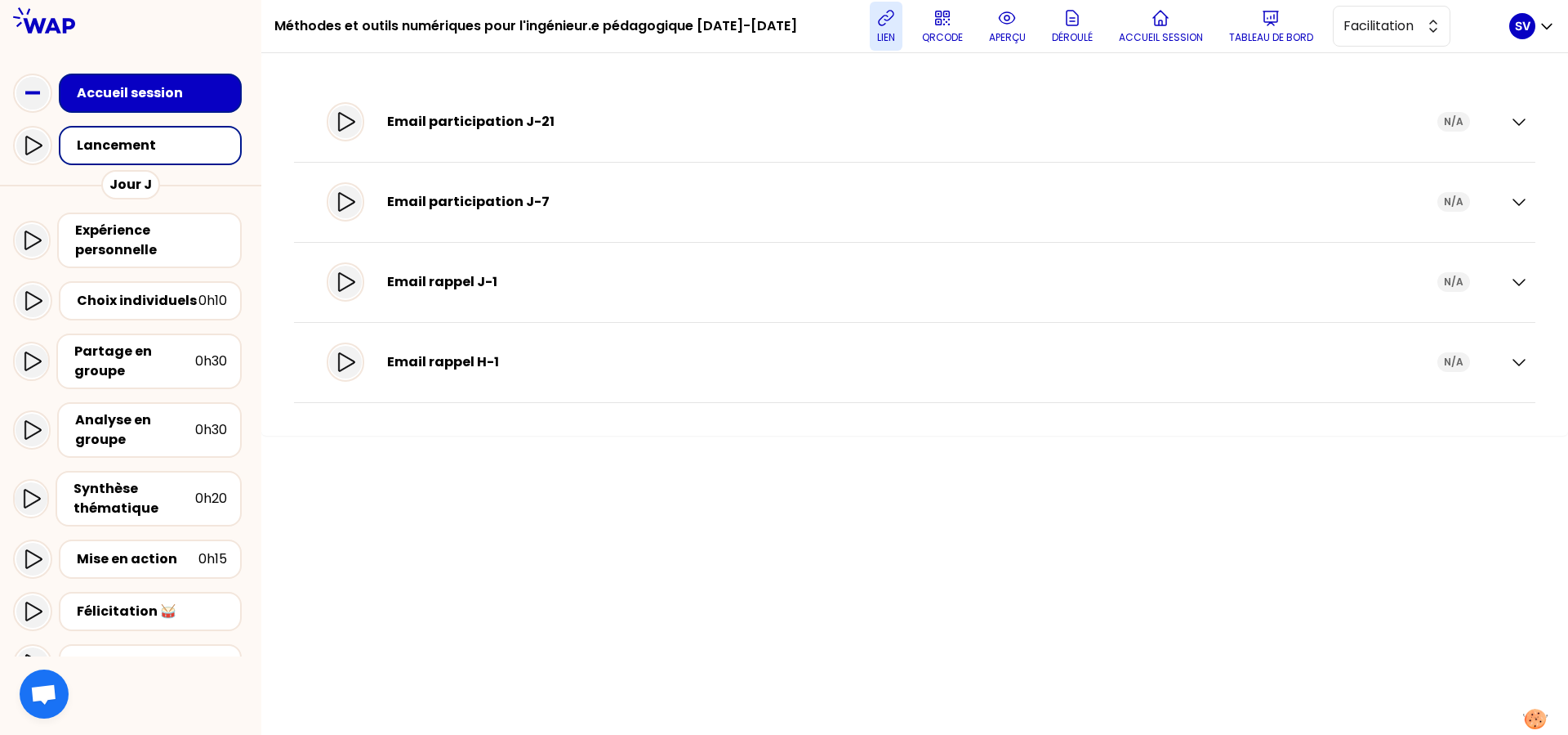
click at [876, 22] on icon at bounding box center [886, 18] width 20 height 20
click at [1253, 23] on icon at bounding box center [1271, 18] width 20 height 20
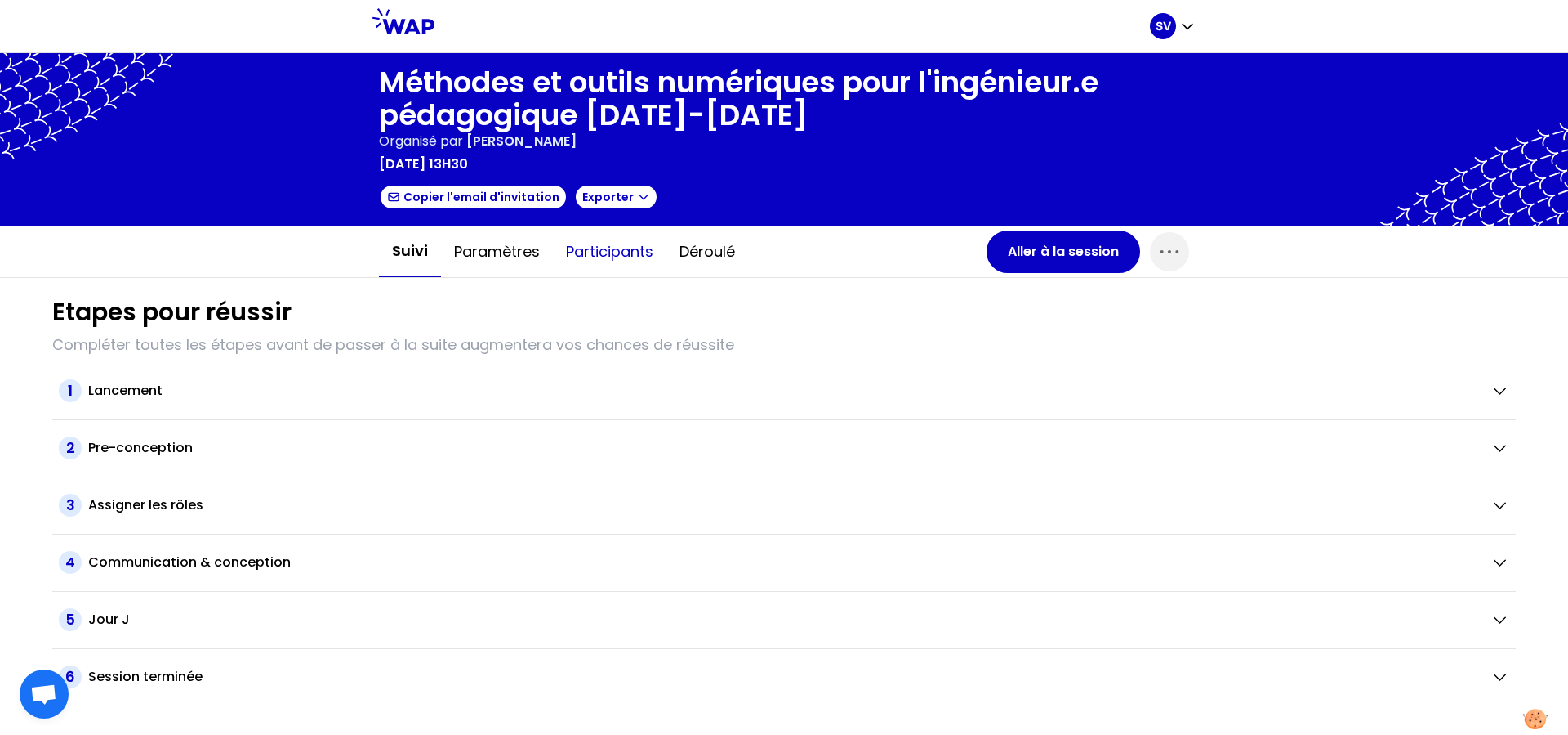
click at [611, 251] on button "Participants" at bounding box center [610, 251] width 114 height 49
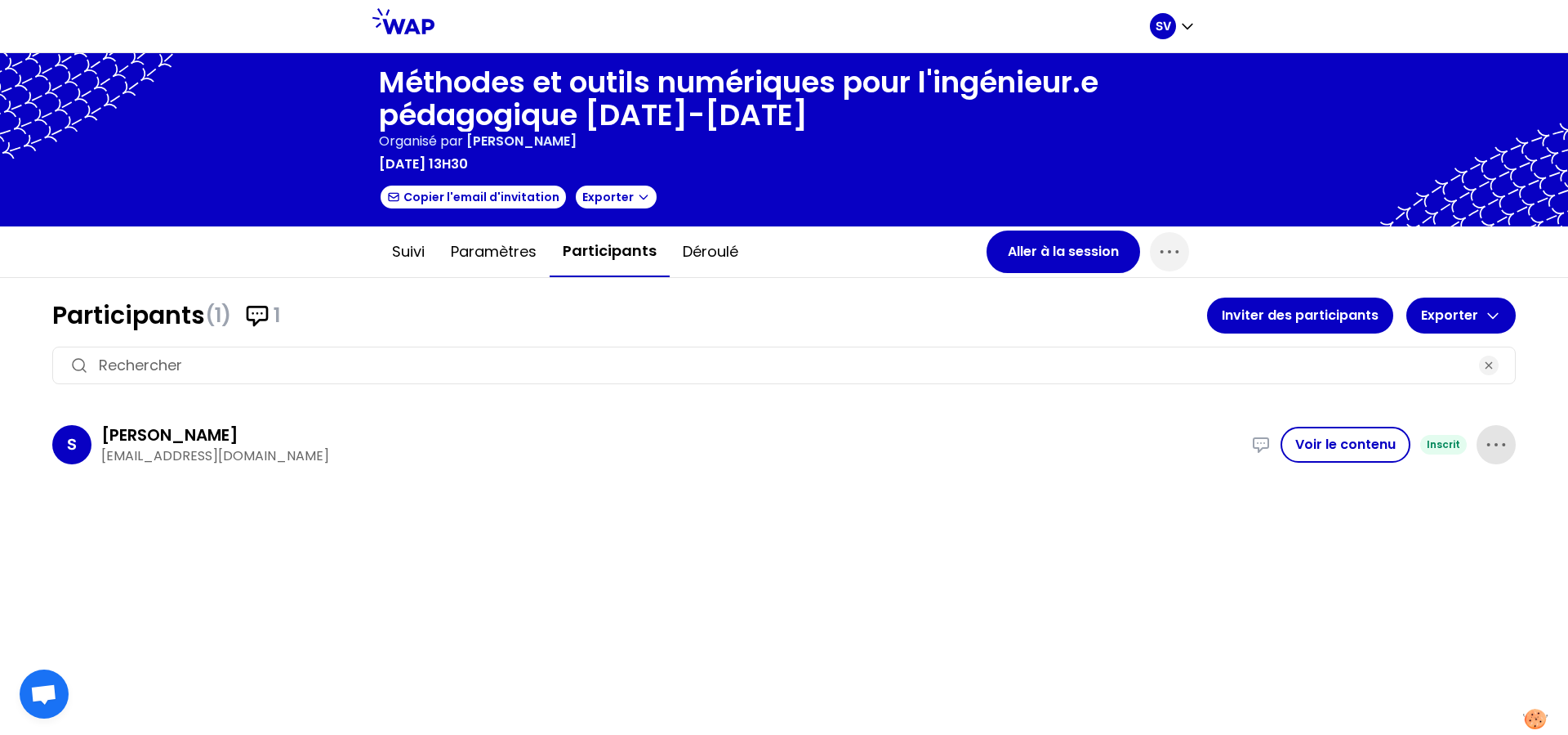
click at [1253, 446] on span "button" at bounding box center [1495, 444] width 39 height 39
click at [1253, 498] on icon at bounding box center [1495, 499] width 13 height 15
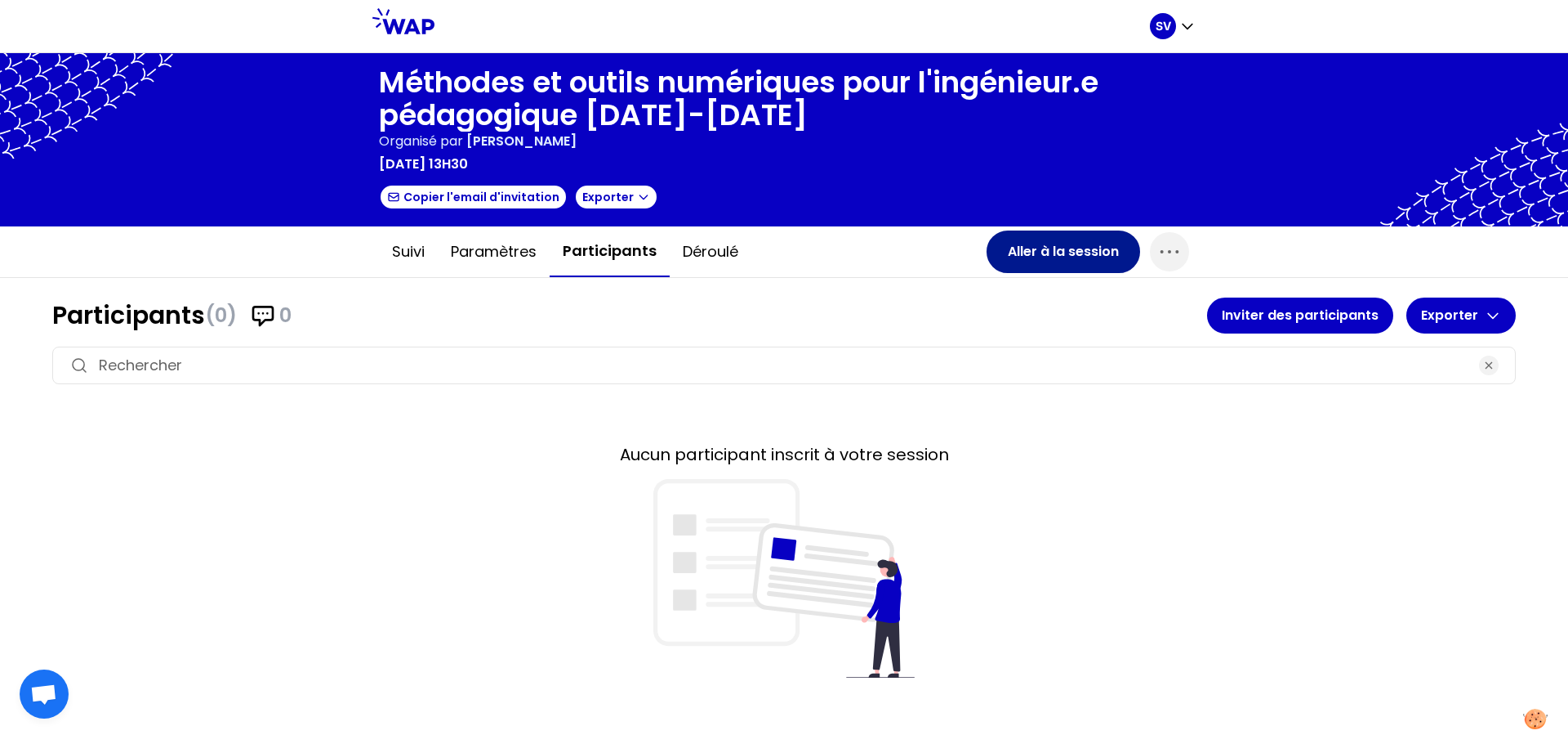
click at [1068, 245] on button "Aller à la session" at bounding box center [1063, 251] width 154 height 42
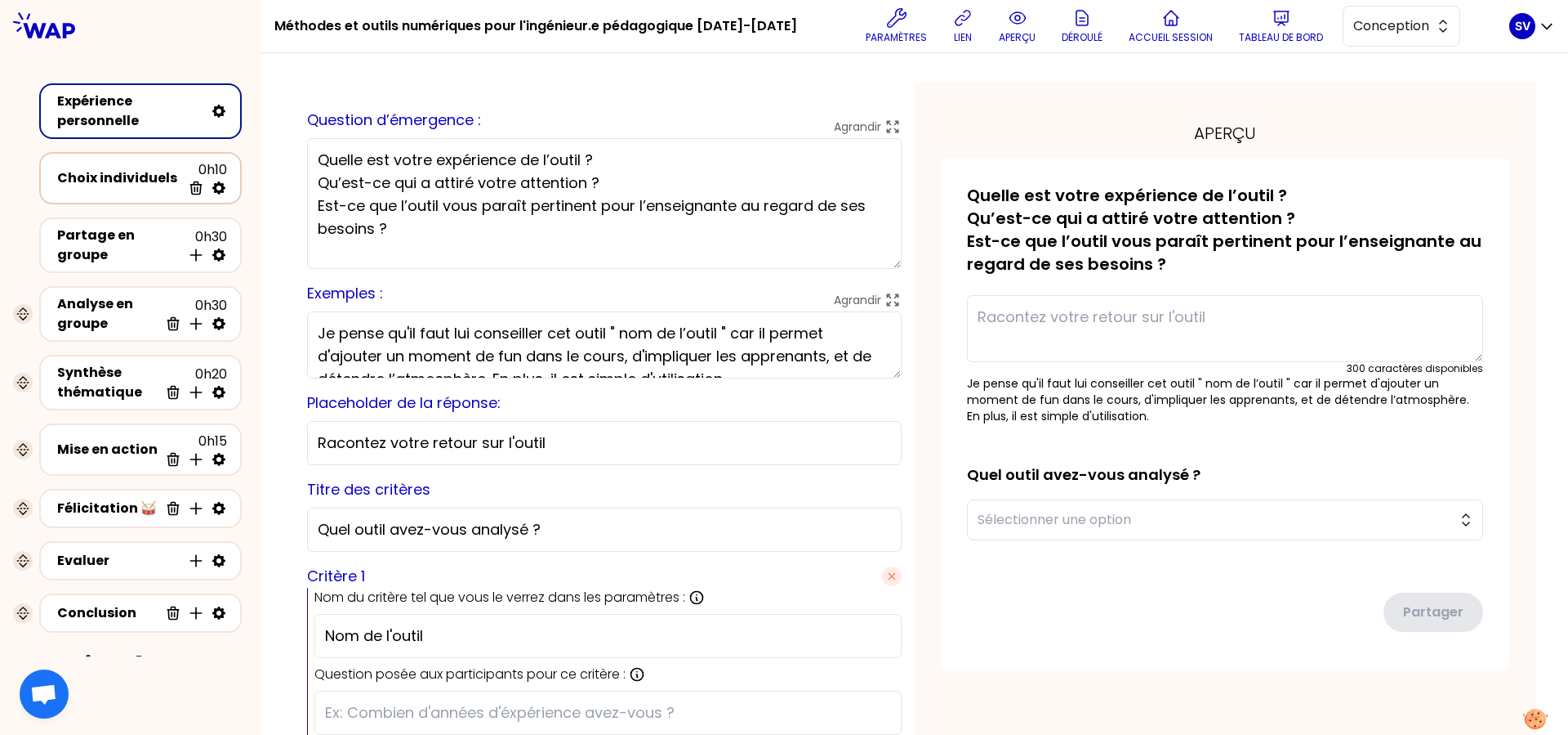
click at [95, 177] on div "Choix individuels" at bounding box center [119, 178] width 124 height 20
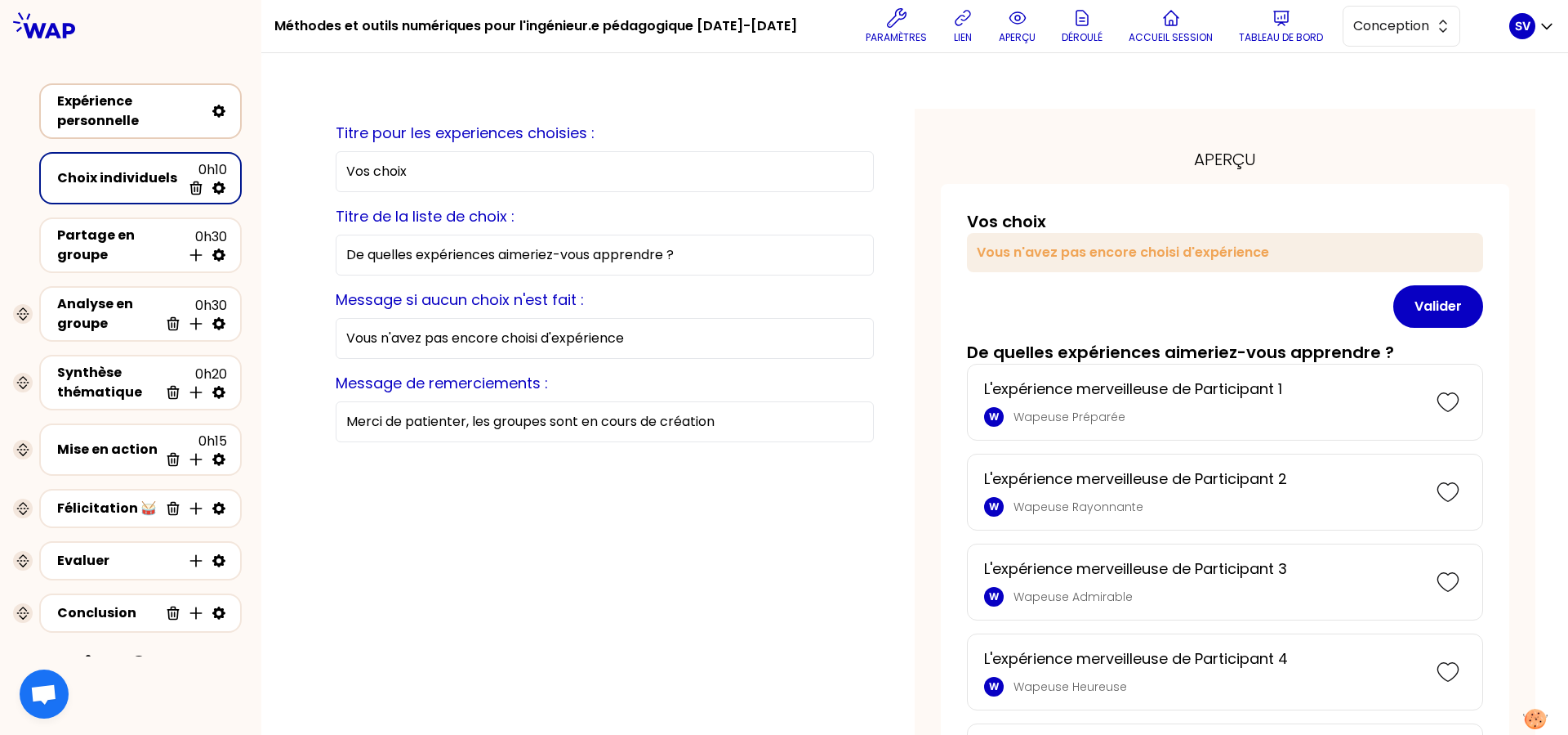
click at [101, 127] on div "Expérience personnelle" at bounding box center [130, 111] width 147 height 39
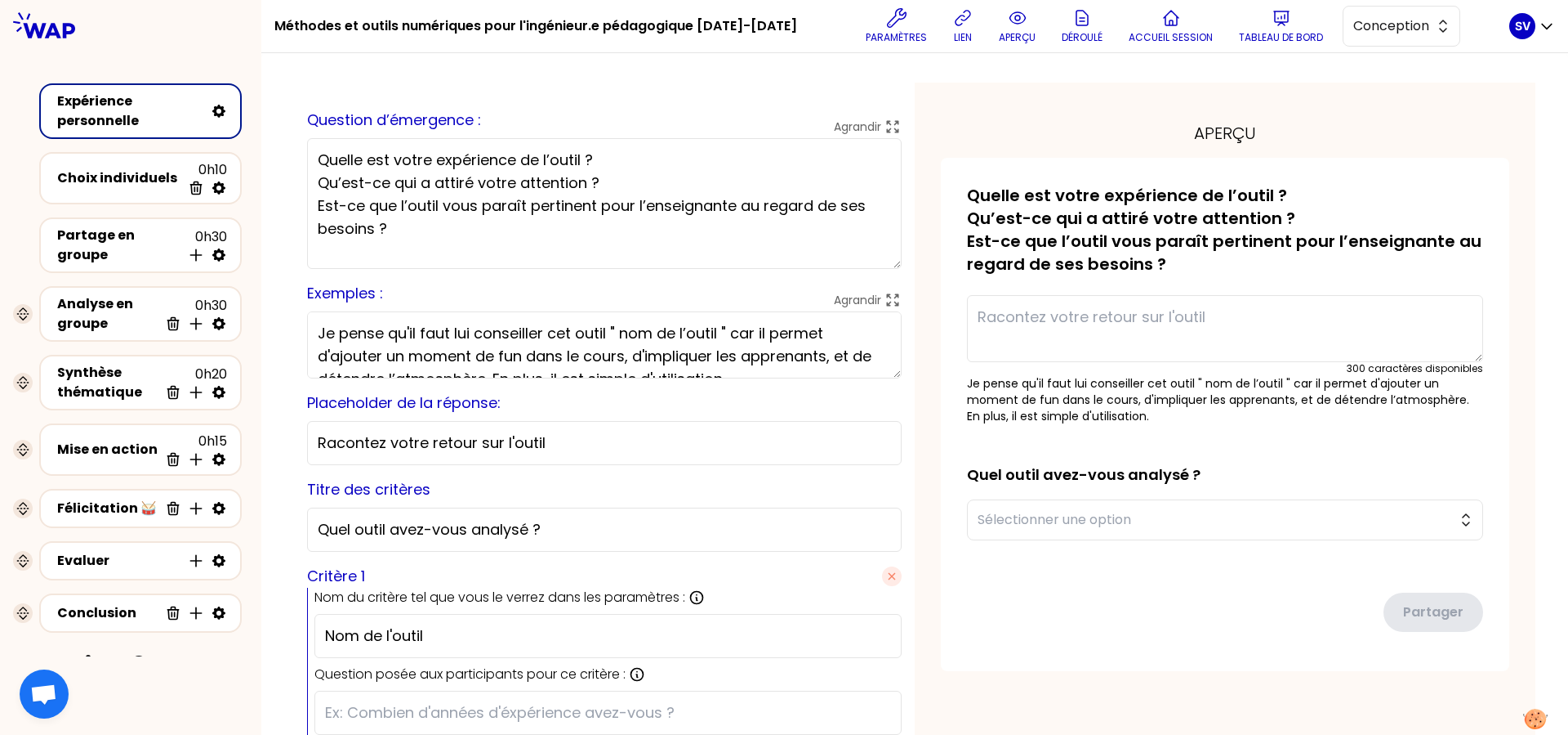
scroll to position [150, 0]
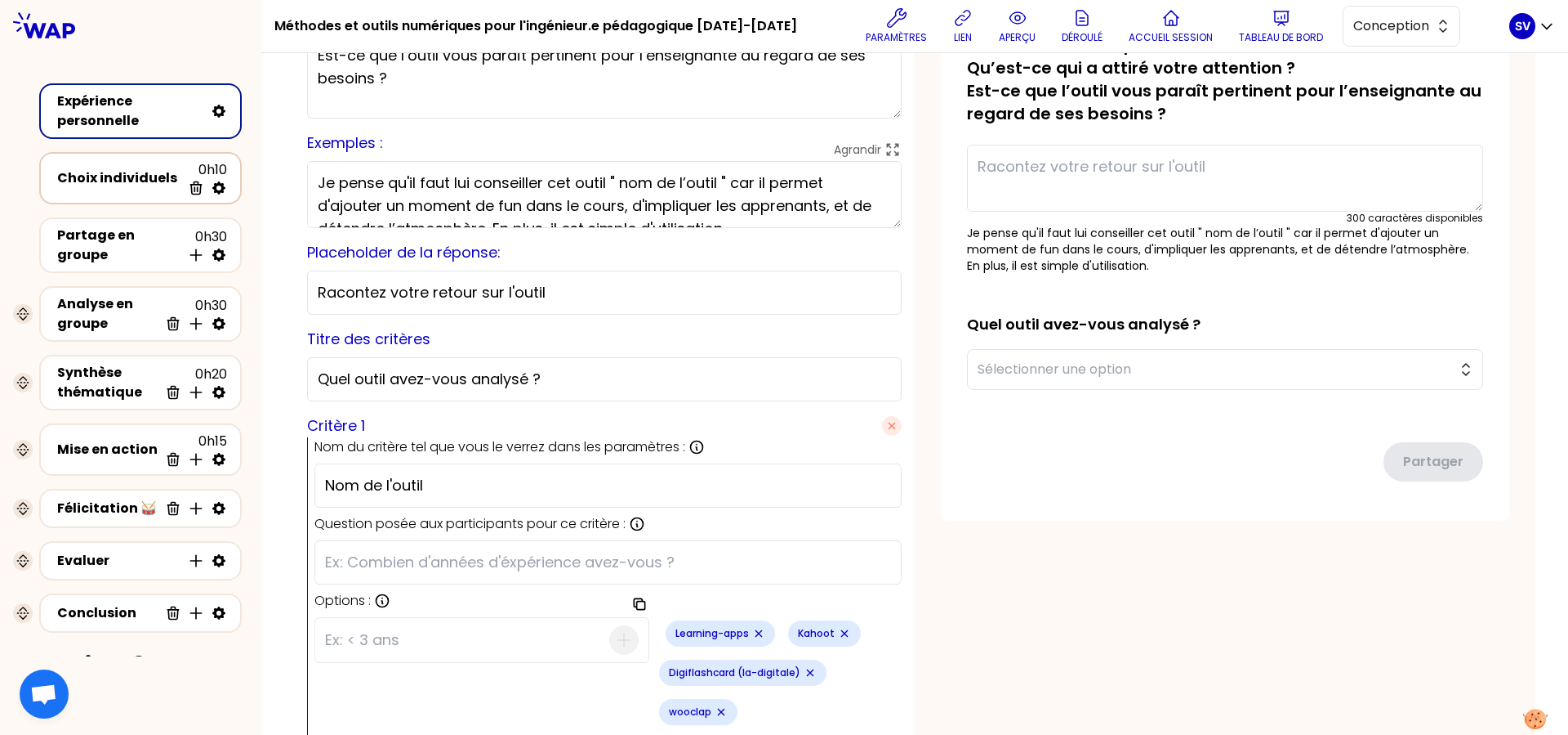
click at [93, 184] on div "Choix individuels" at bounding box center [119, 178] width 124 height 20
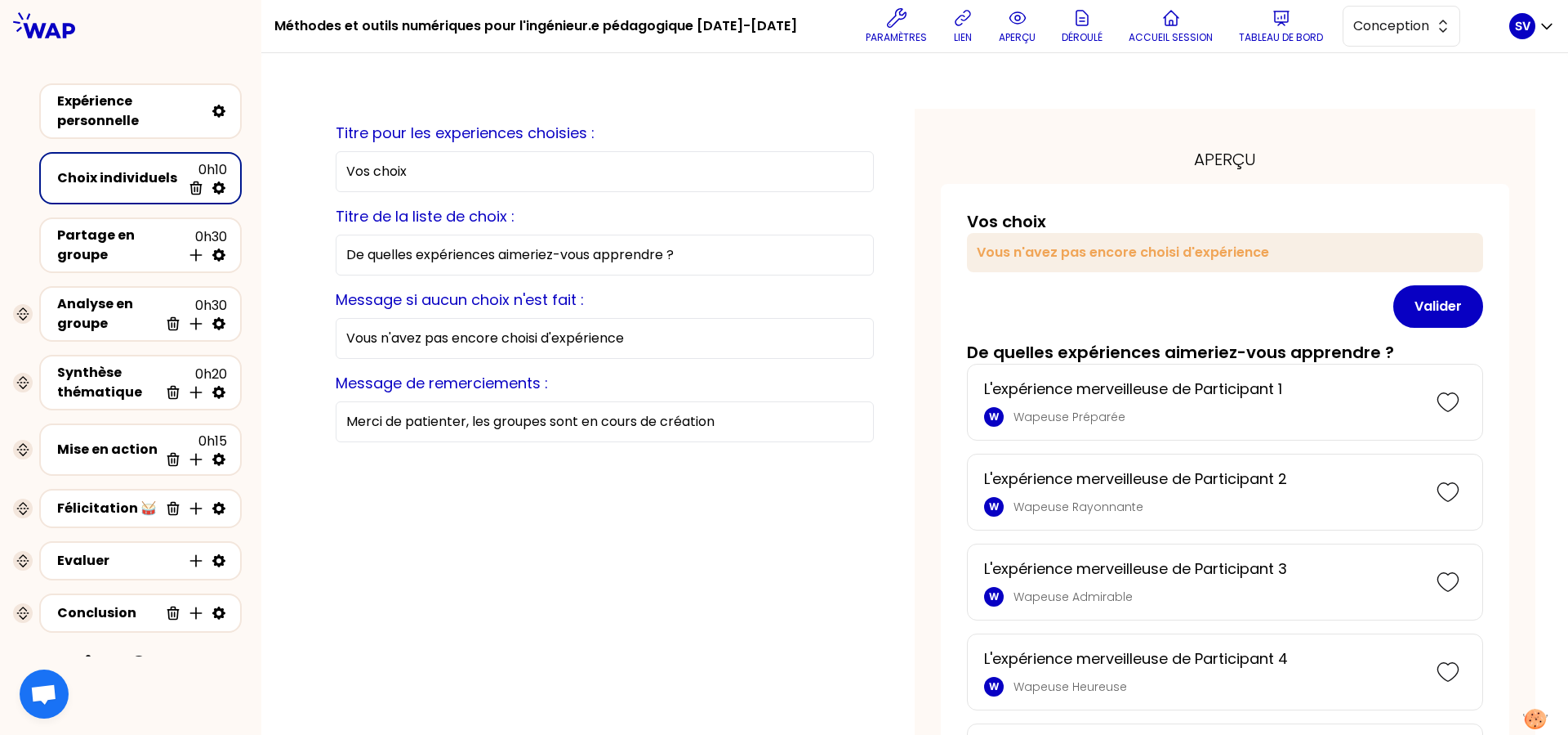
click at [211, 189] on icon at bounding box center [219, 188] width 16 height 16
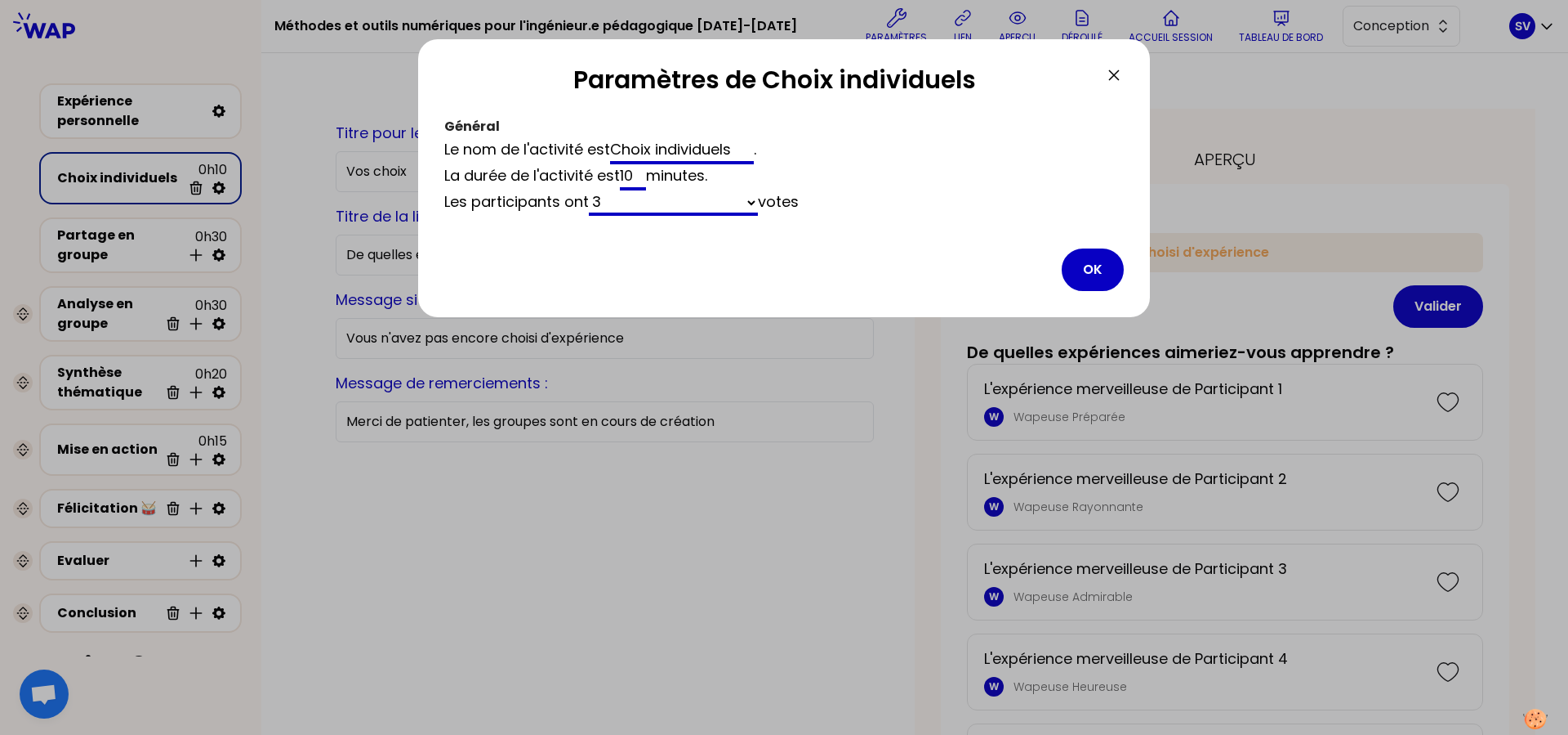
click at [589, 190] on select "3 un nombre illimité de" at bounding box center [673, 202] width 169 height 25
click at [836, 240] on div "Paramètres de Choix individuels Général Le nom de l'activité est Choix individu…" at bounding box center [784, 178] width 732 height 278
click at [1092, 269] on button "OK" at bounding box center [1092, 269] width 62 height 42
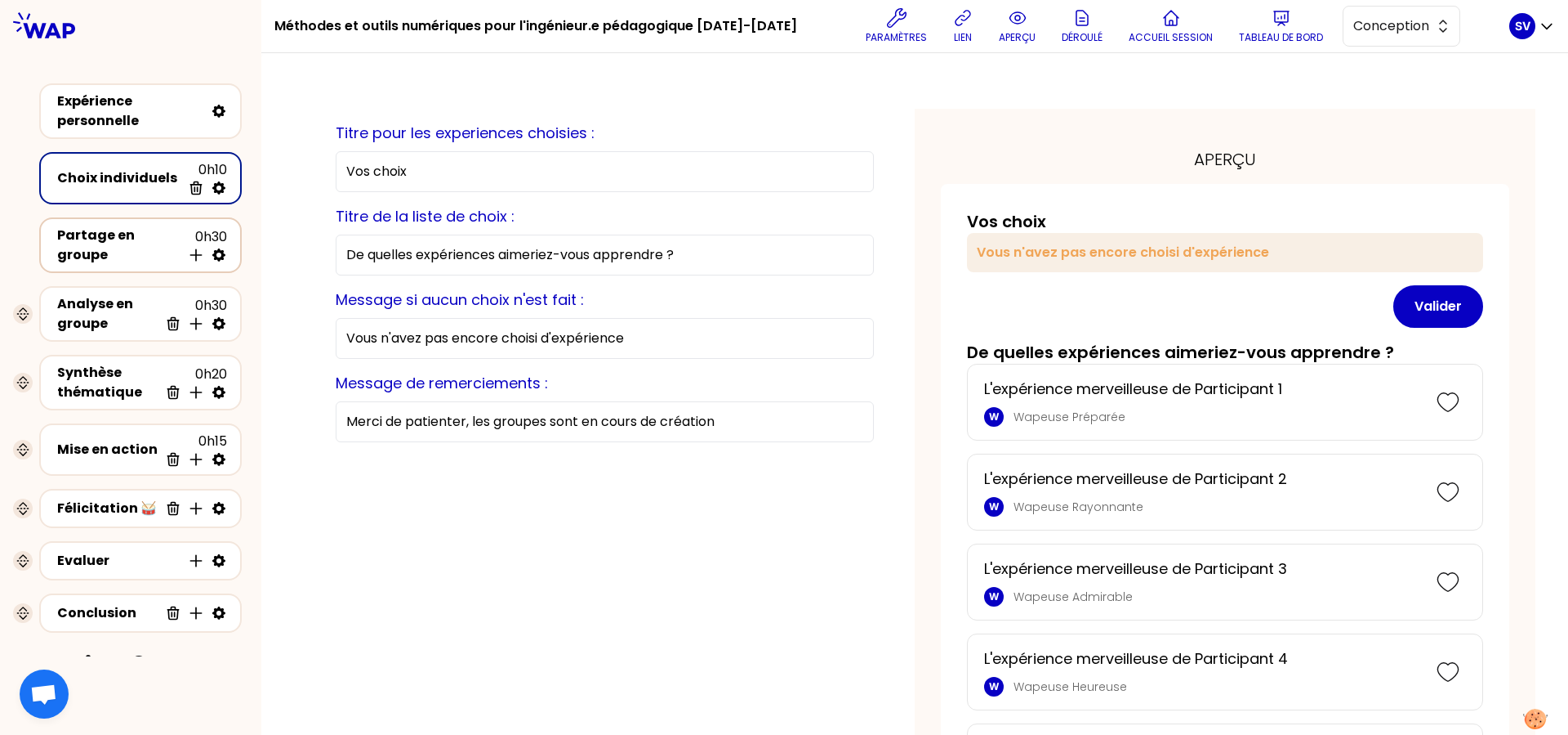
click at [212, 256] on icon at bounding box center [218, 254] width 13 height 13
select select "4"
select select "5"
select select "true"
select select "all"
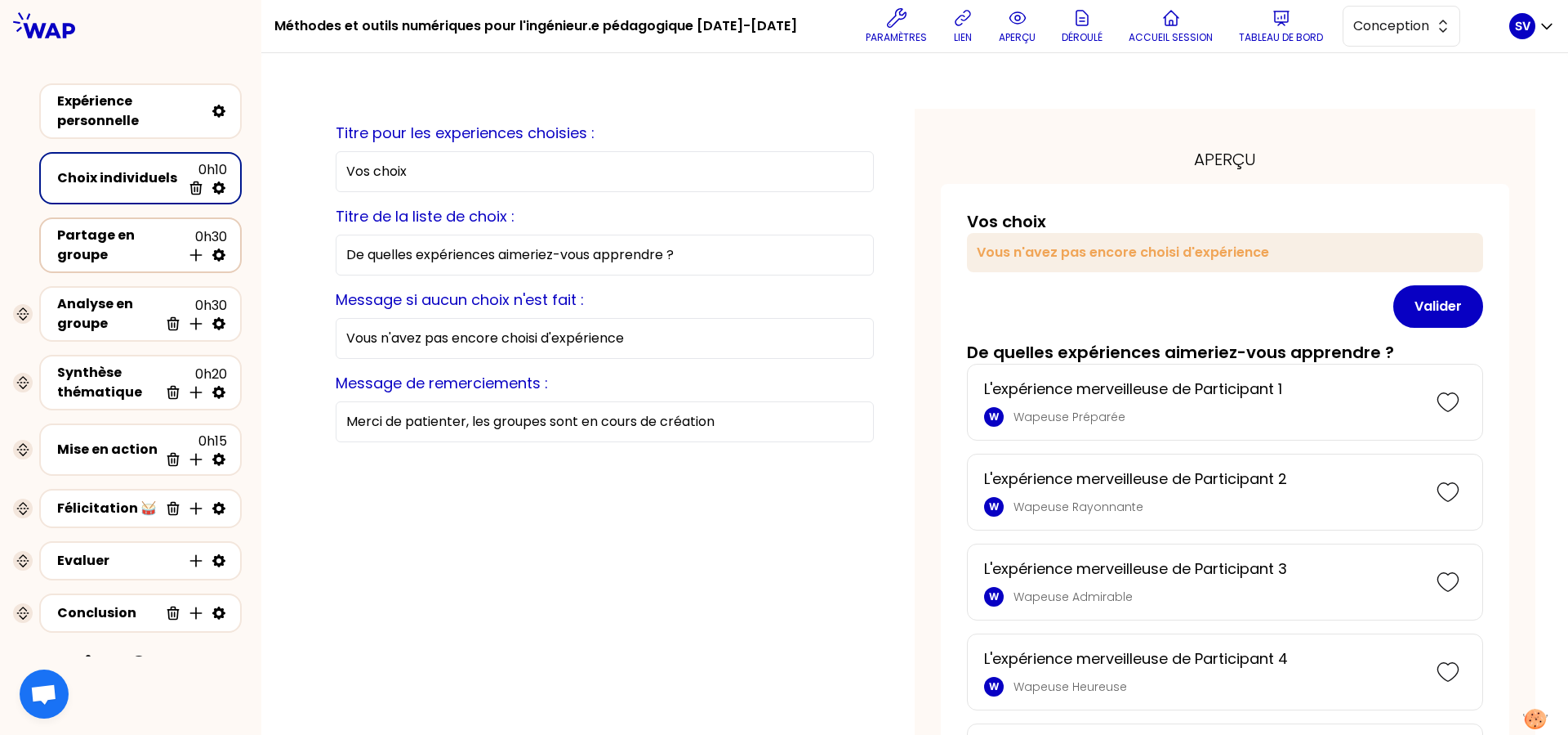
select select "false"
select select "Each"
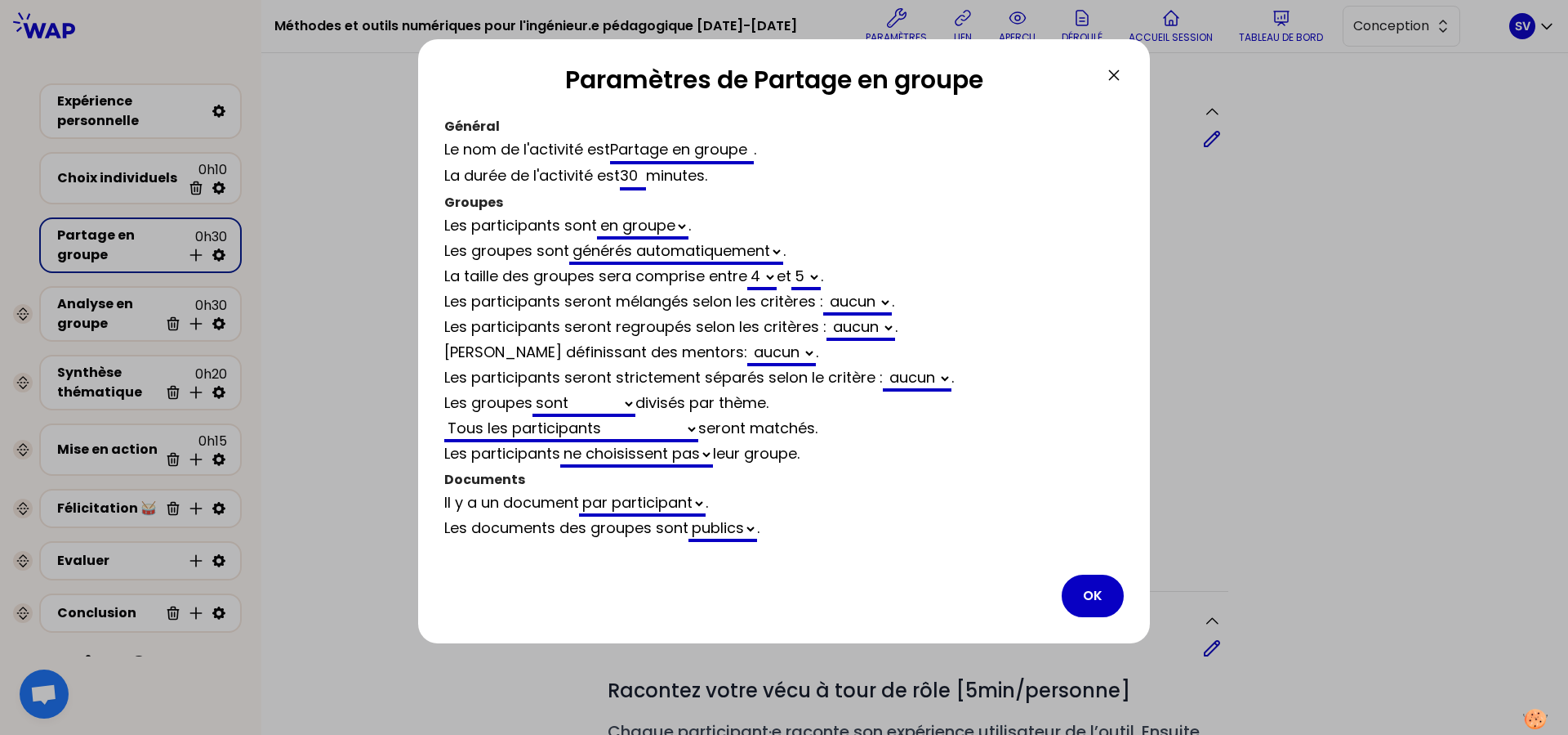
click at [570, 239] on select "générés automatiquement vides" at bounding box center [677, 251] width 214 height 25
click at [774, 247] on select "générés automatiquement vides" at bounding box center [677, 251] width 214 height 25
click at [748, 265] on select "2 3 4 5 6 7 8 9 10 11 12" at bounding box center [762, 277] width 29 height 25
select select "3"
select select "5"
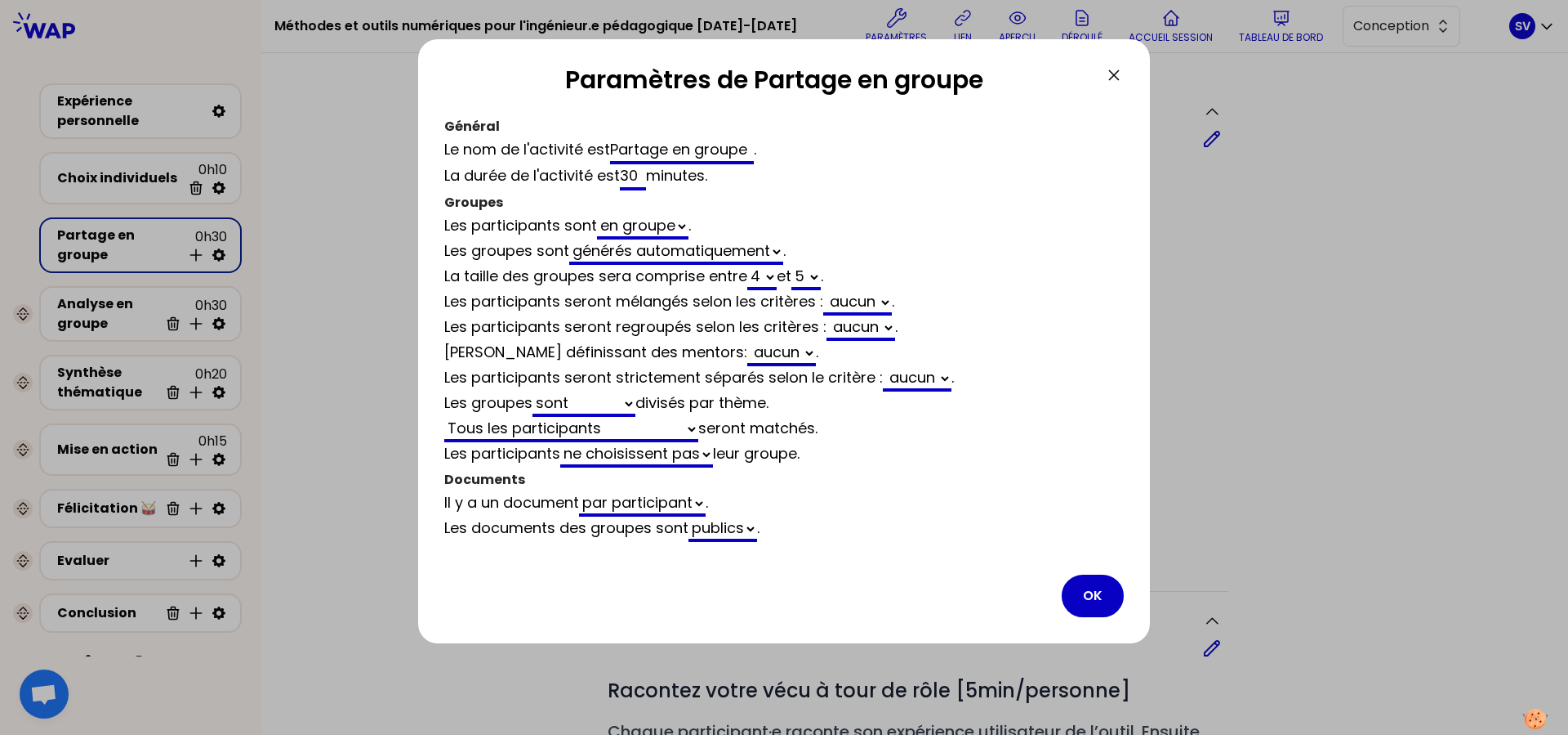
select select "true"
select select "all"
select select "false"
click at [791, 265] on select "2 3 4 5 6 7 8 9 10 11 12" at bounding box center [805, 277] width 29 height 25
select select "3"
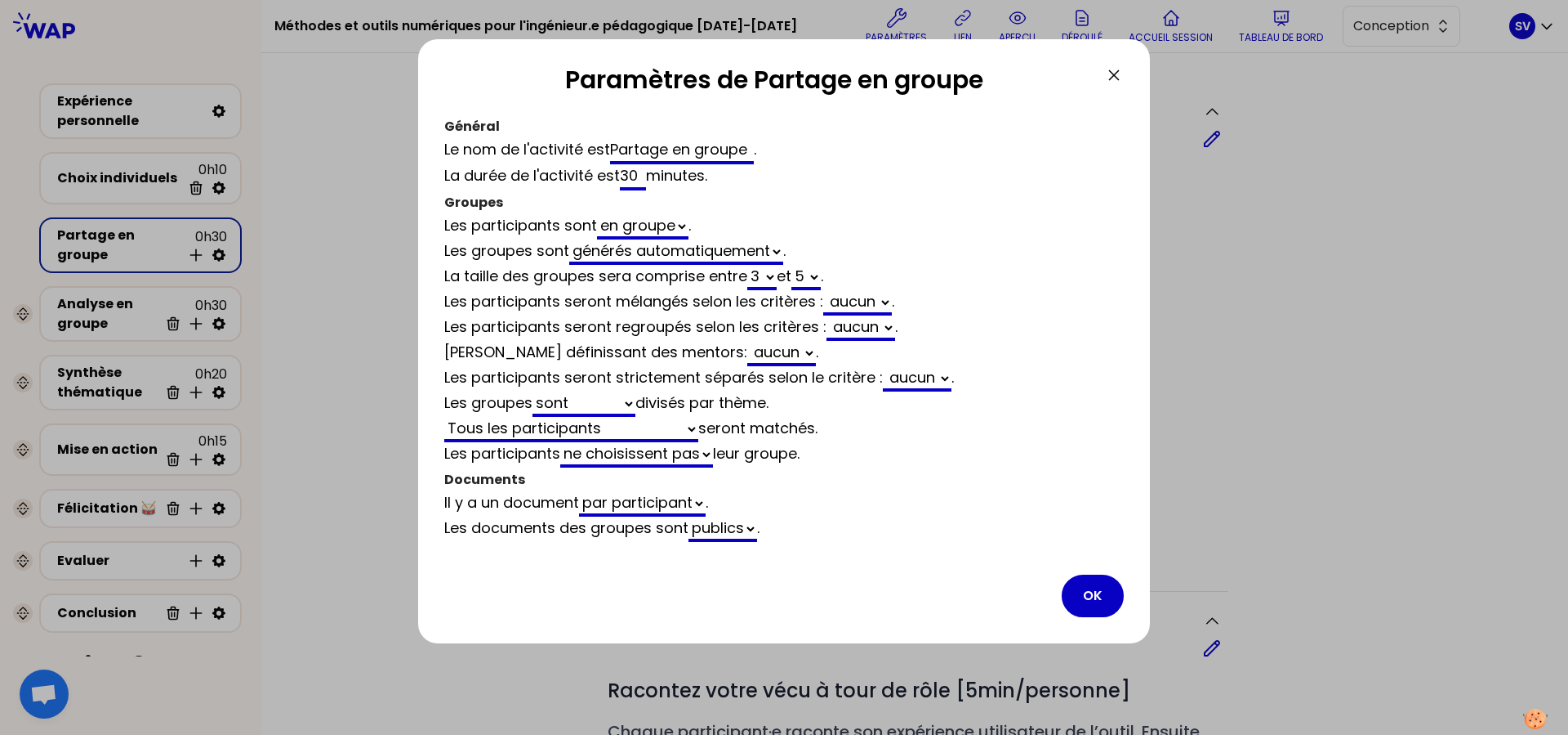
select select "4"
select select "true"
select select "all"
select select "false"
click at [826, 290] on select "aucun Nom de l'outil" at bounding box center [858, 302] width 65 height 25
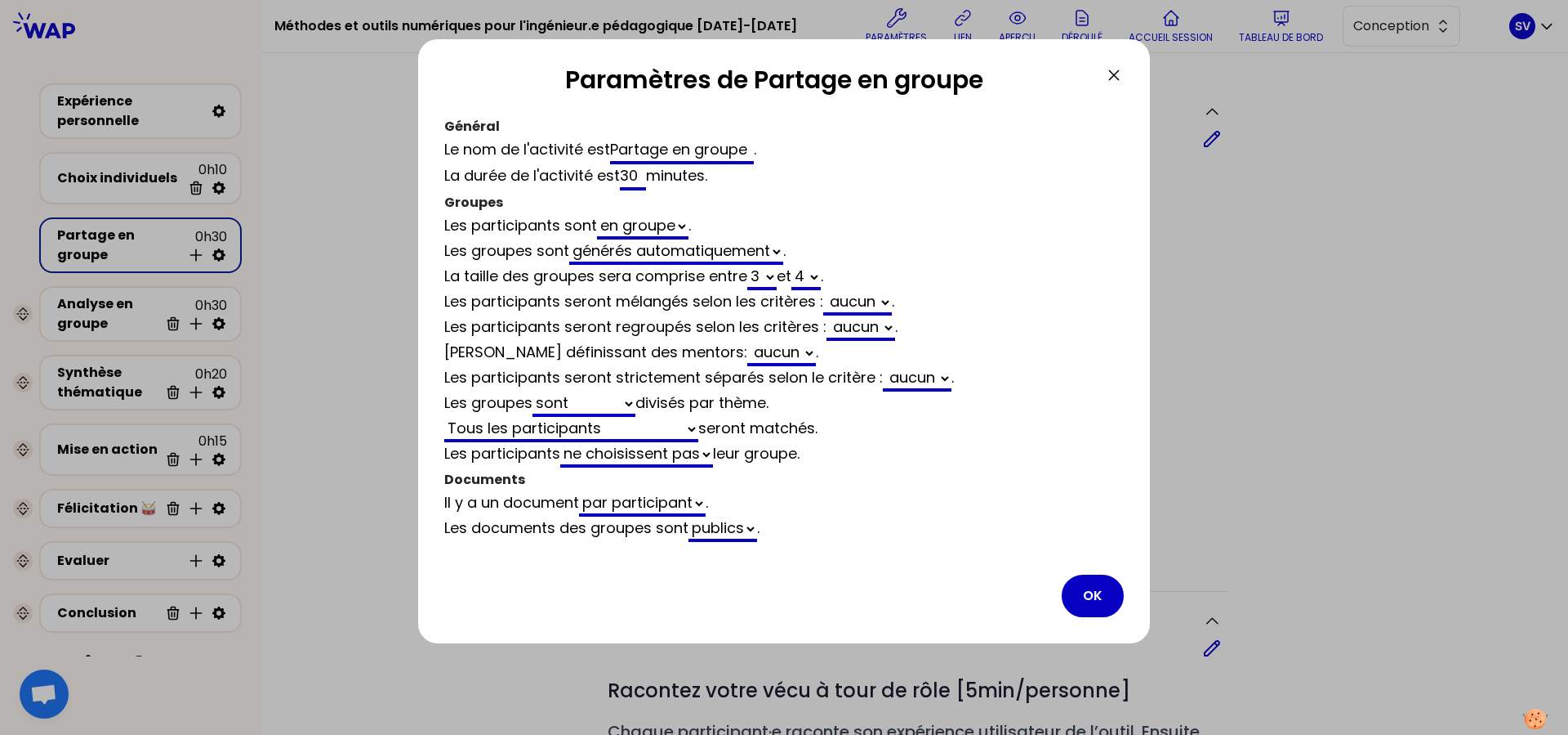
click at [881, 301] on select "aucun Nom de l'outil" at bounding box center [858, 302] width 65 height 25
click at [829, 315] on select "aucun Nom de l'outil" at bounding box center [861, 327] width 65 height 25
click at [882, 329] on select "aucun Nom de l'outil" at bounding box center [861, 327] width 65 height 25
click at [1104, 558] on button "OK" at bounding box center [1092, 595] width 62 height 42
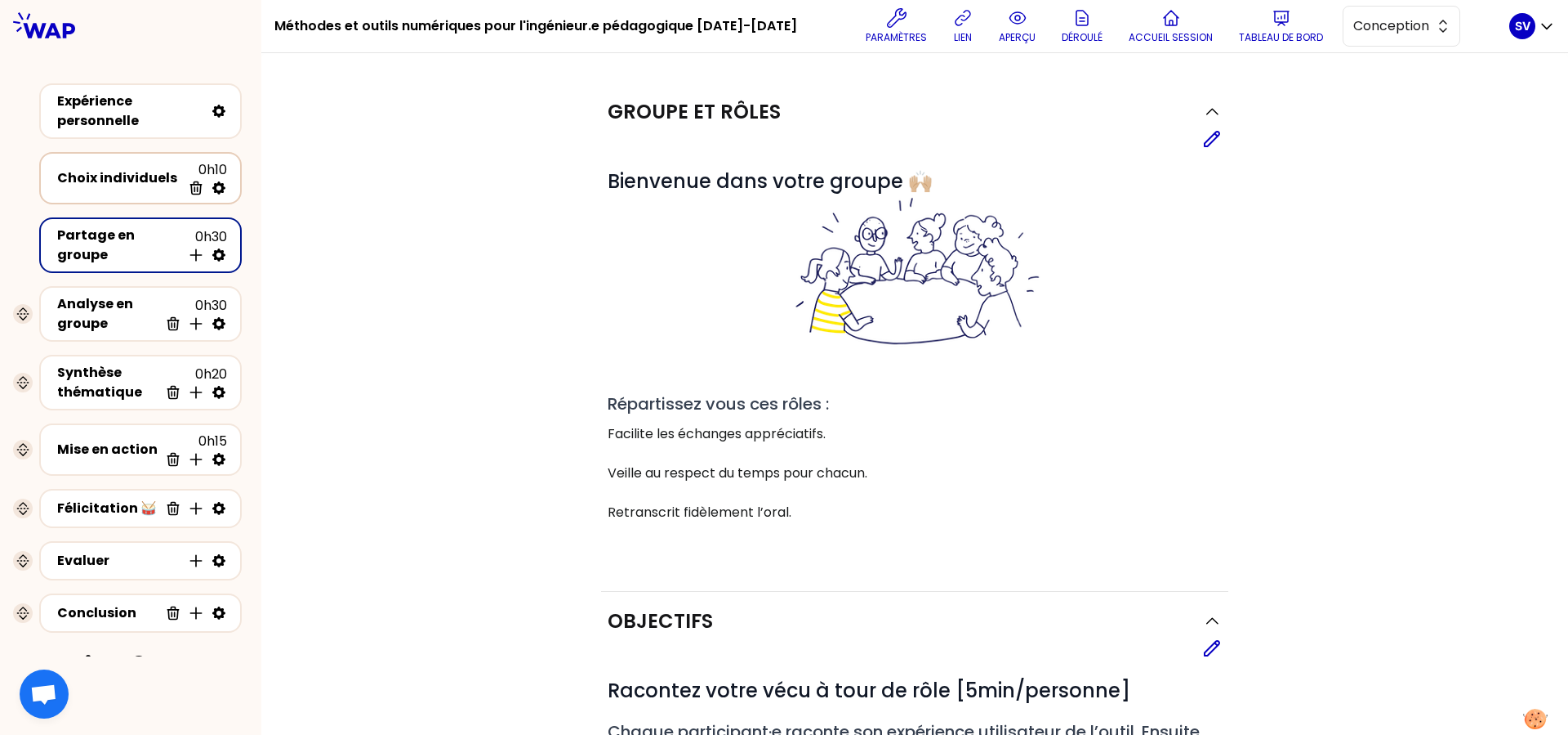
click at [94, 168] on div "Choix individuels" at bounding box center [119, 178] width 124 height 20
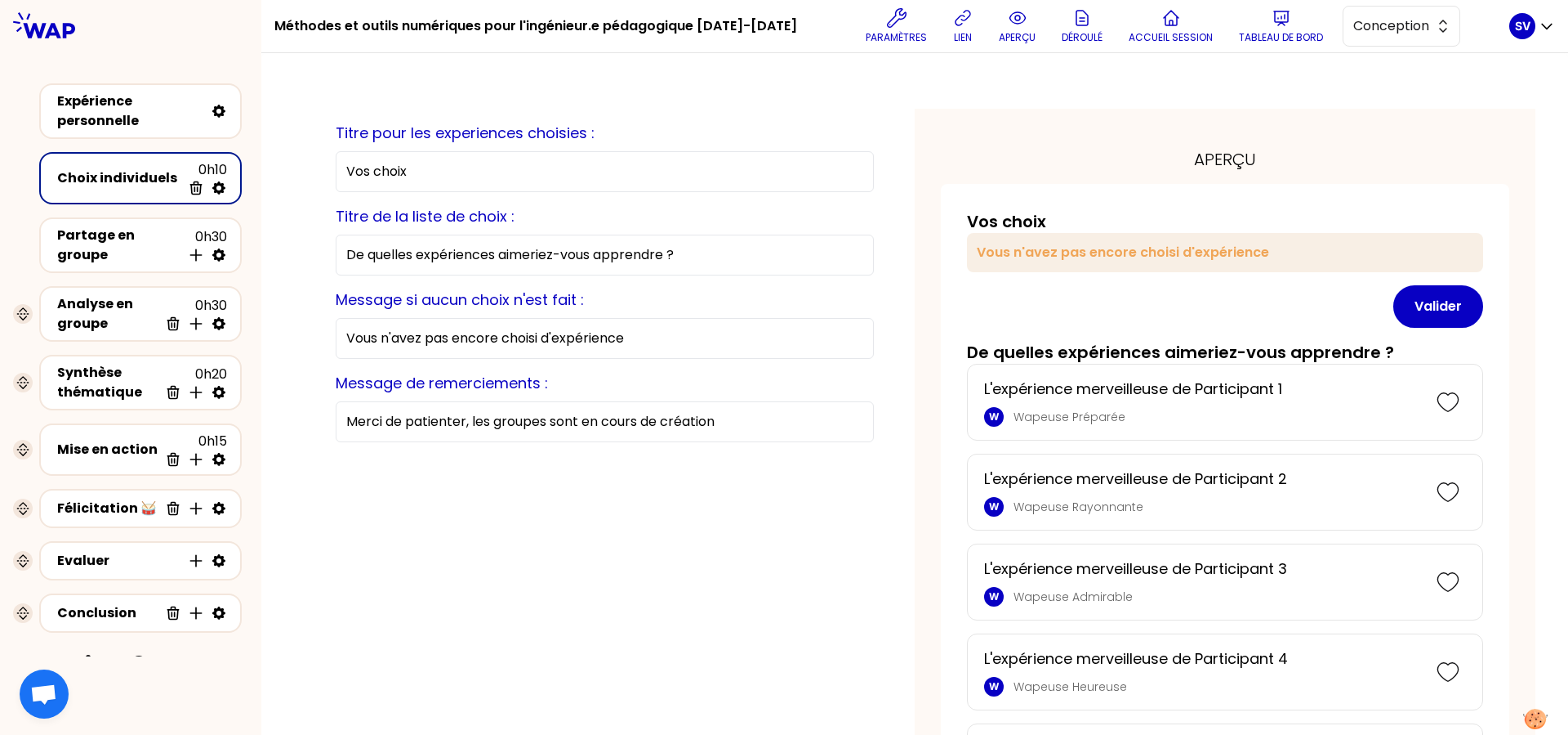
click at [426, 173] on input "Vos choix" at bounding box center [605, 171] width 538 height 41
click at [109, 315] on div "Analyse en groupe" at bounding box center [107, 313] width 101 height 39
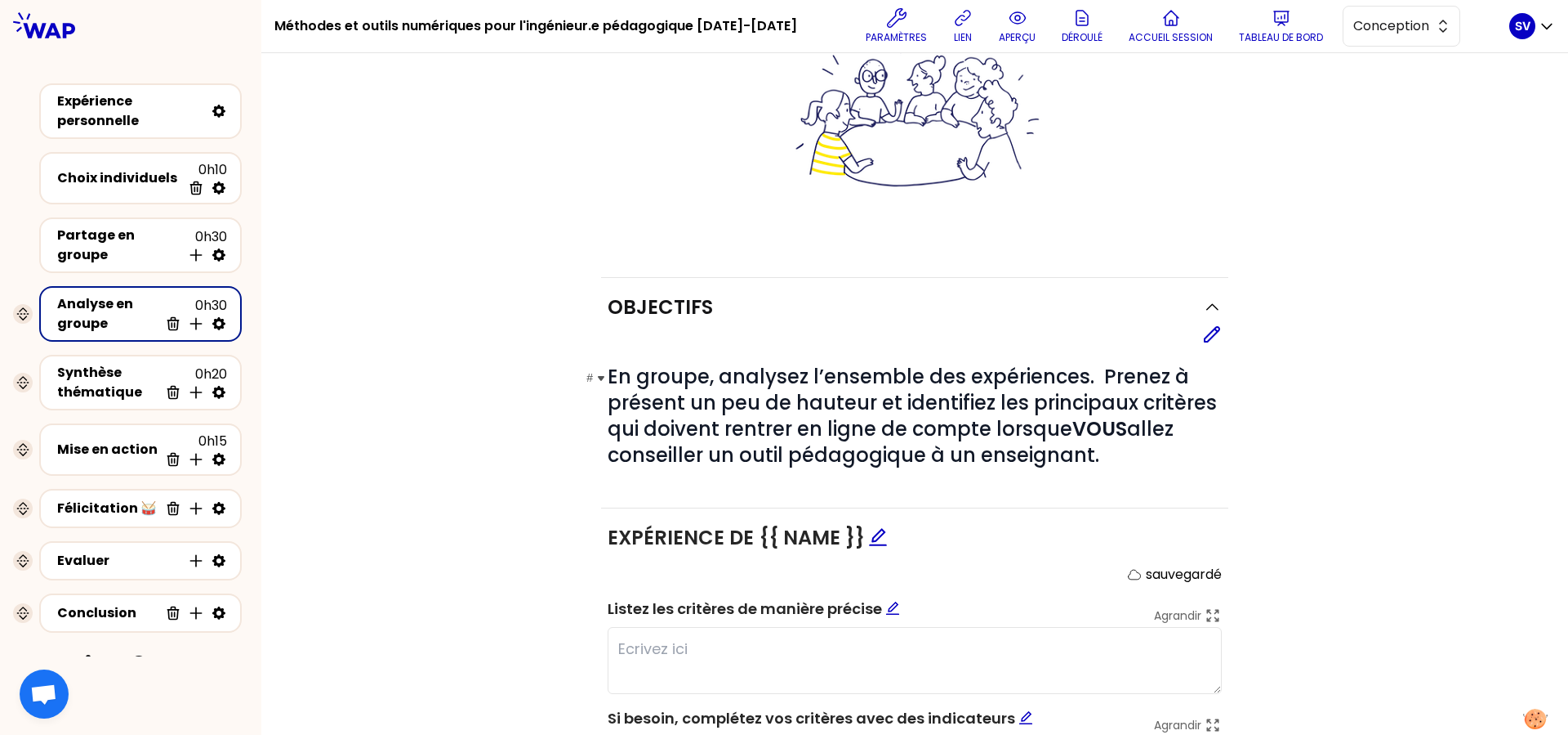
scroll to position [288, 0]
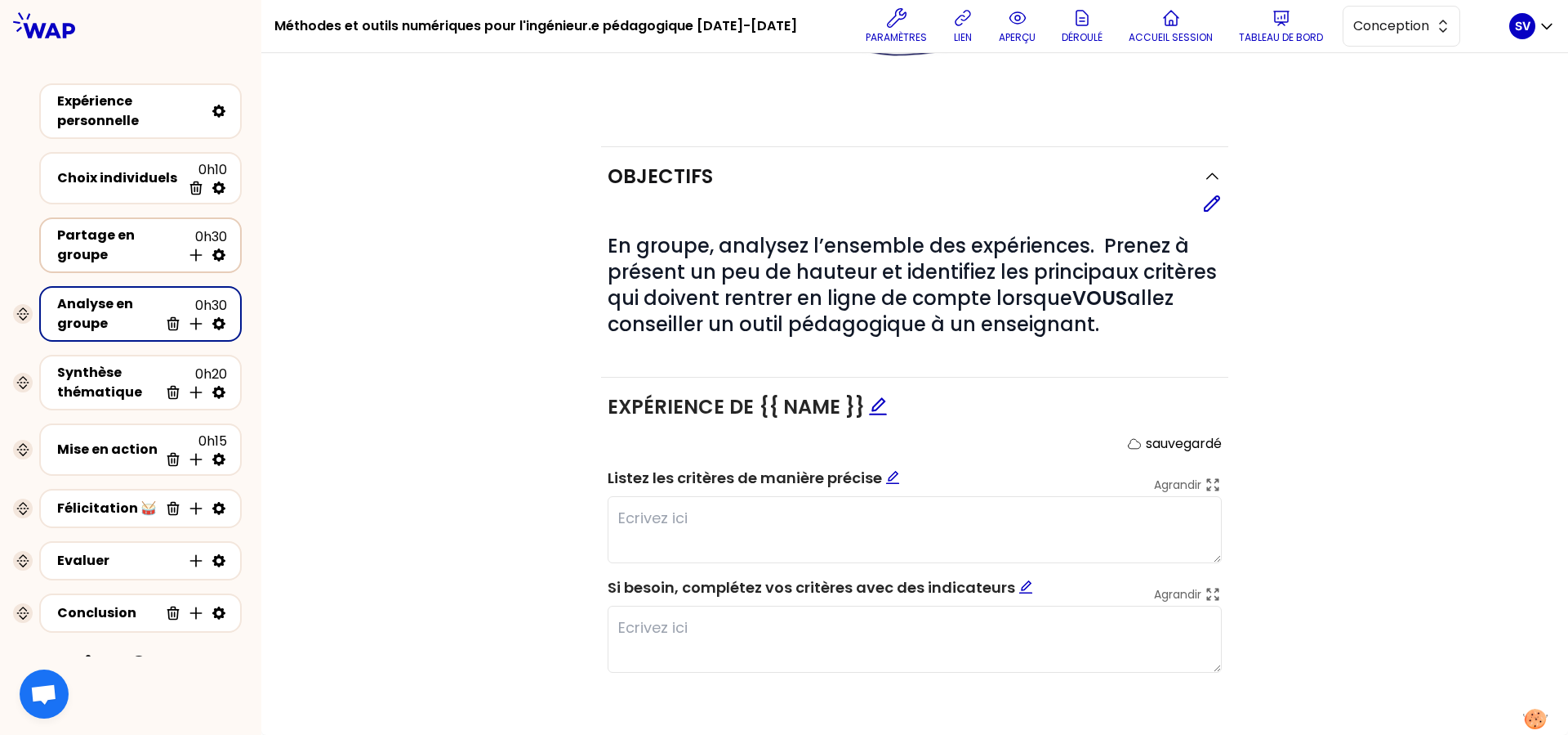
click at [136, 251] on div "Partage en groupe" at bounding box center [119, 245] width 124 height 39
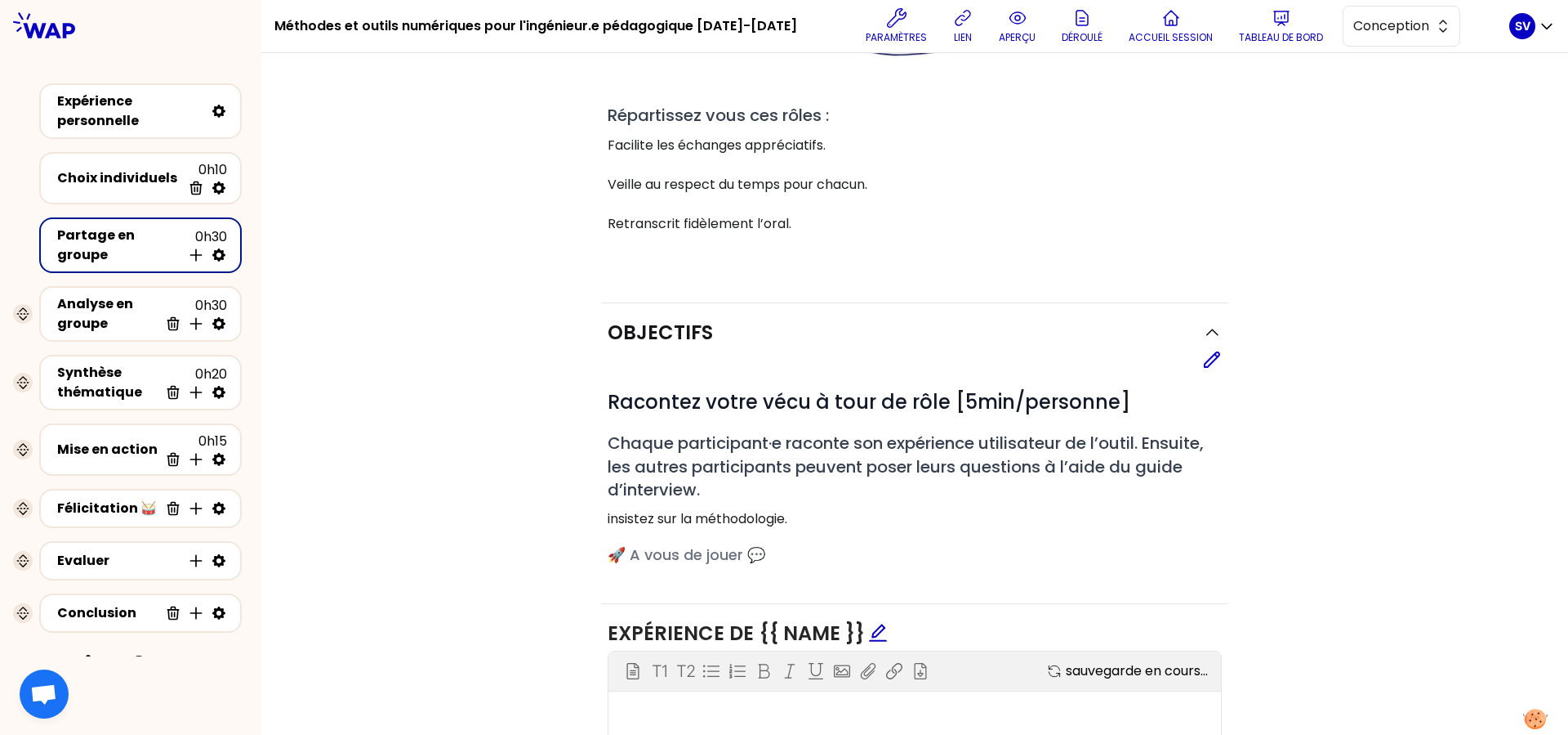
scroll to position [8, 0]
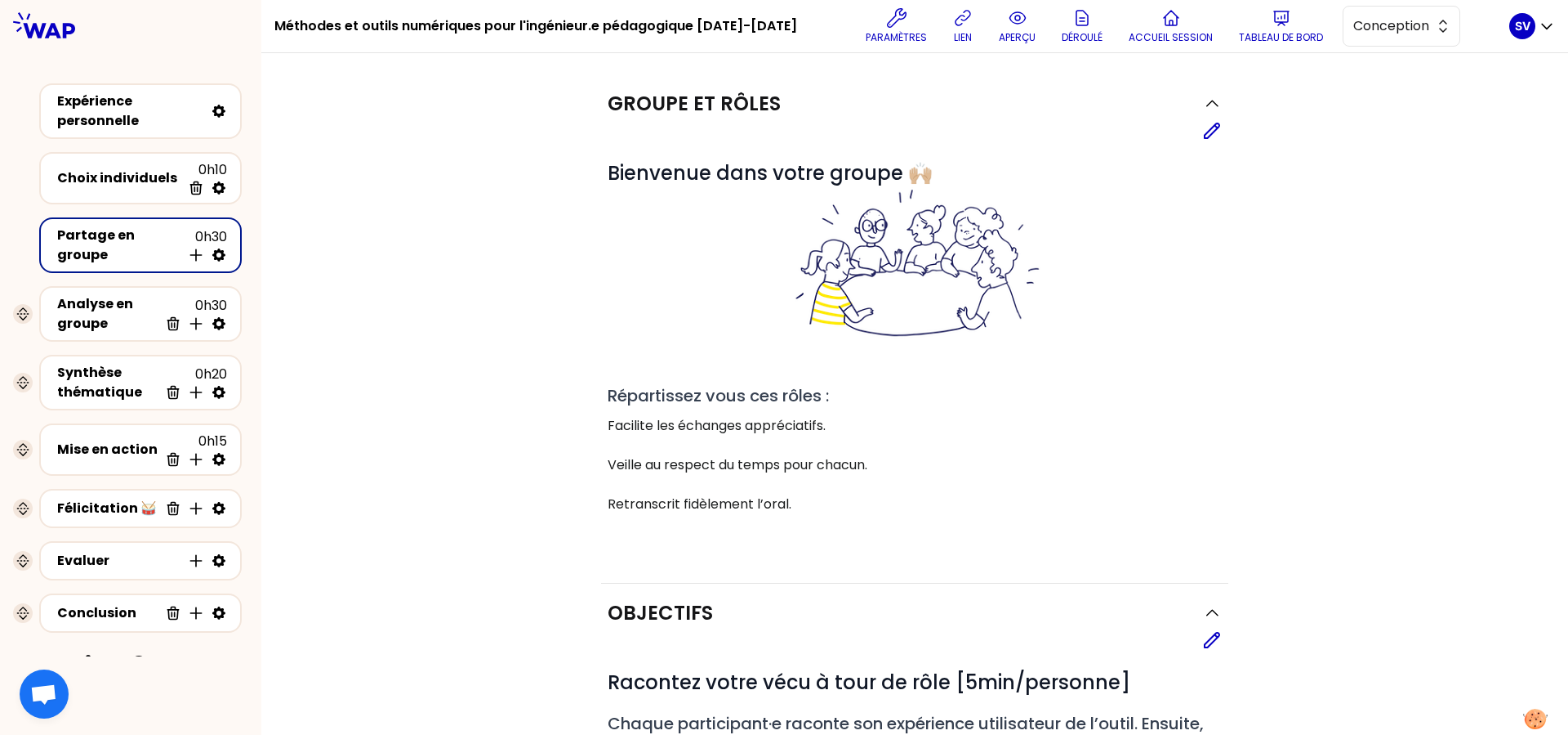
click at [212, 257] on icon at bounding box center [218, 254] width 13 height 13
select select "3"
select select "4"
select select "true"
select select "all"
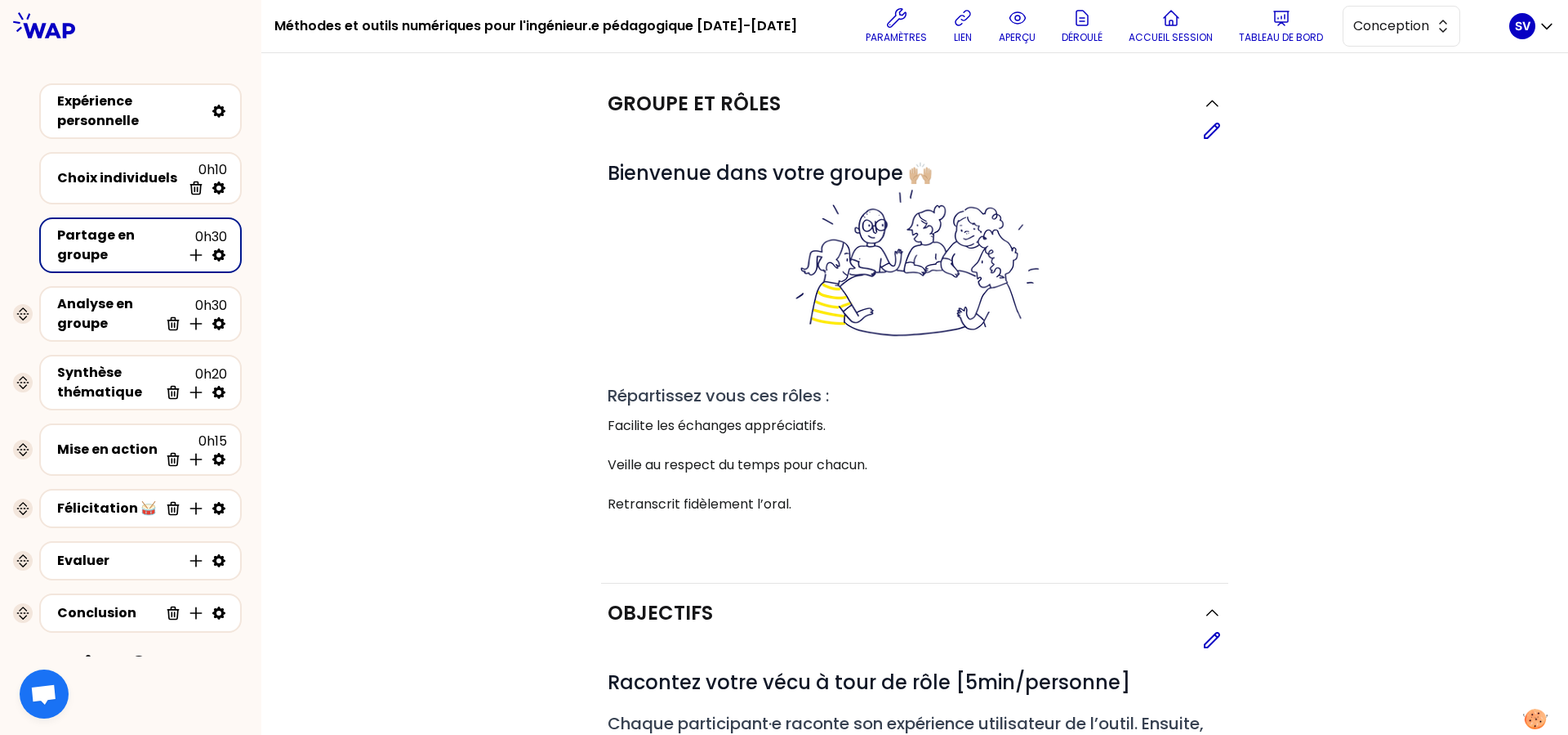
select select "false"
select select "Each"
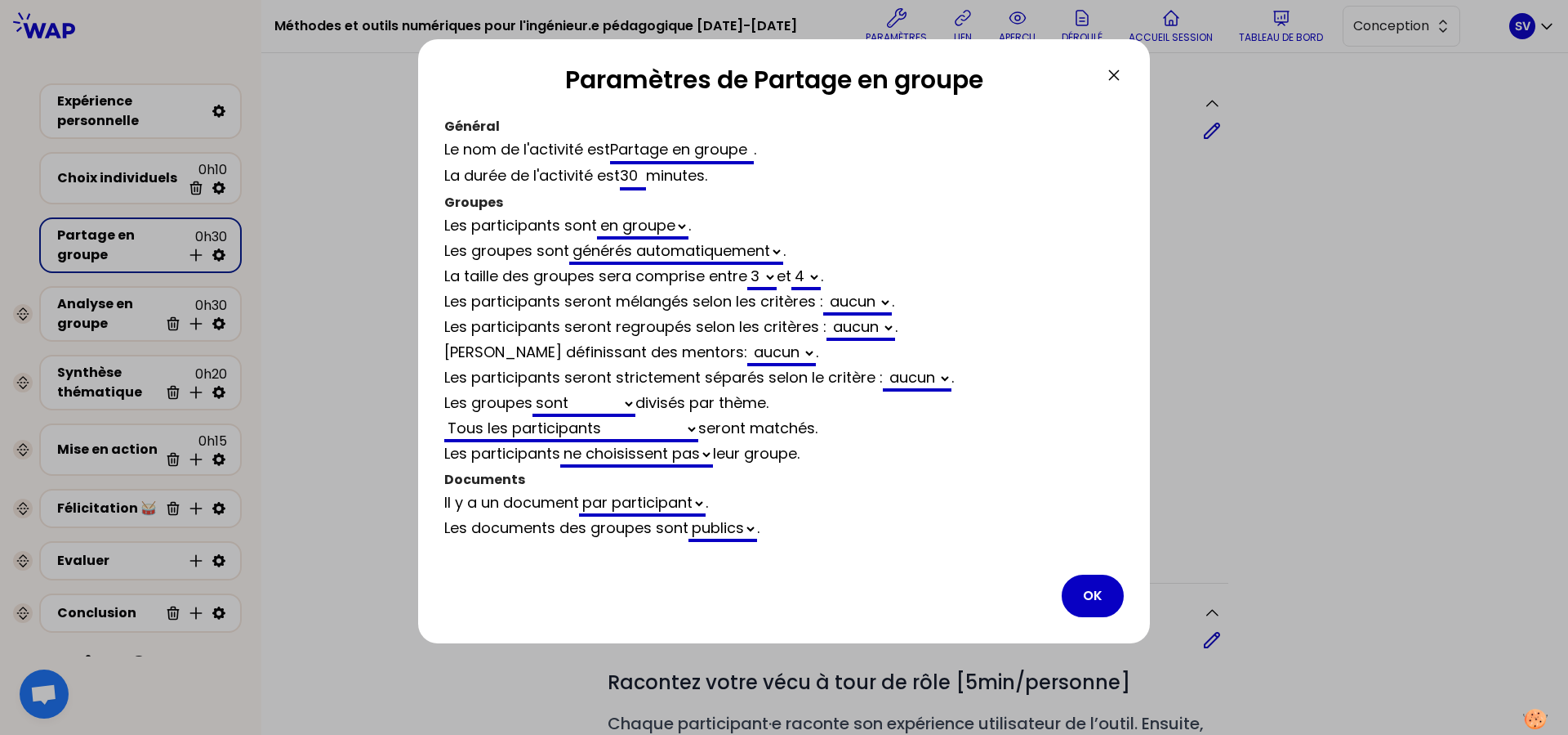
click at [181, 257] on div at bounding box center [784, 367] width 1568 height 735
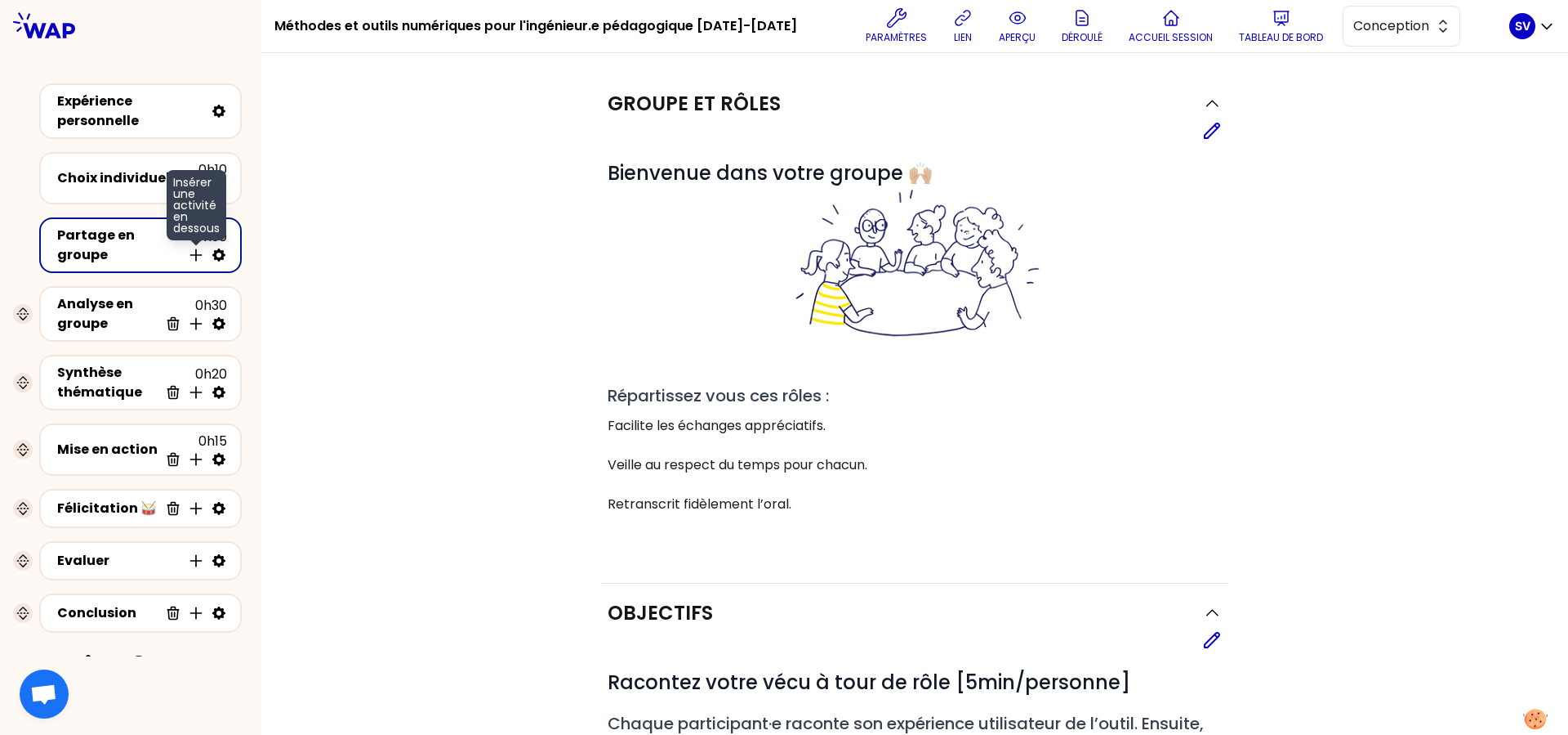
click at [188, 255] on icon at bounding box center [196, 255] width 16 height 16
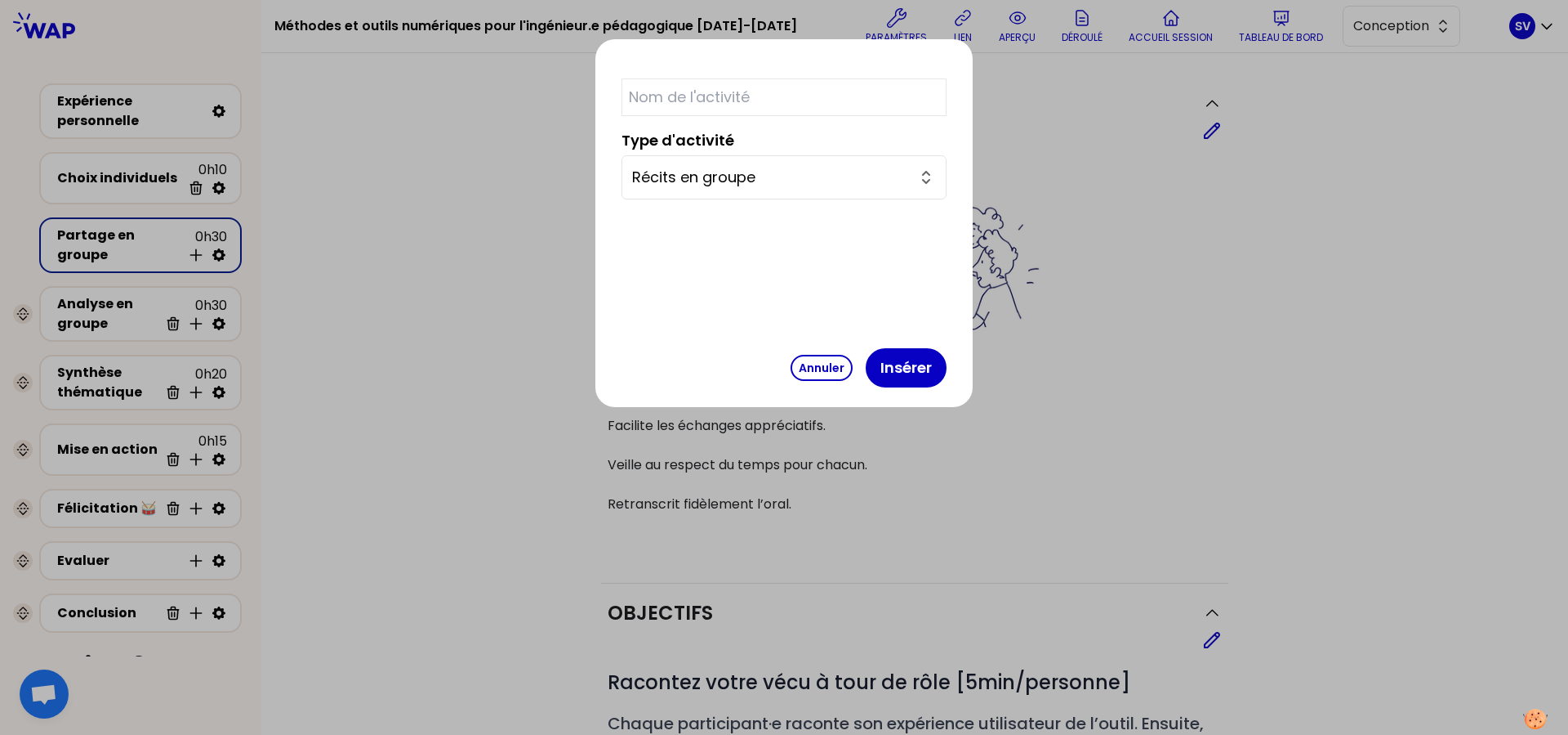
click at [919, 180] on icon "button" at bounding box center [926, 178] width 20 height 20
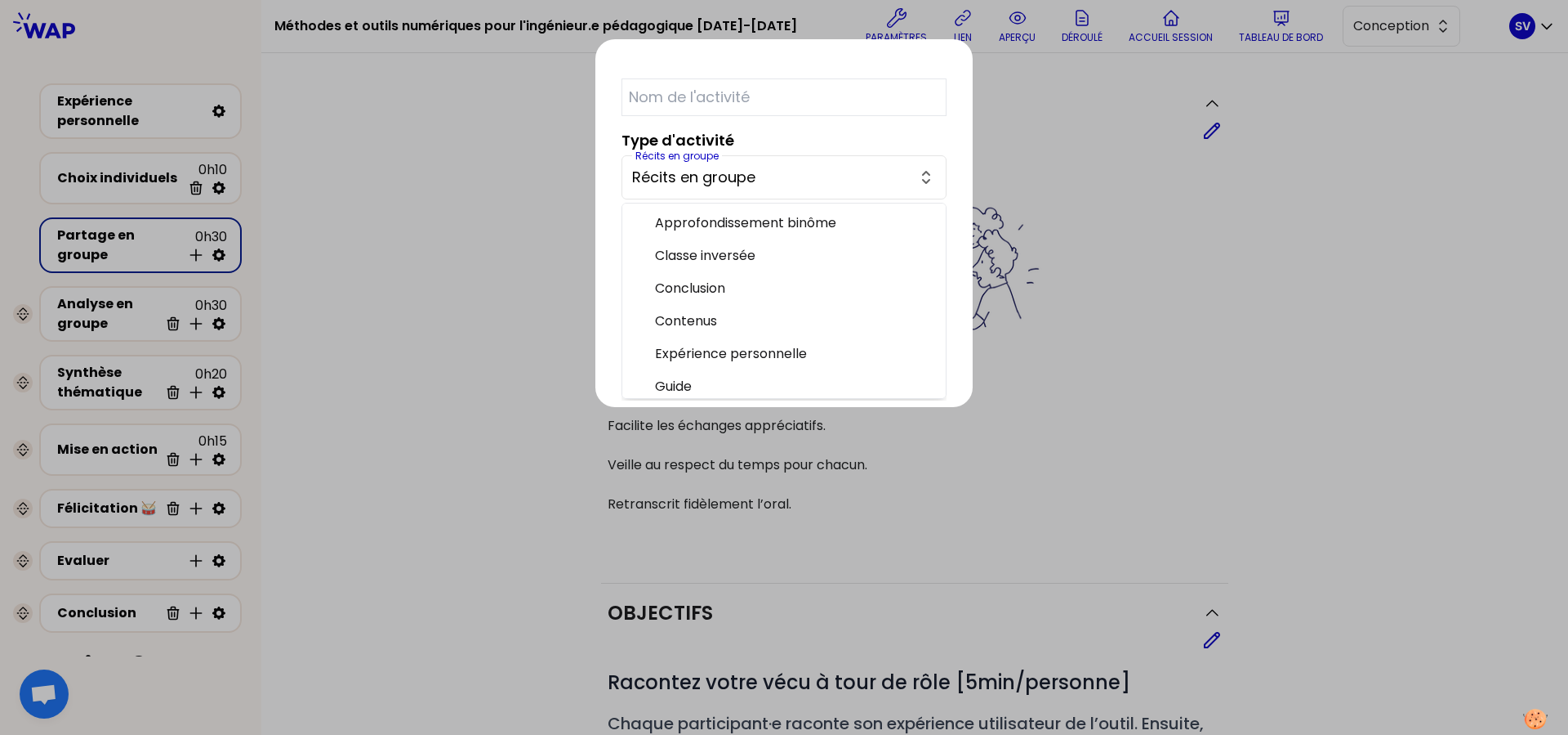
scroll to position [332, 0]
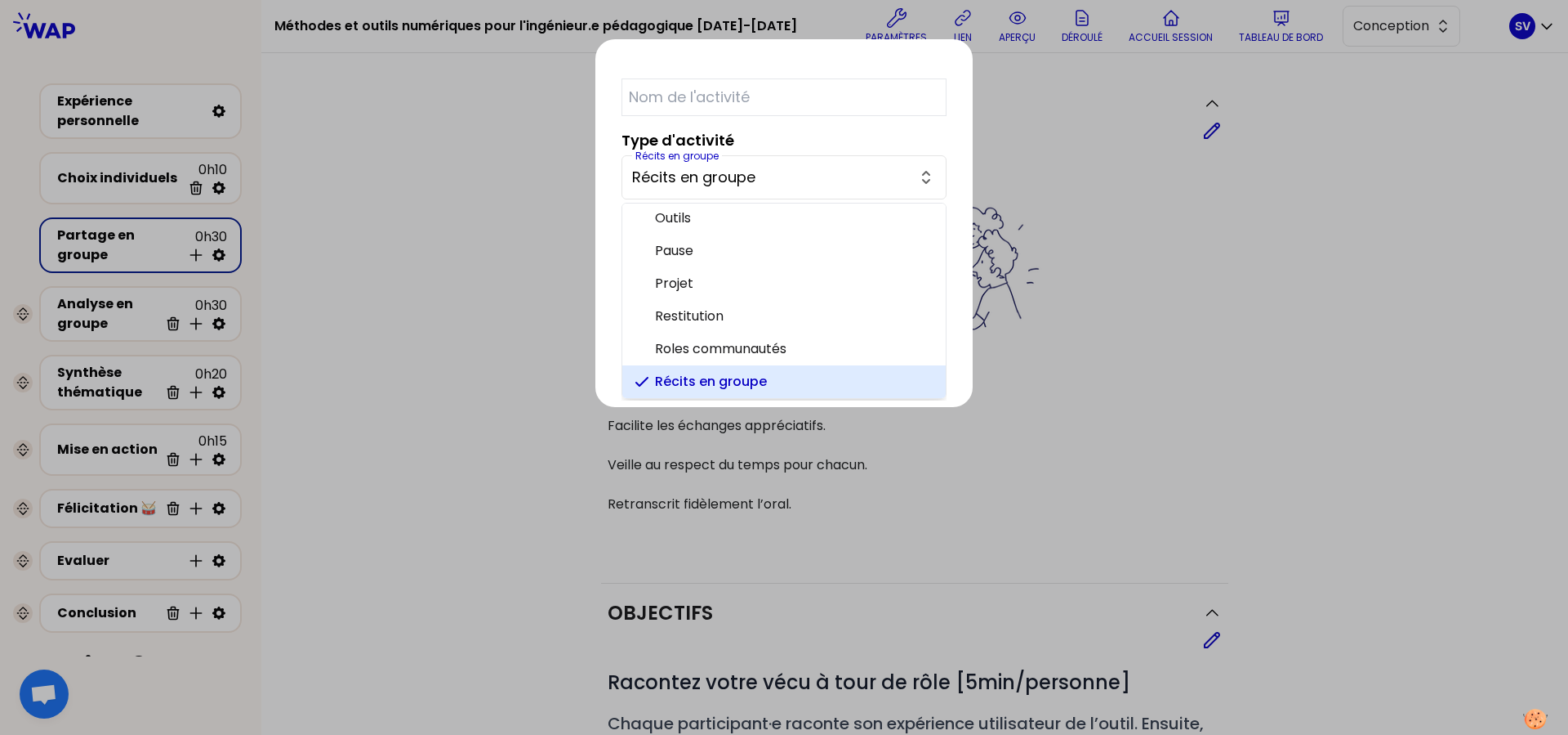
click at [919, 180] on icon "button" at bounding box center [926, 178] width 20 height 20
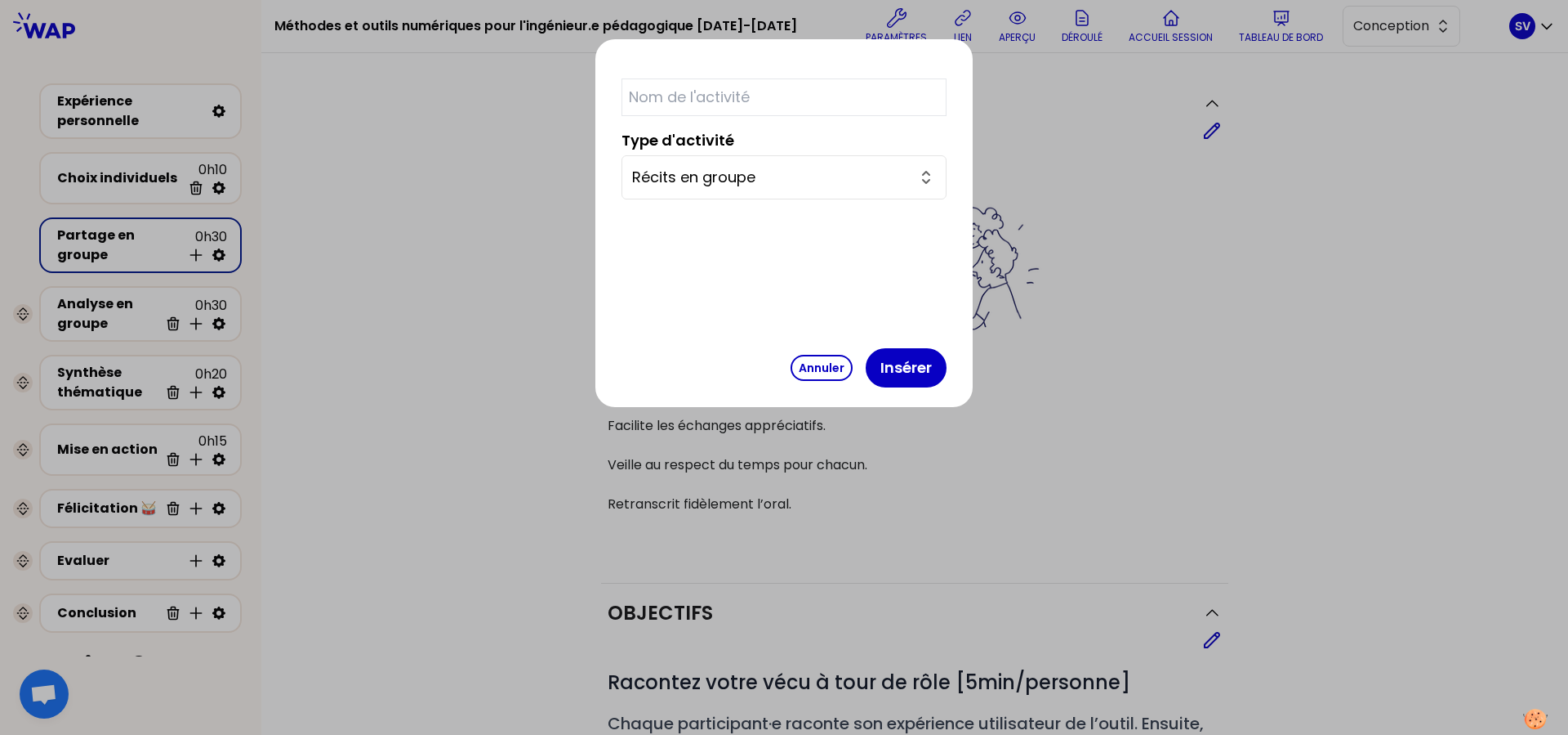
click at [919, 180] on icon "button" at bounding box center [926, 178] width 20 height 20
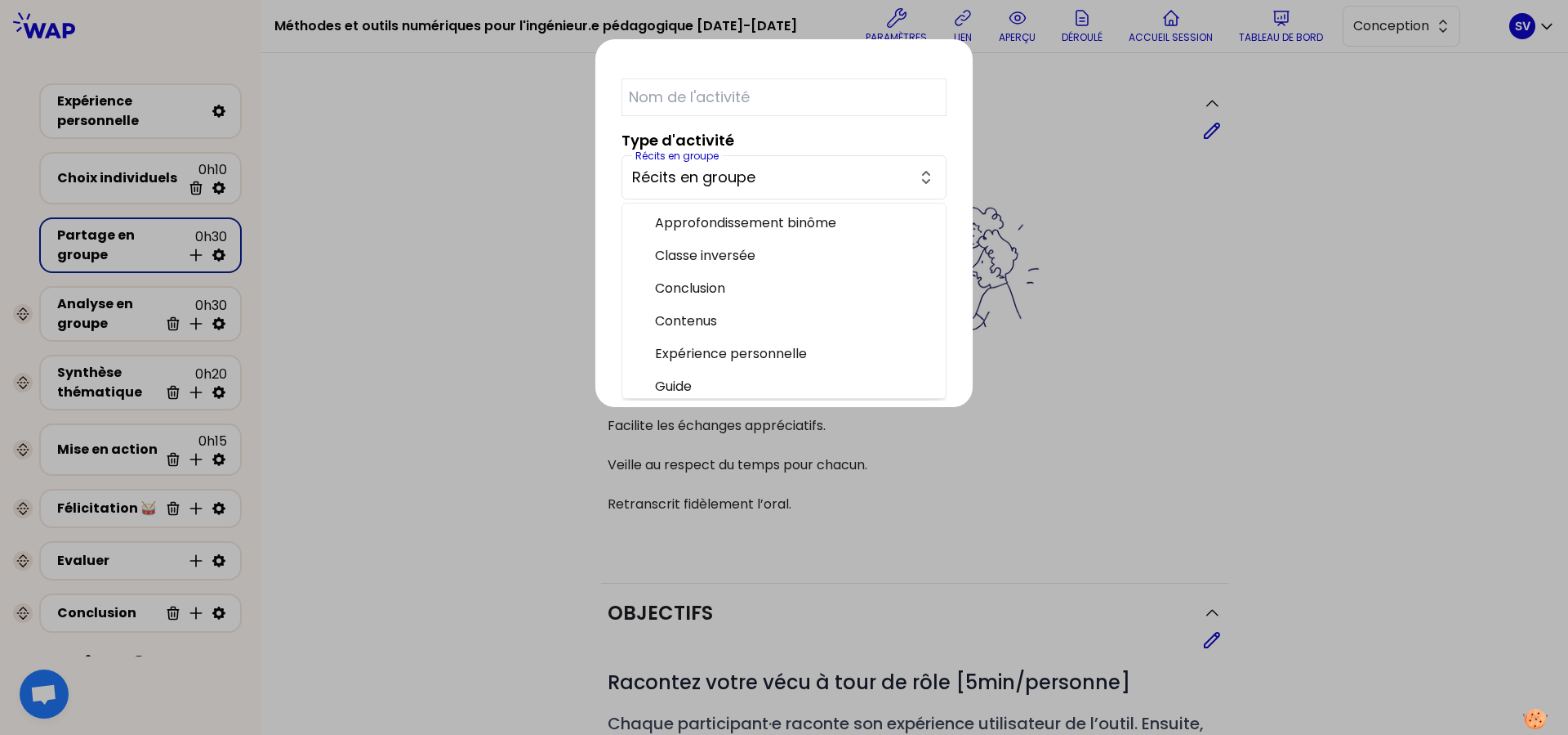
scroll to position [332, 0]
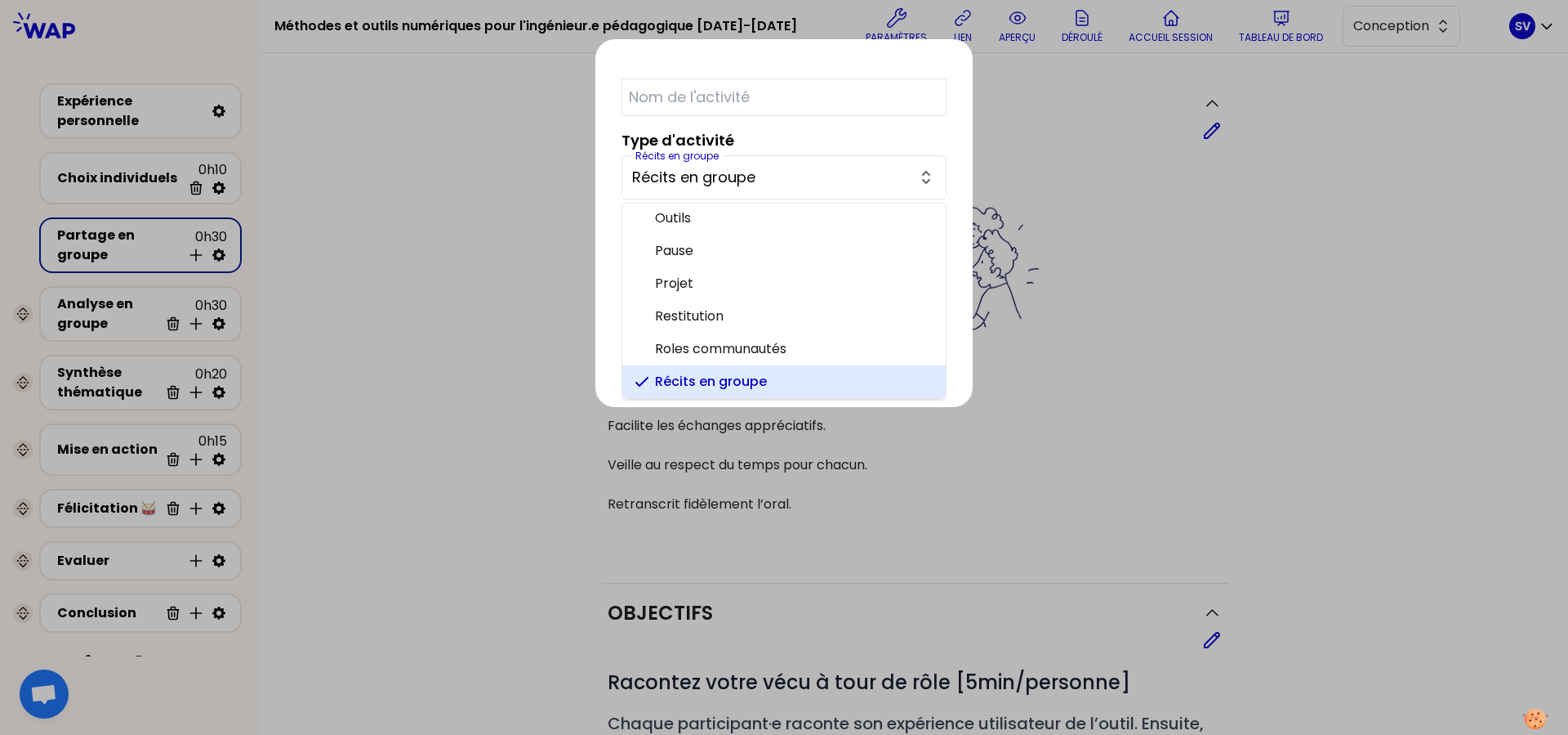
click at [920, 180] on icon "button" at bounding box center [926, 178] width 20 height 20
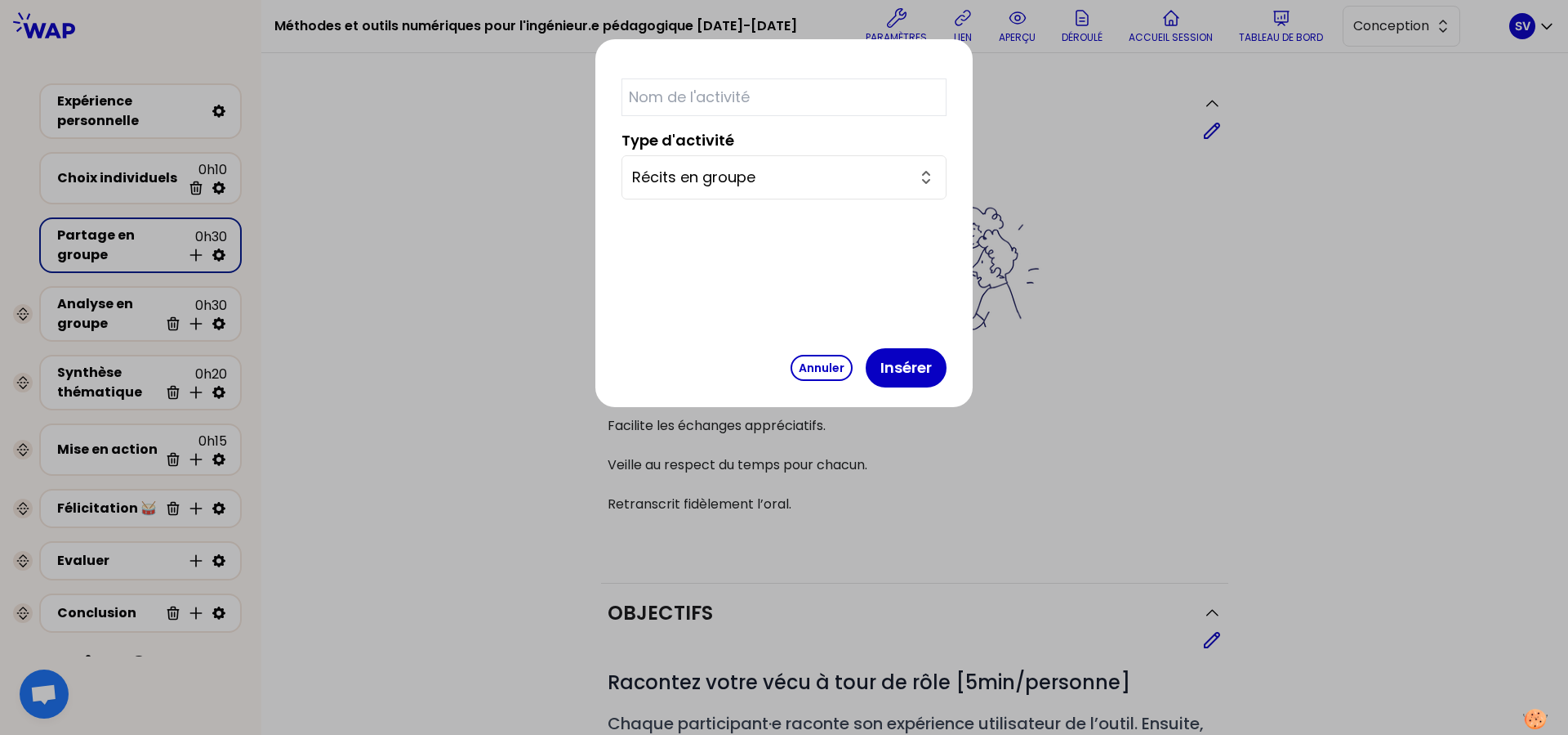
click at [480, 312] on div at bounding box center [784, 367] width 1568 height 735
click at [806, 368] on button "Annuler" at bounding box center [821, 368] width 62 height 26
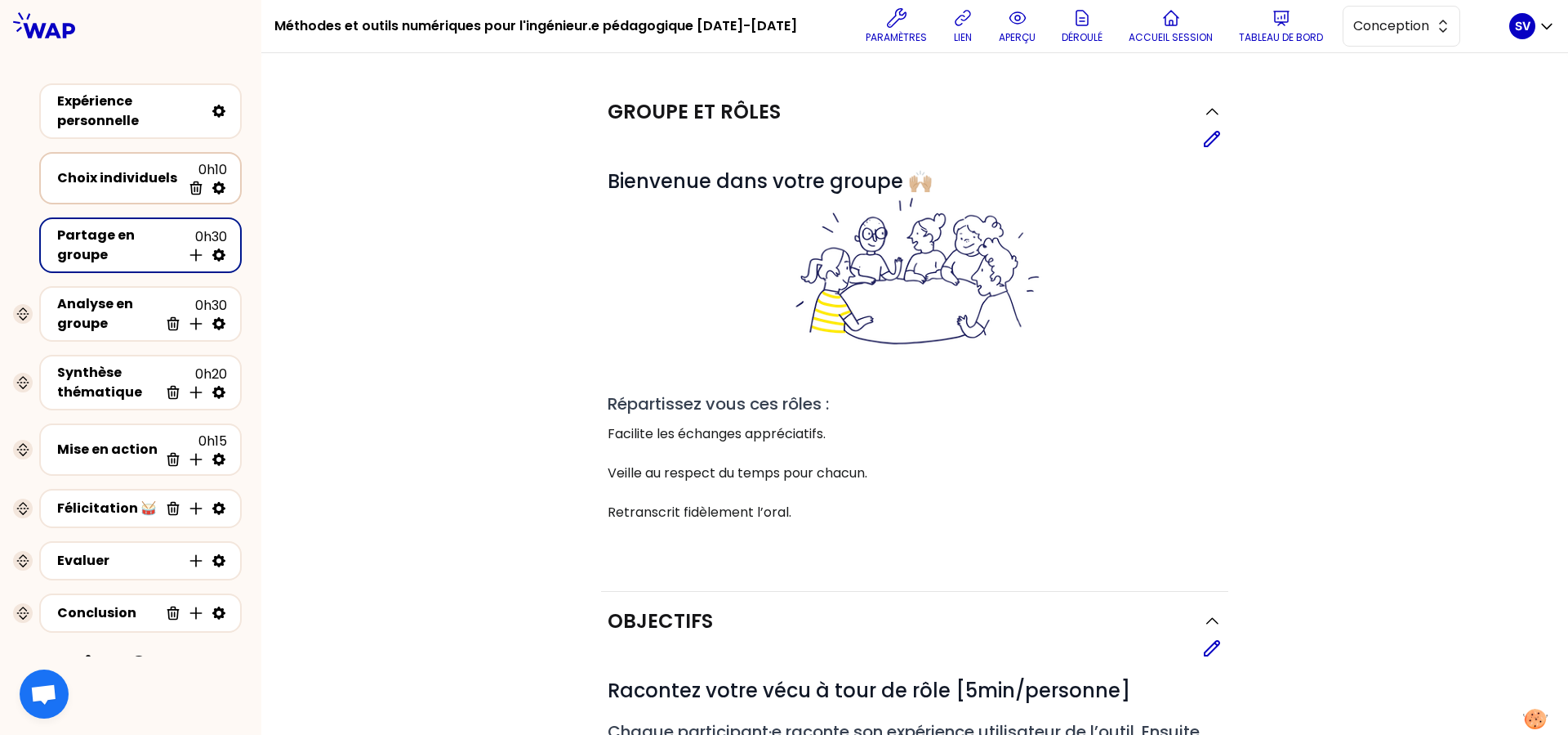
click at [105, 170] on div "Choix individuels" at bounding box center [119, 178] width 124 height 20
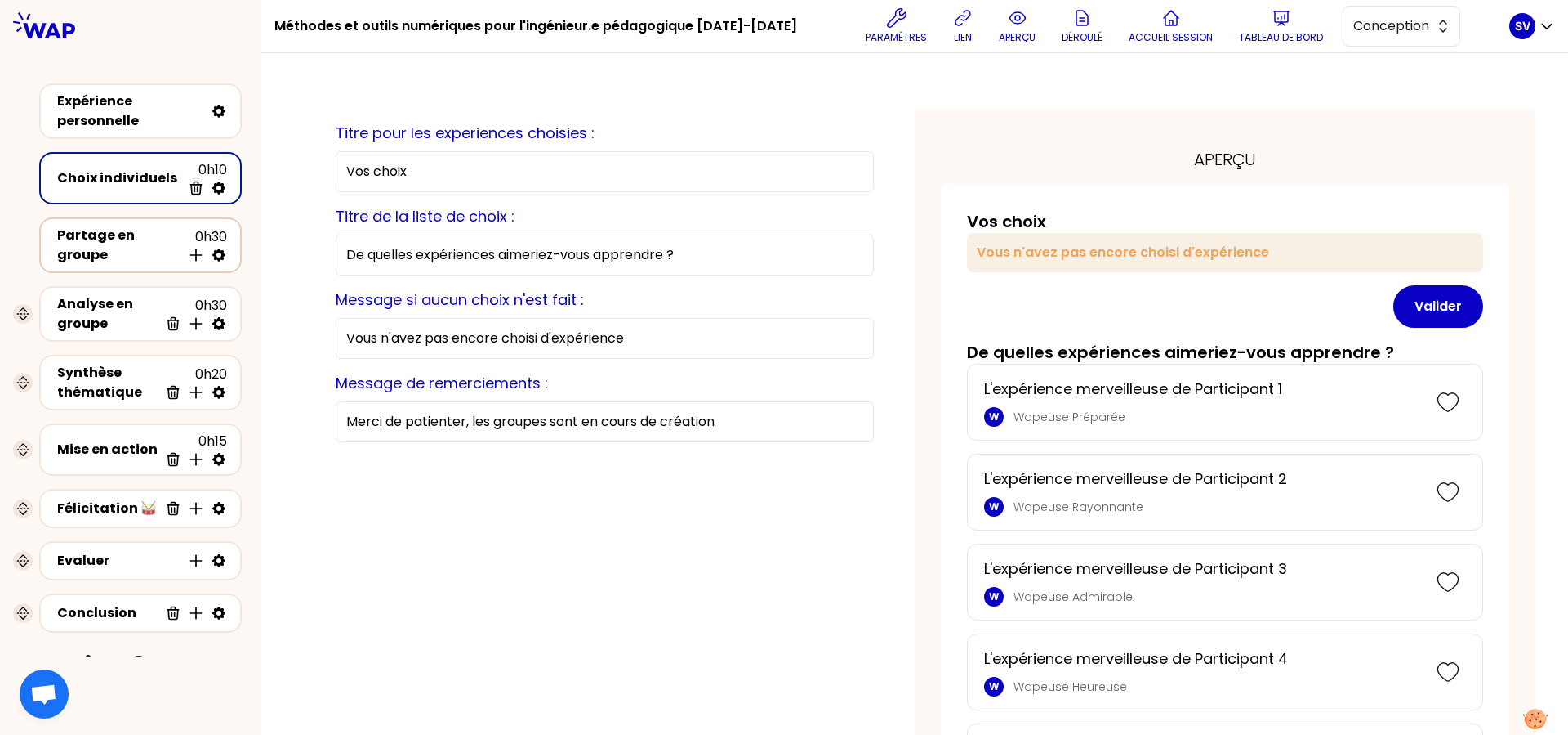
click at [129, 256] on div "Partage en groupe" at bounding box center [119, 245] width 124 height 39
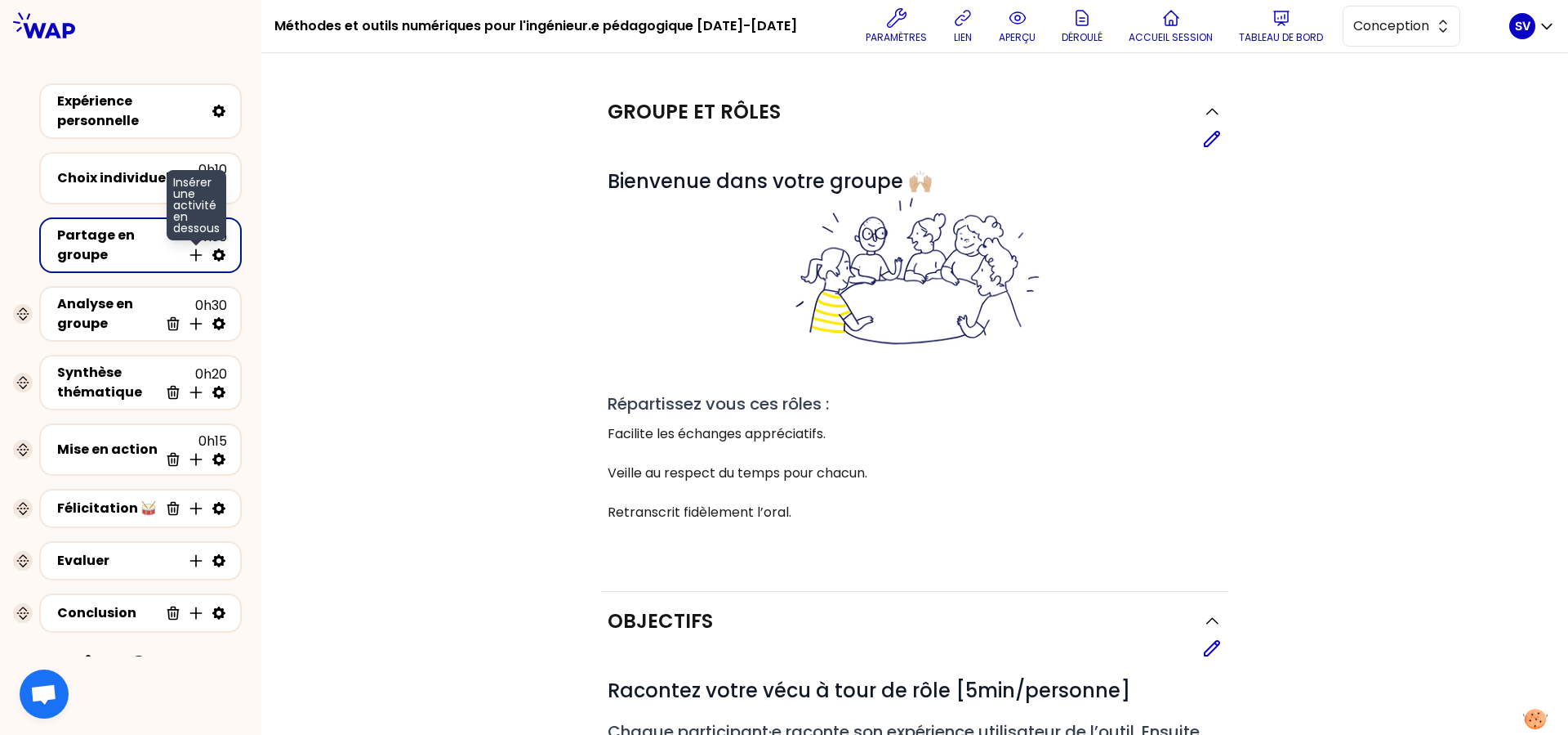
click at [188, 262] on icon at bounding box center [196, 255] width 16 height 16
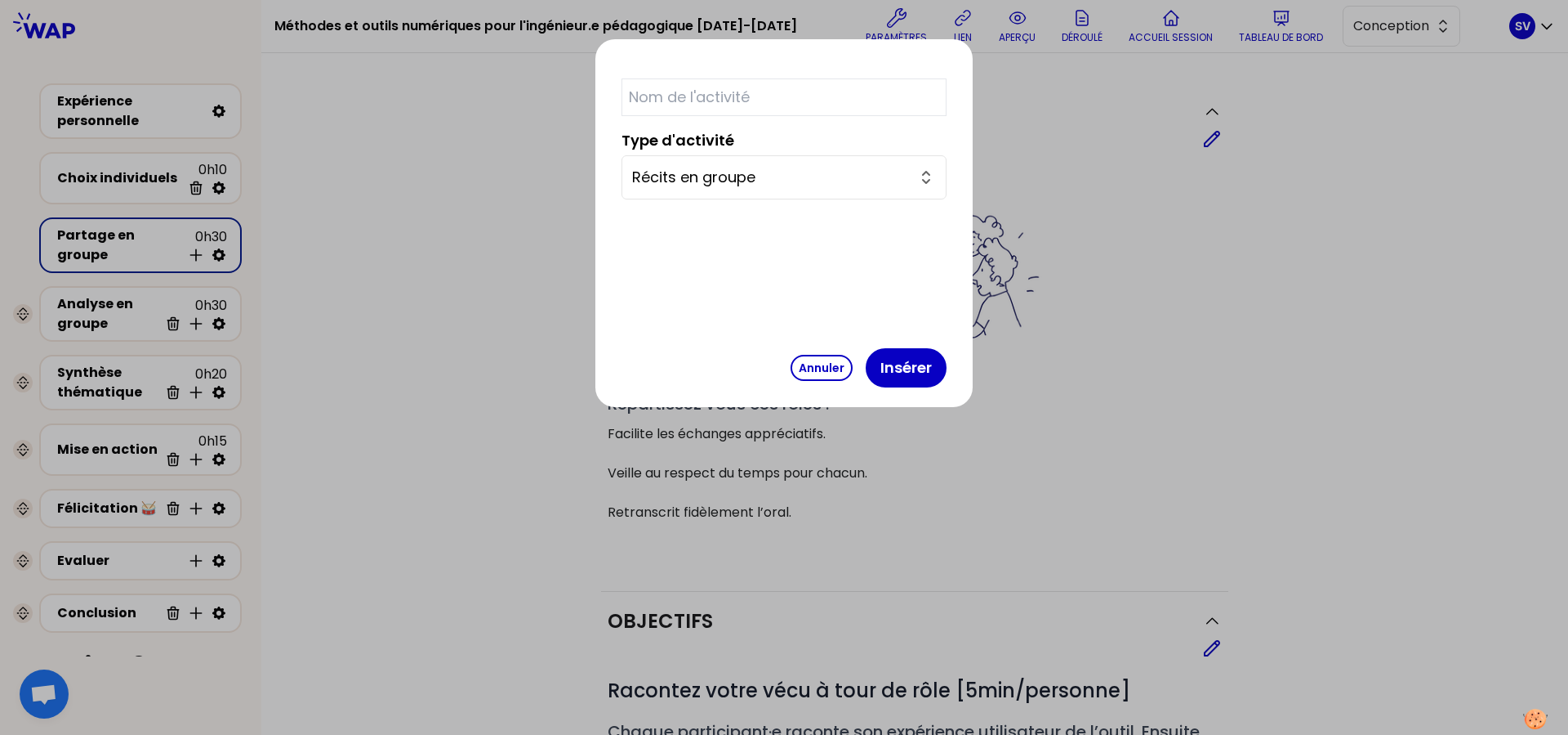
click at [150, 255] on div at bounding box center [784, 367] width 1568 height 735
click at [809, 367] on button "Annuler" at bounding box center [821, 368] width 62 height 26
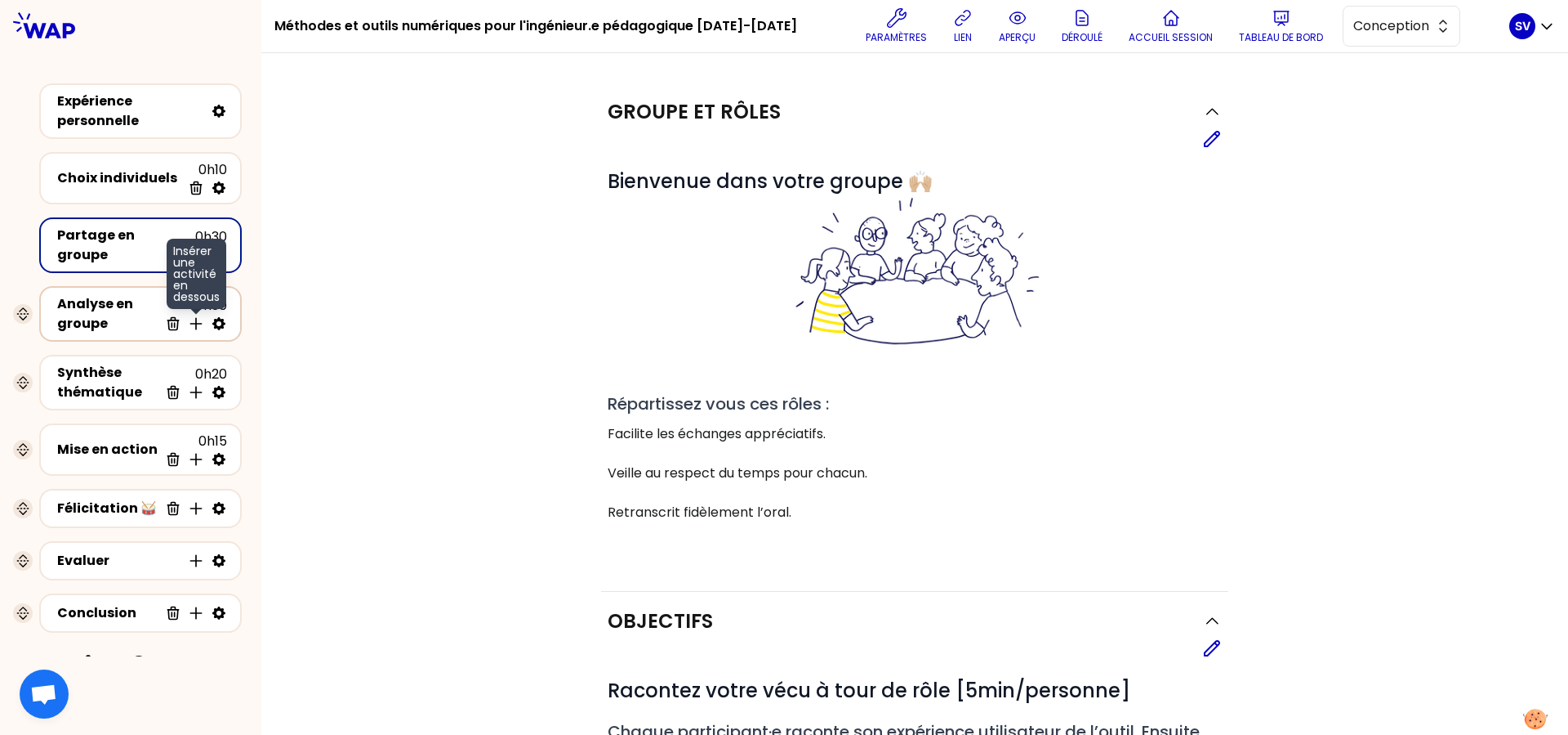
click at [188, 323] on icon at bounding box center [196, 323] width 16 height 16
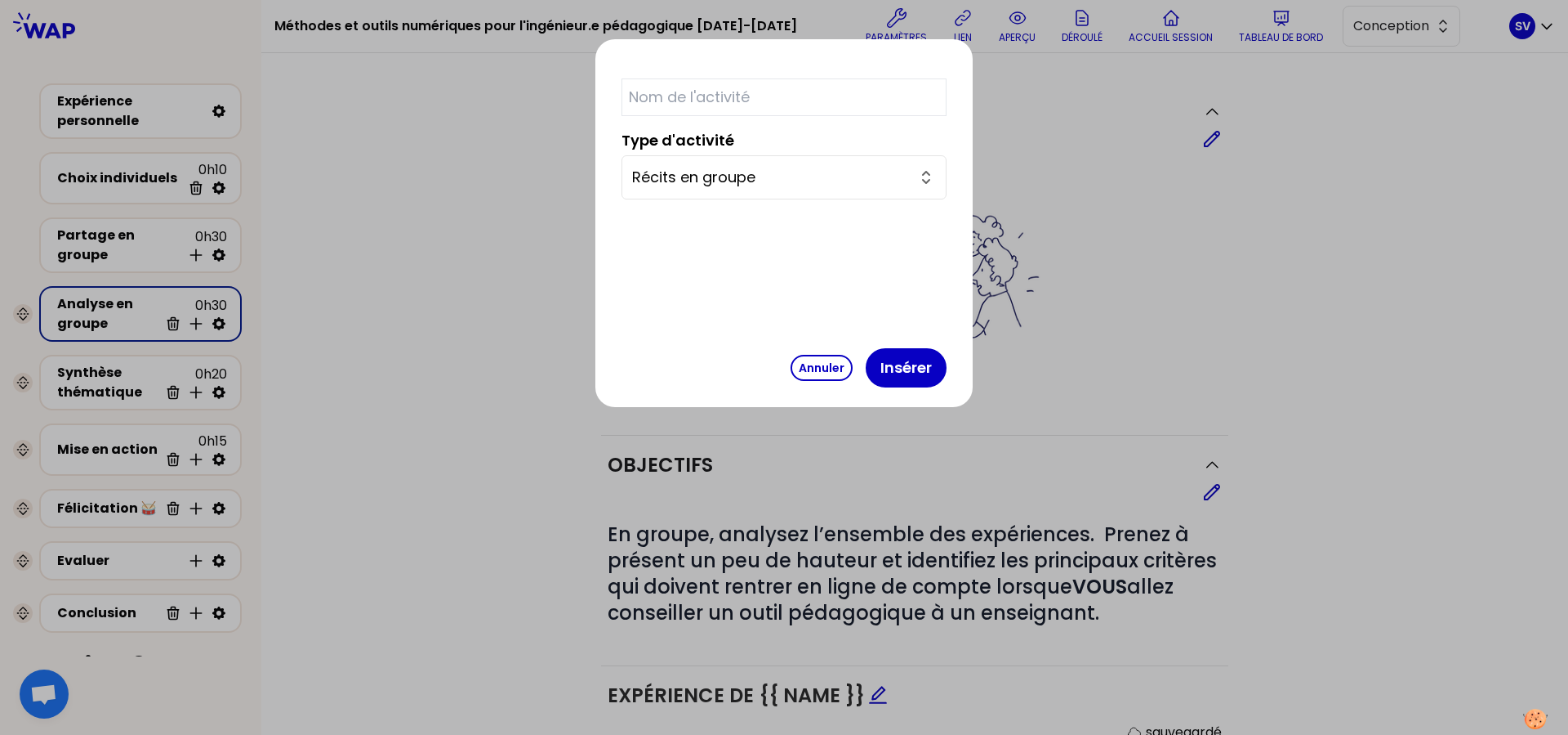
click at [726, 181] on input "Récits en groupe" at bounding box center [774, 177] width 284 height 23
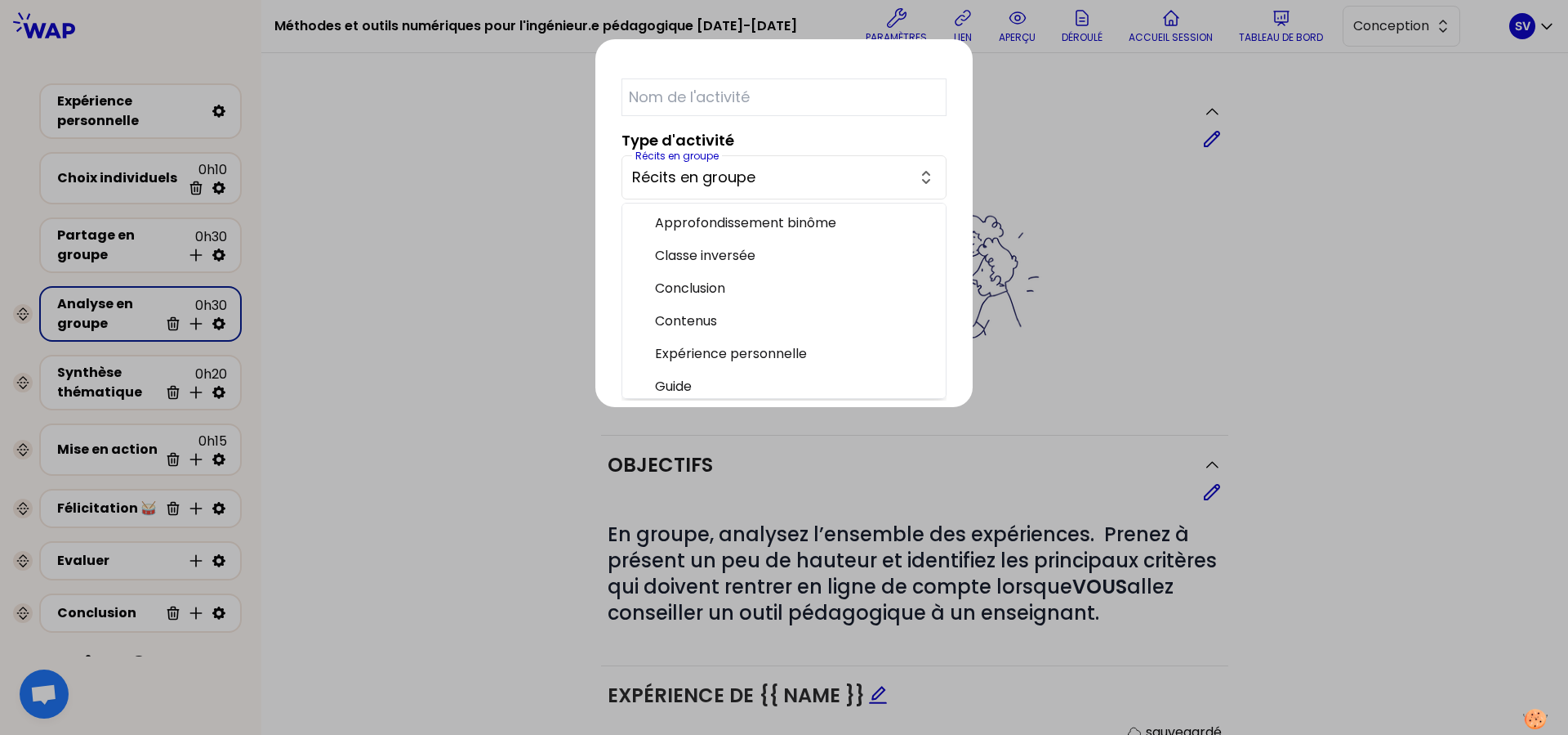
scroll to position [332, 0]
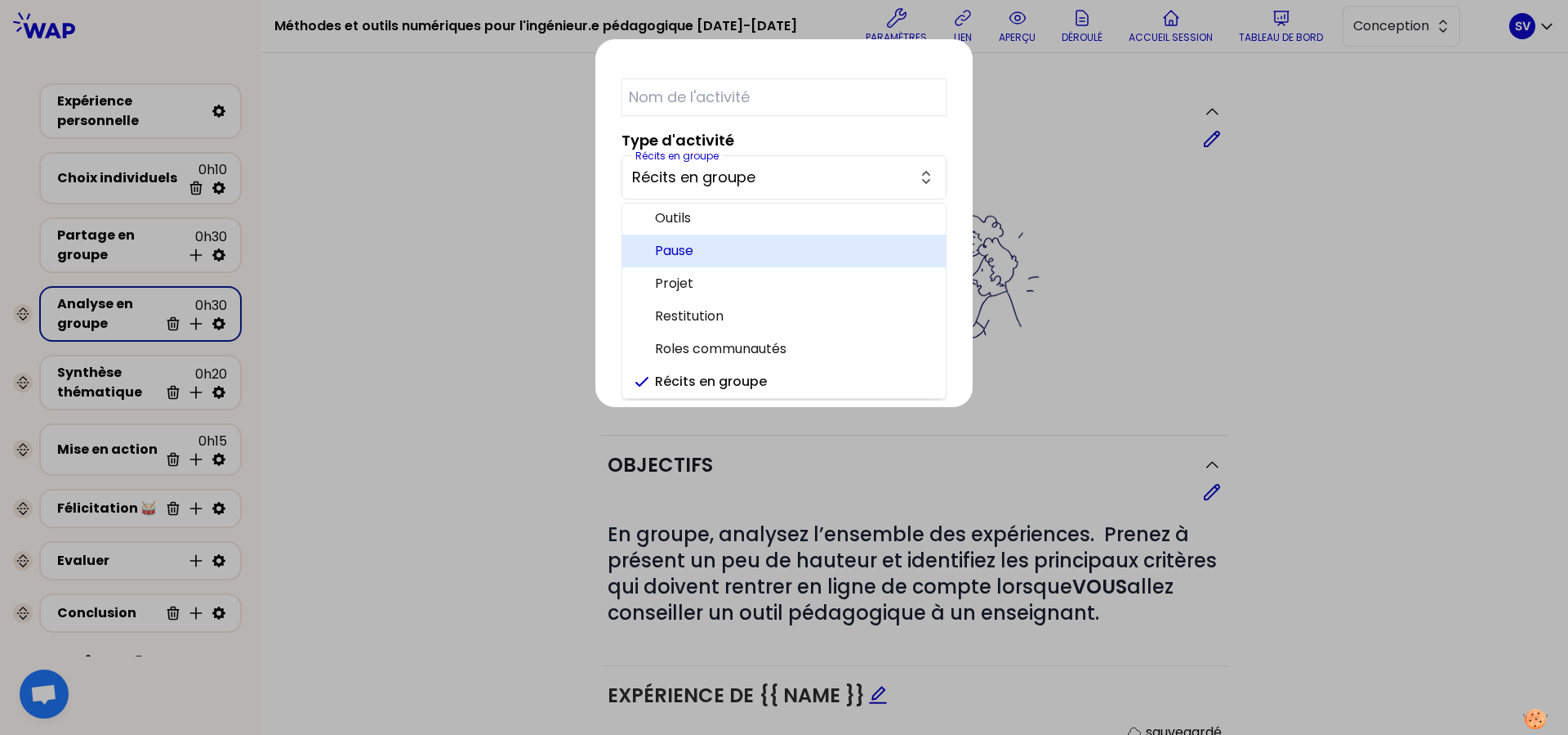
click at [696, 244] on span "Pause" at bounding box center [793, 251] width 278 height 20
type input "Pause"
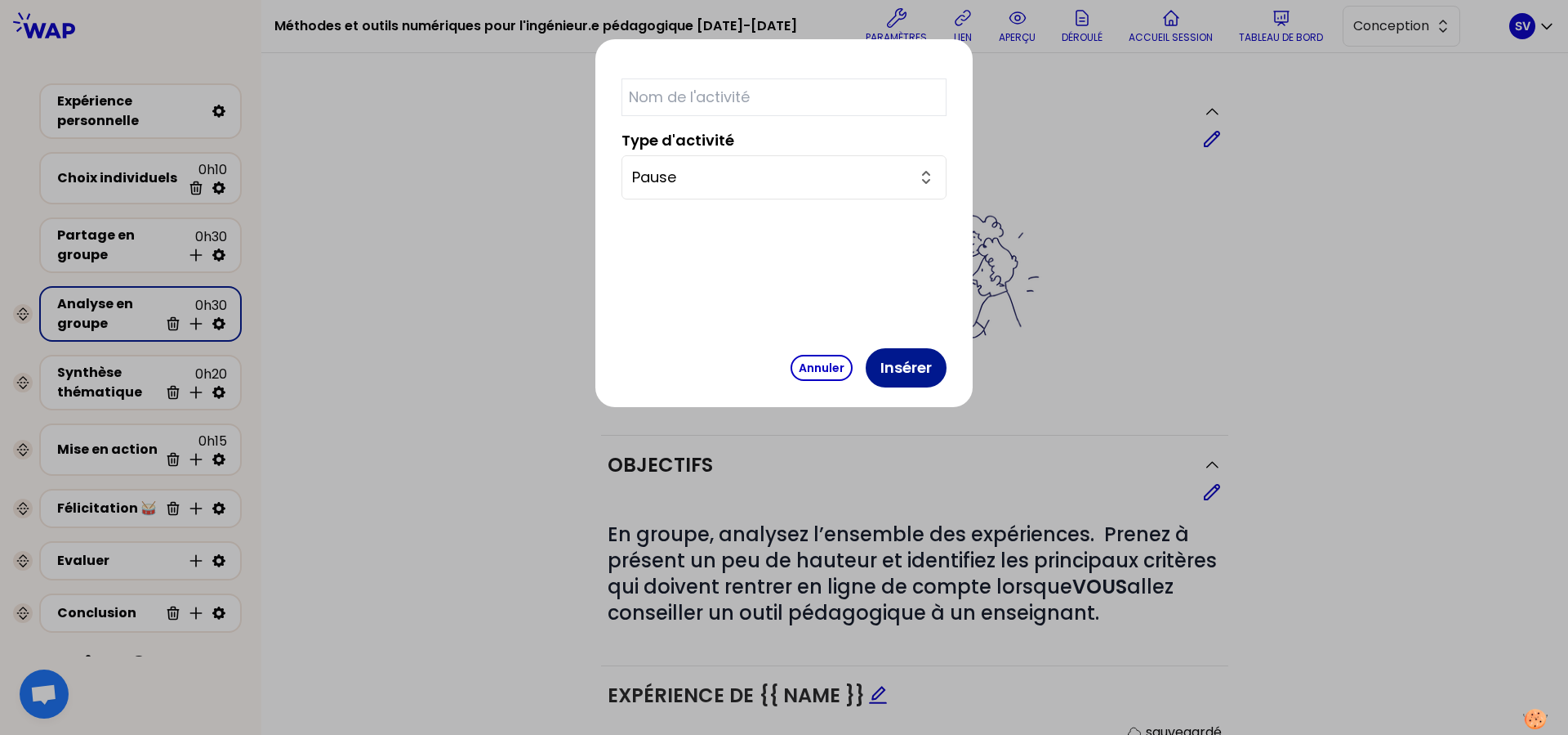
click at [907, 378] on button "Insérer" at bounding box center [905, 367] width 81 height 39
click at [722, 103] on input "text" at bounding box center [784, 97] width 325 height 38
type input "Une pause s'impose"
click at [895, 364] on button "Insérer" at bounding box center [905, 367] width 81 height 39
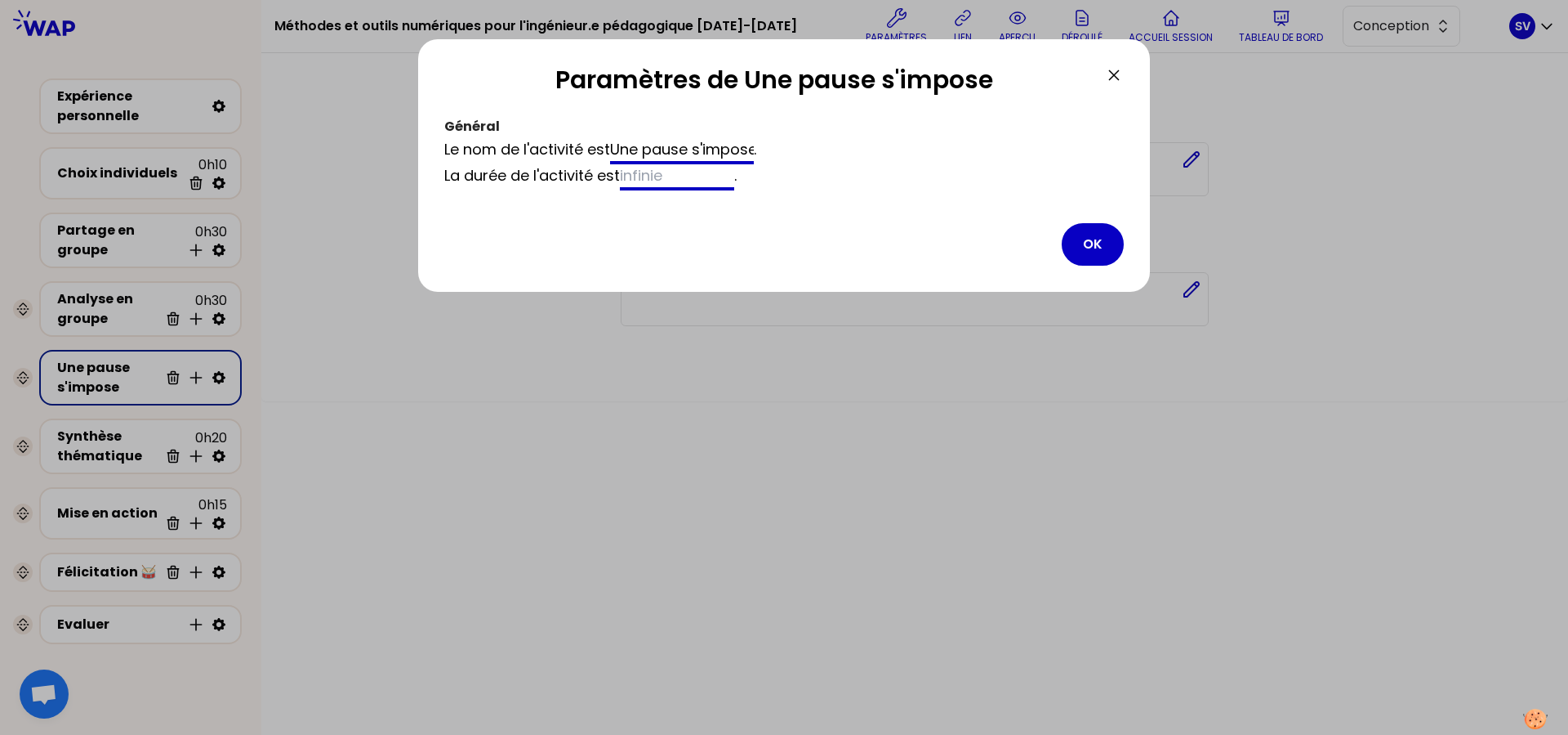
click at [652, 179] on input at bounding box center [677, 177] width 114 height 26
drag, startPoint x: 677, startPoint y: 182, endPoint x: 628, endPoint y: 181, distance: 49.0
click at [628, 181] on input at bounding box center [677, 177] width 114 height 26
type input "15"
click at [1084, 239] on button "OK" at bounding box center [1092, 244] width 62 height 42
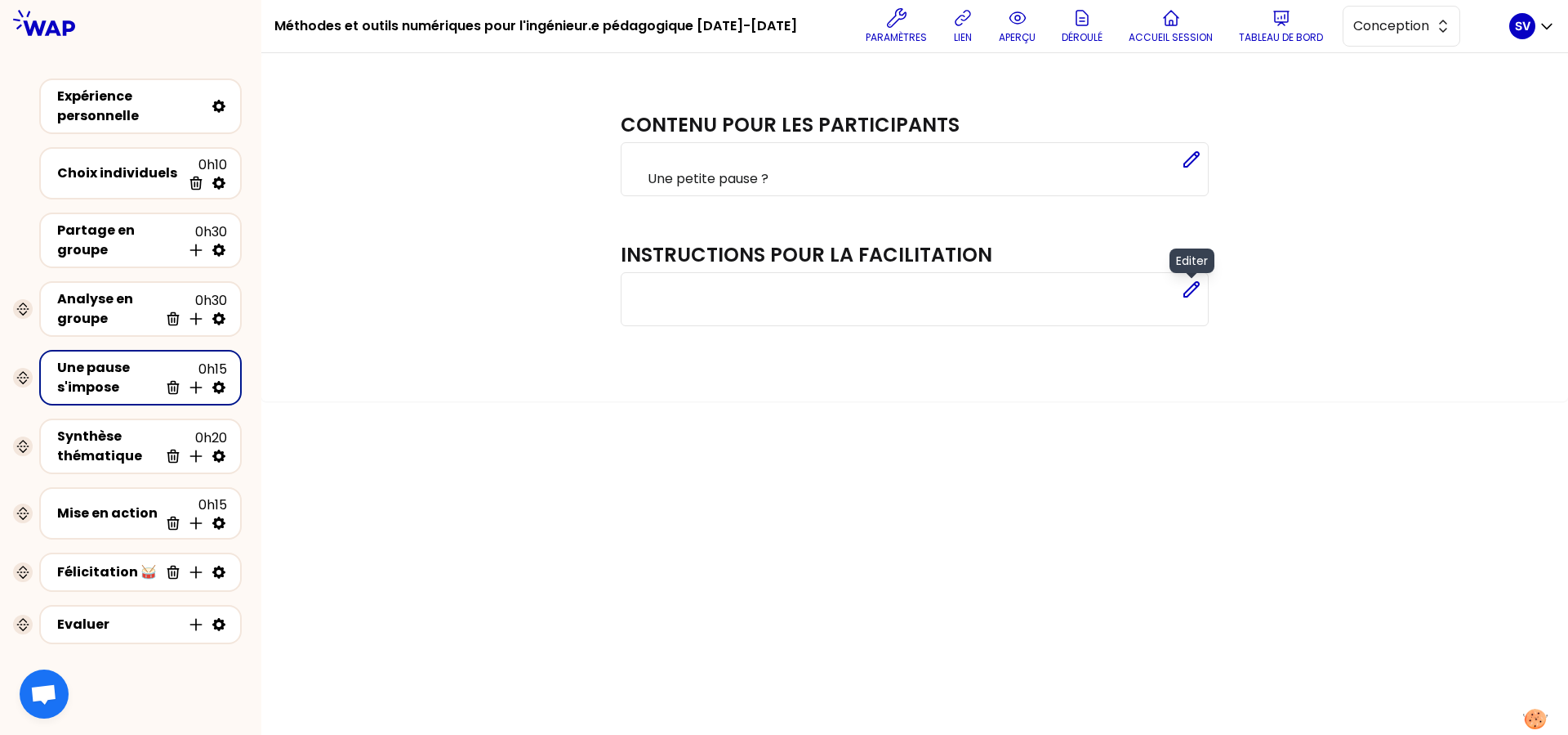
click at [1191, 291] on icon at bounding box center [1191, 289] width 20 height 20
click at [858, 298] on div "sauvegardé" at bounding box center [920, 289] width 547 height 20
click at [1253, 324] on div "Contenu pour les participants Editer Une petite pause ? Instructions pour la fa…" at bounding box center [914, 247] width 1241 height 328
click at [1162, 361] on button "Fermer" at bounding box center [1170, 351] width 78 height 36
click at [105, 312] on div "Analyse en groupe" at bounding box center [107, 308] width 101 height 39
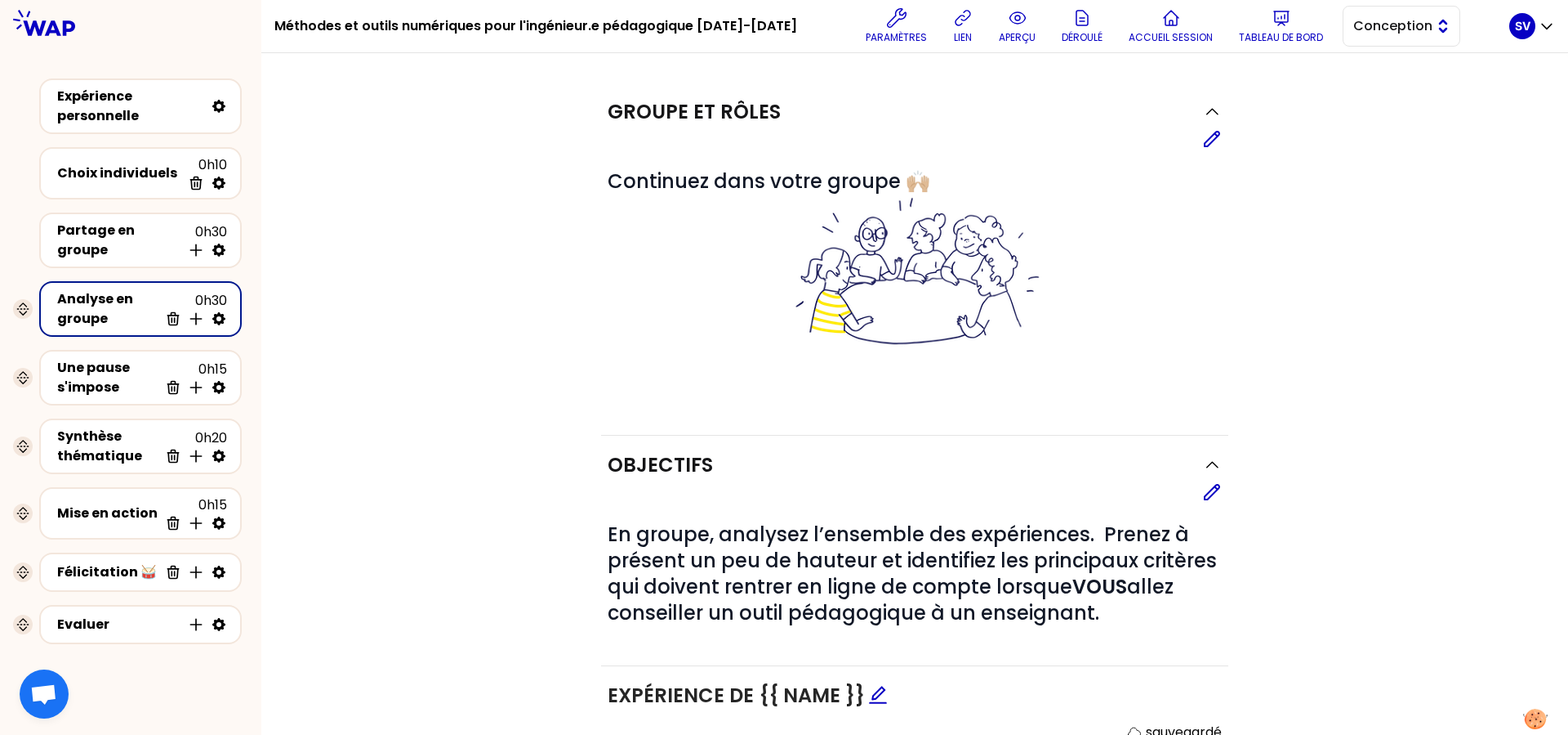
click at [1253, 23] on span "Conception" at bounding box center [1390, 26] width 74 height 20
click at [1253, 93] on span "Facilitation" at bounding box center [1411, 93] width 70 height 20
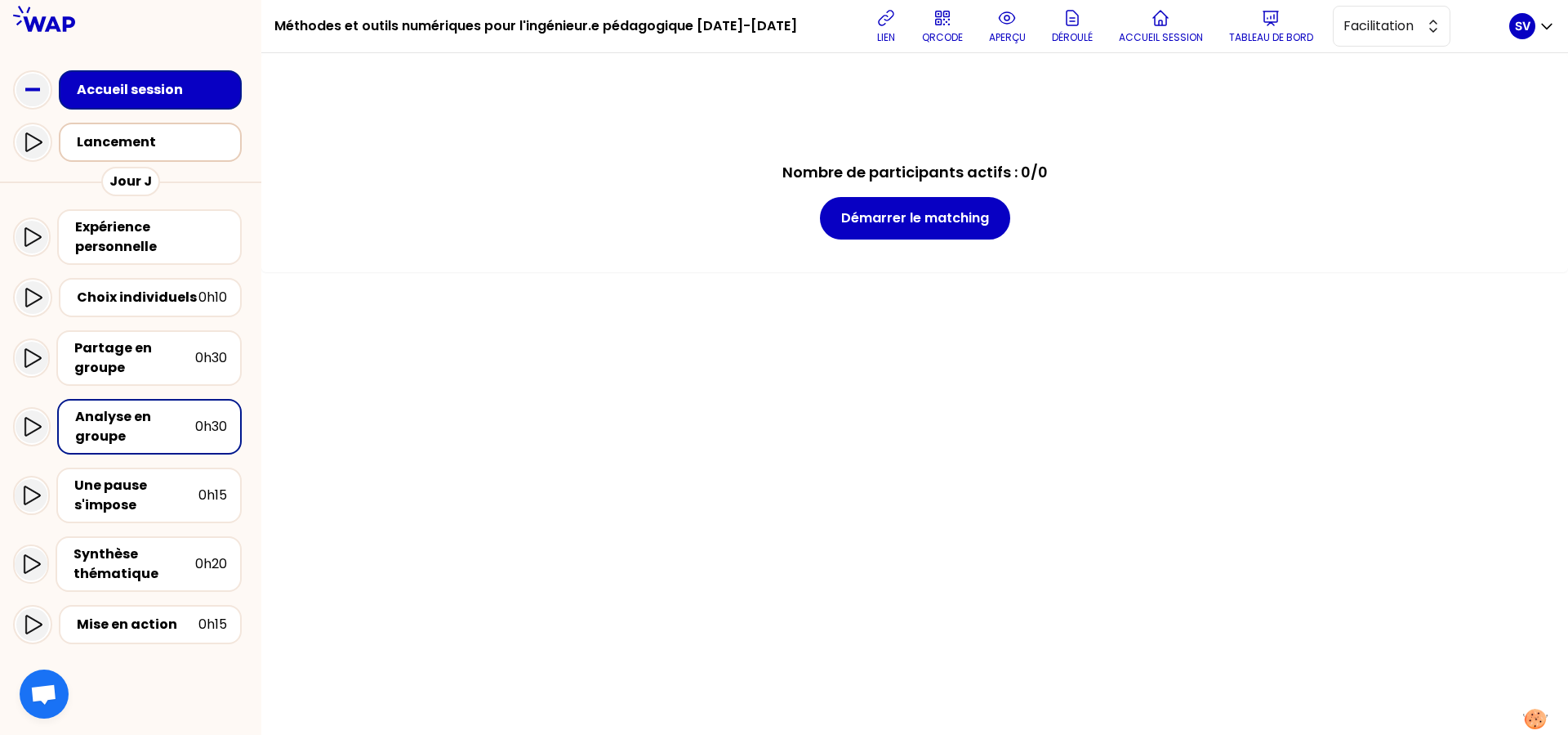
click at [130, 135] on div "Lancement" at bounding box center [155, 142] width 157 height 20
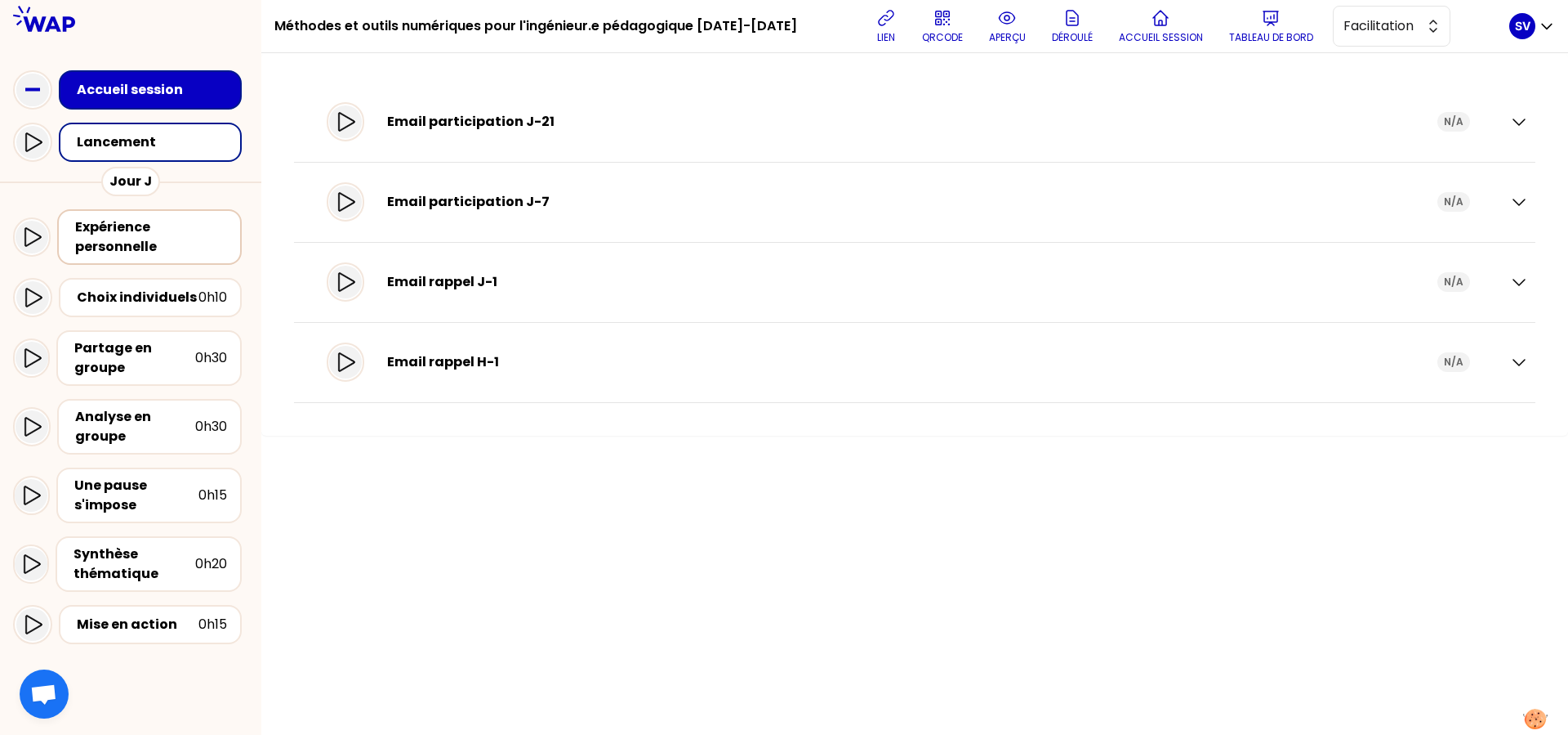
click at [111, 231] on div "Expérience personnelle" at bounding box center [151, 236] width 152 height 39
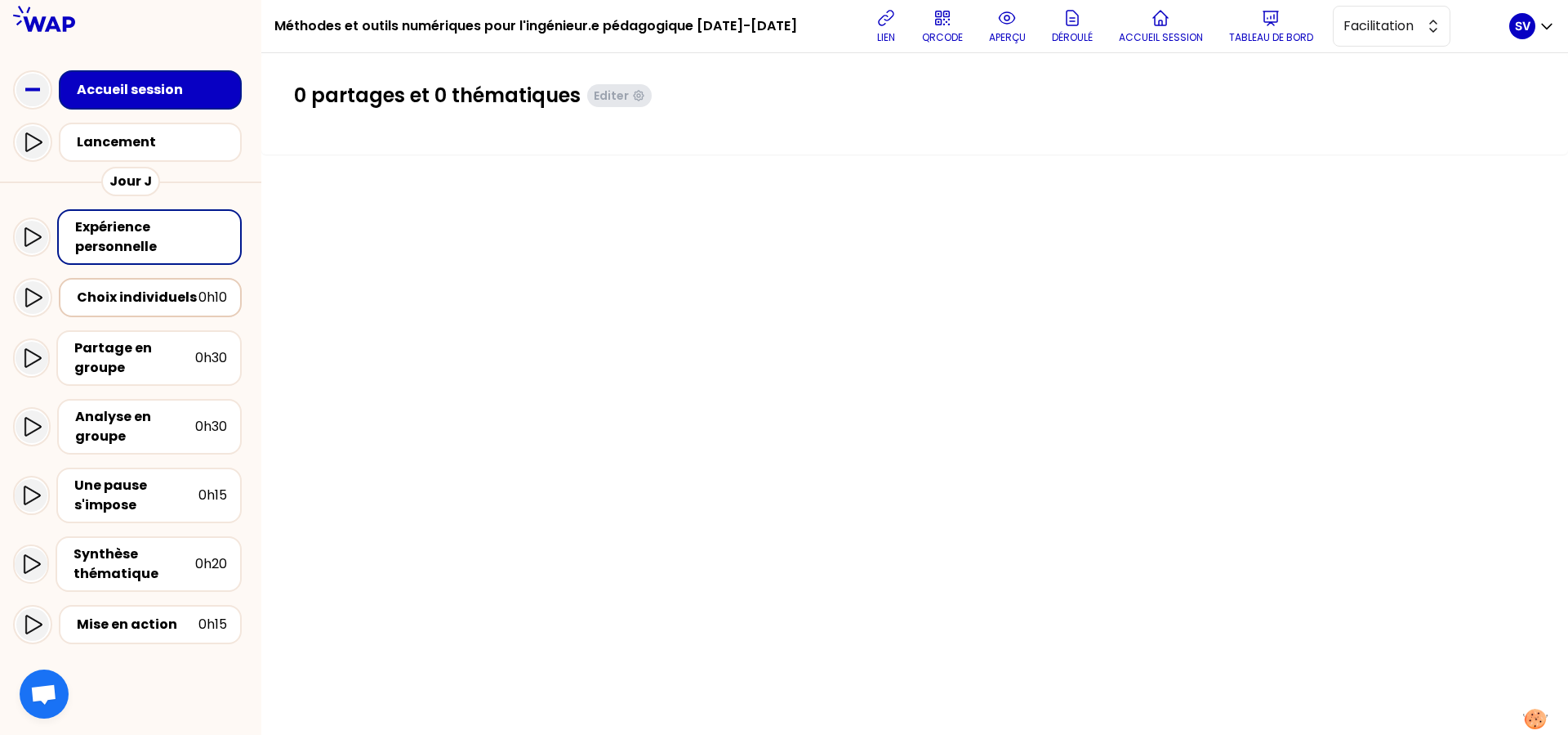
click at [113, 299] on div "Choix individuels" at bounding box center [138, 298] width 122 height 20
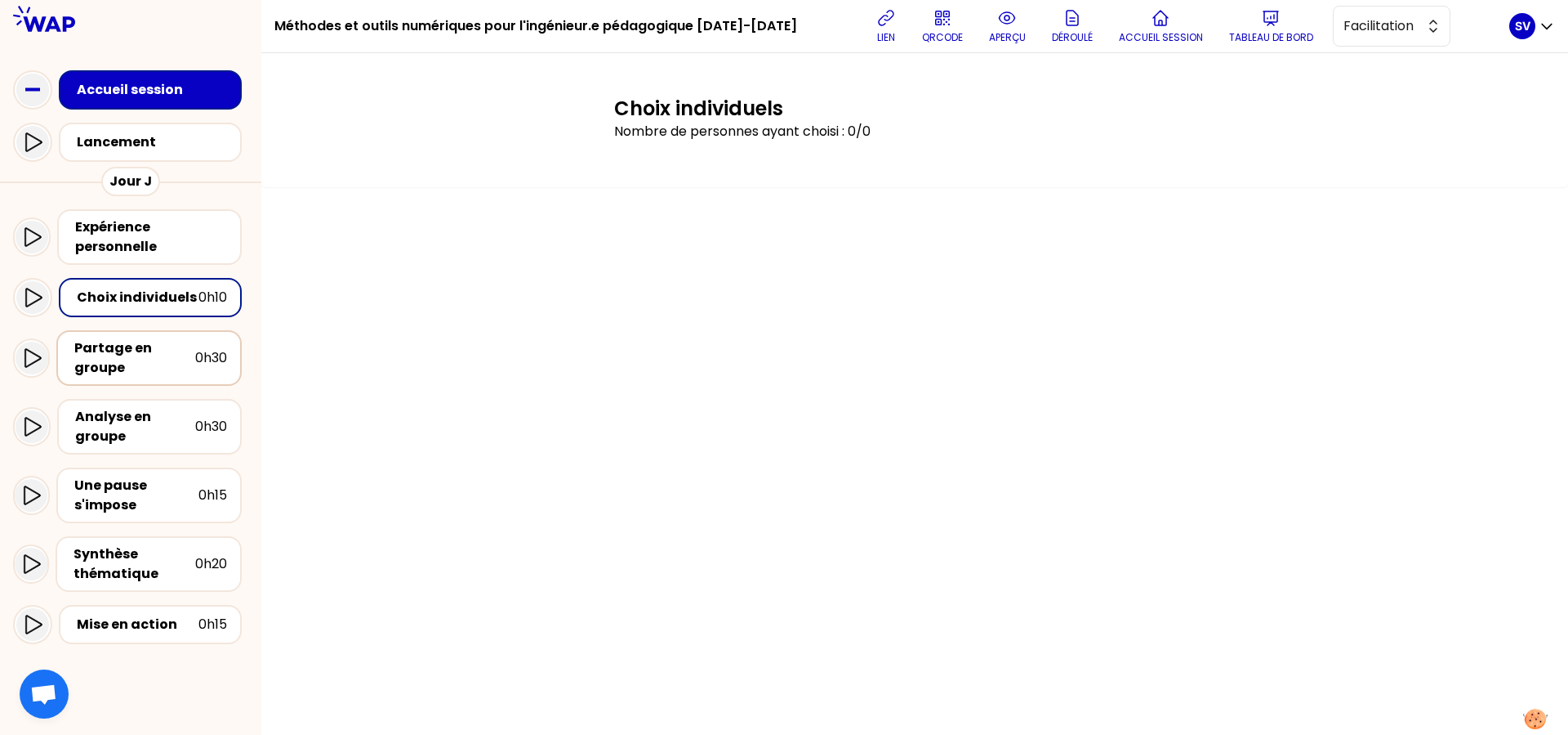
click at [135, 374] on div "Partage en groupe" at bounding box center [134, 357] width 121 height 39
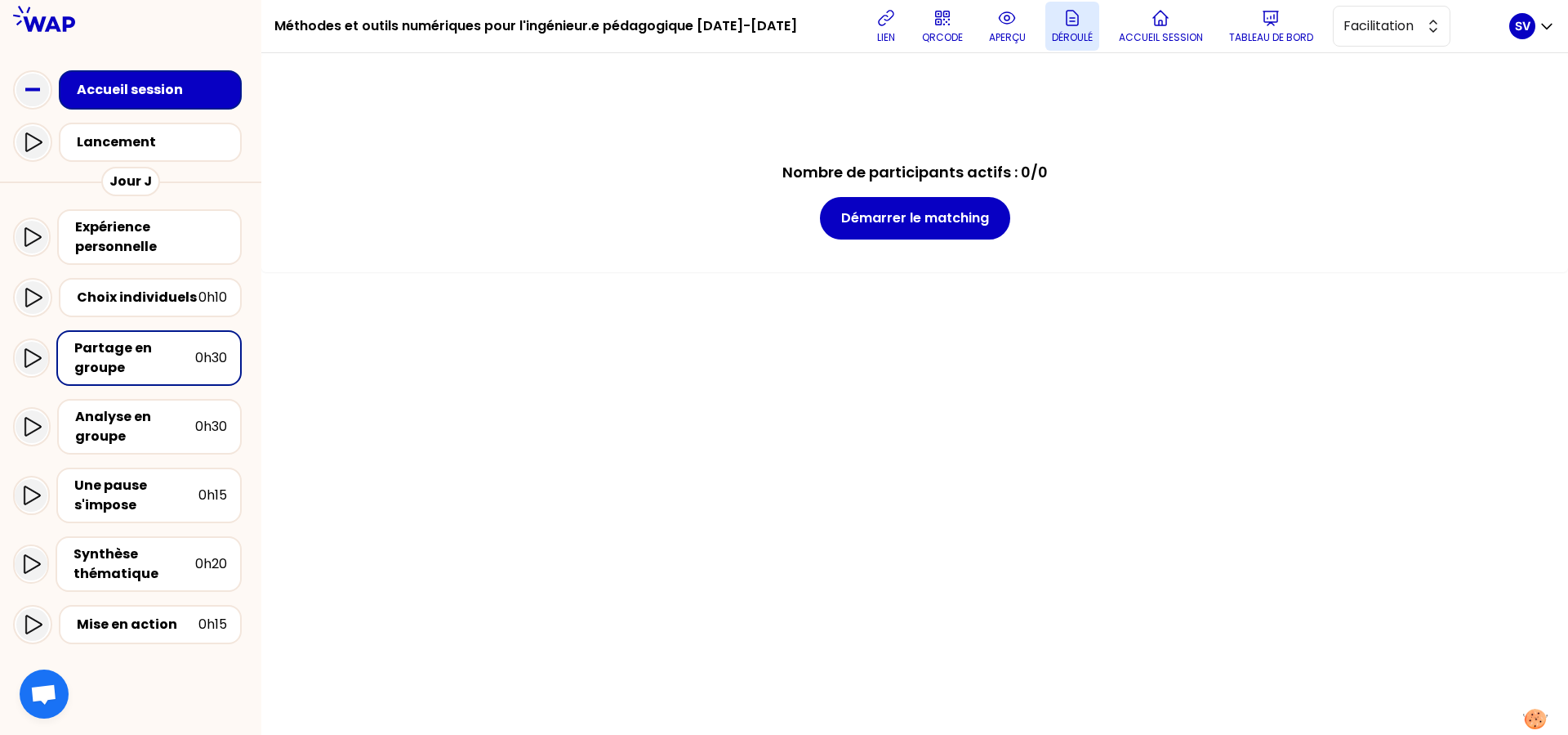
click at [1066, 21] on icon at bounding box center [1071, 18] width 11 height 15
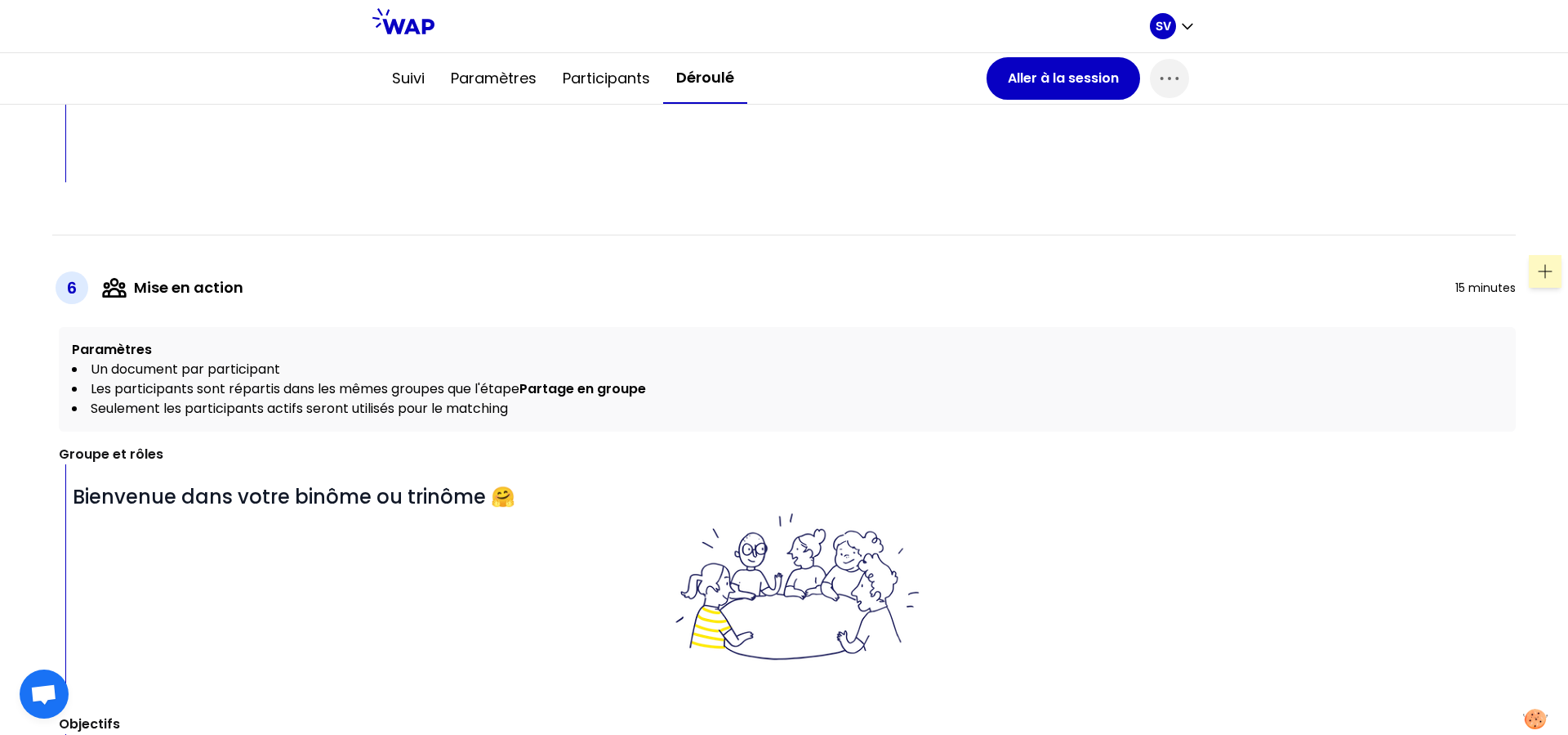
scroll to position [4382, 0]
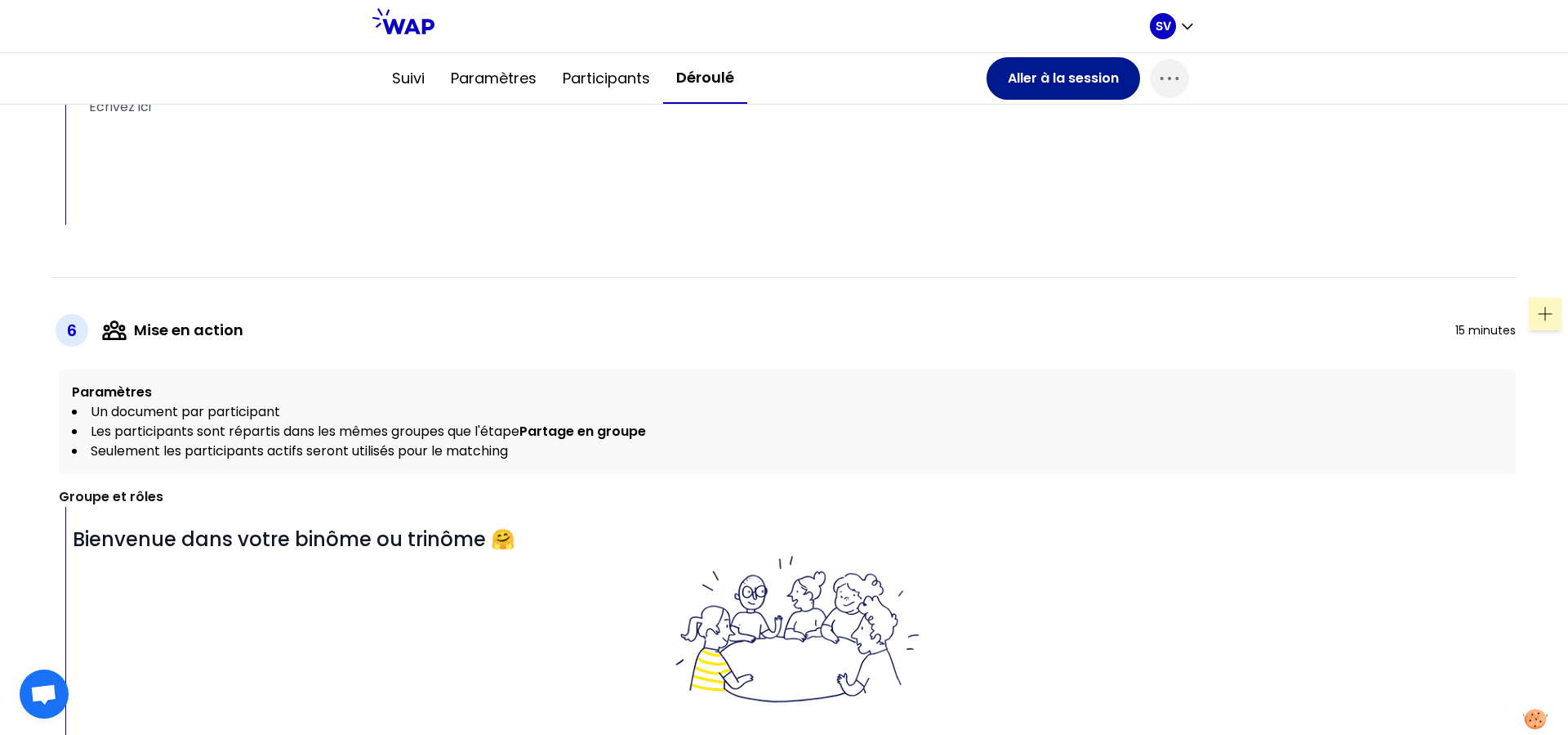
click at [1052, 82] on button "Aller à la session" at bounding box center [1063, 78] width 154 height 42
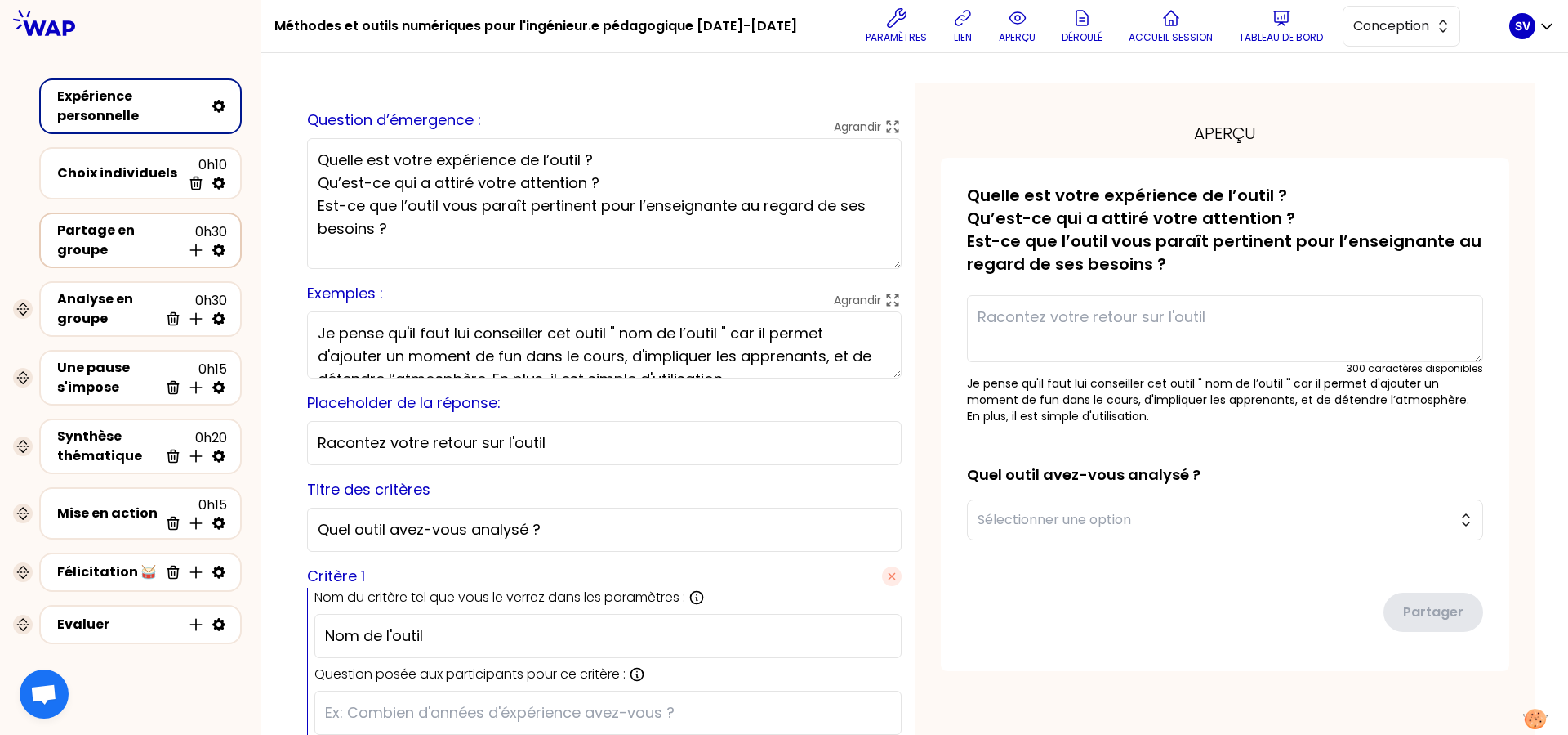
click at [79, 239] on div "Partage en groupe" at bounding box center [119, 240] width 124 height 39
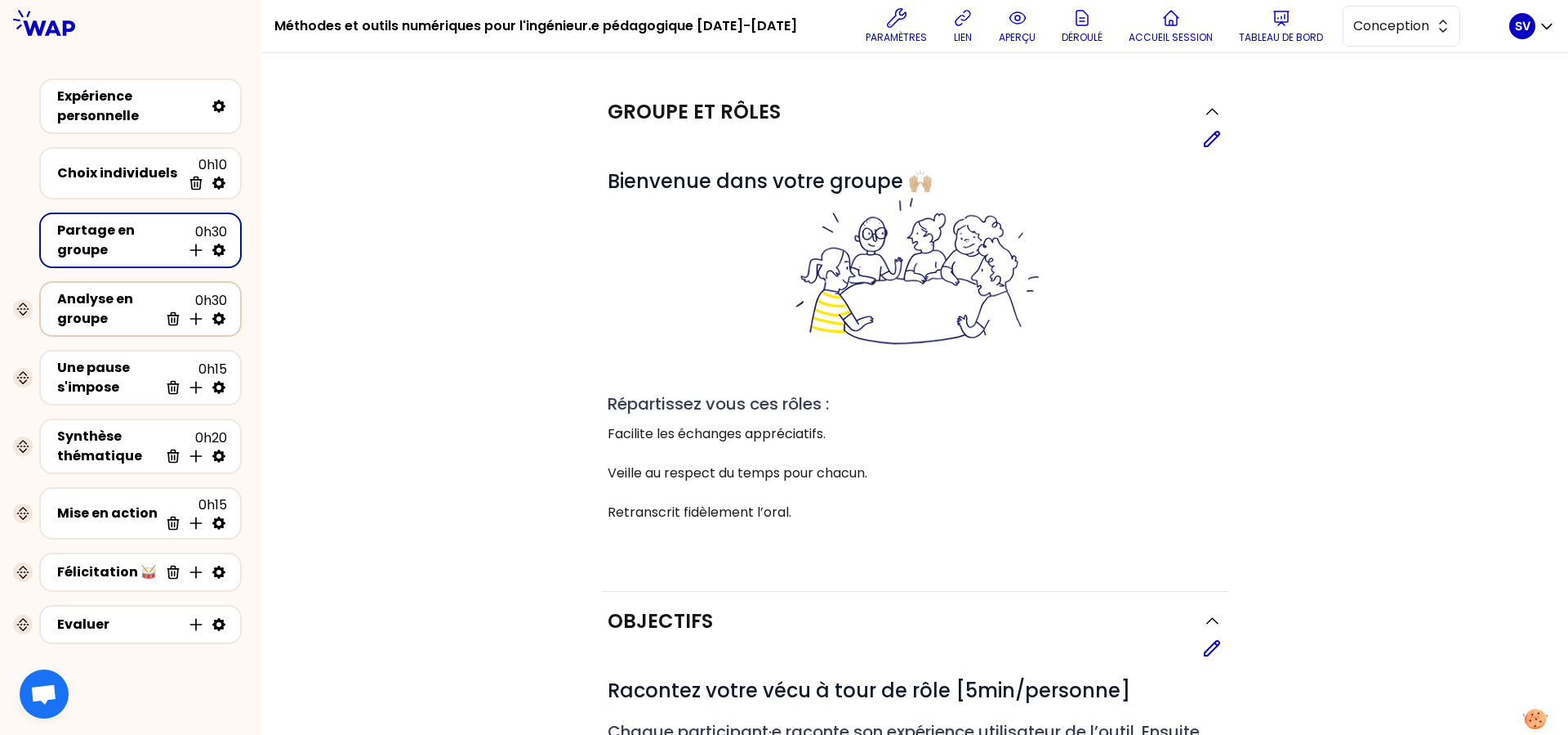
click at [113, 304] on div "Analyse en groupe" at bounding box center [107, 308] width 101 height 39
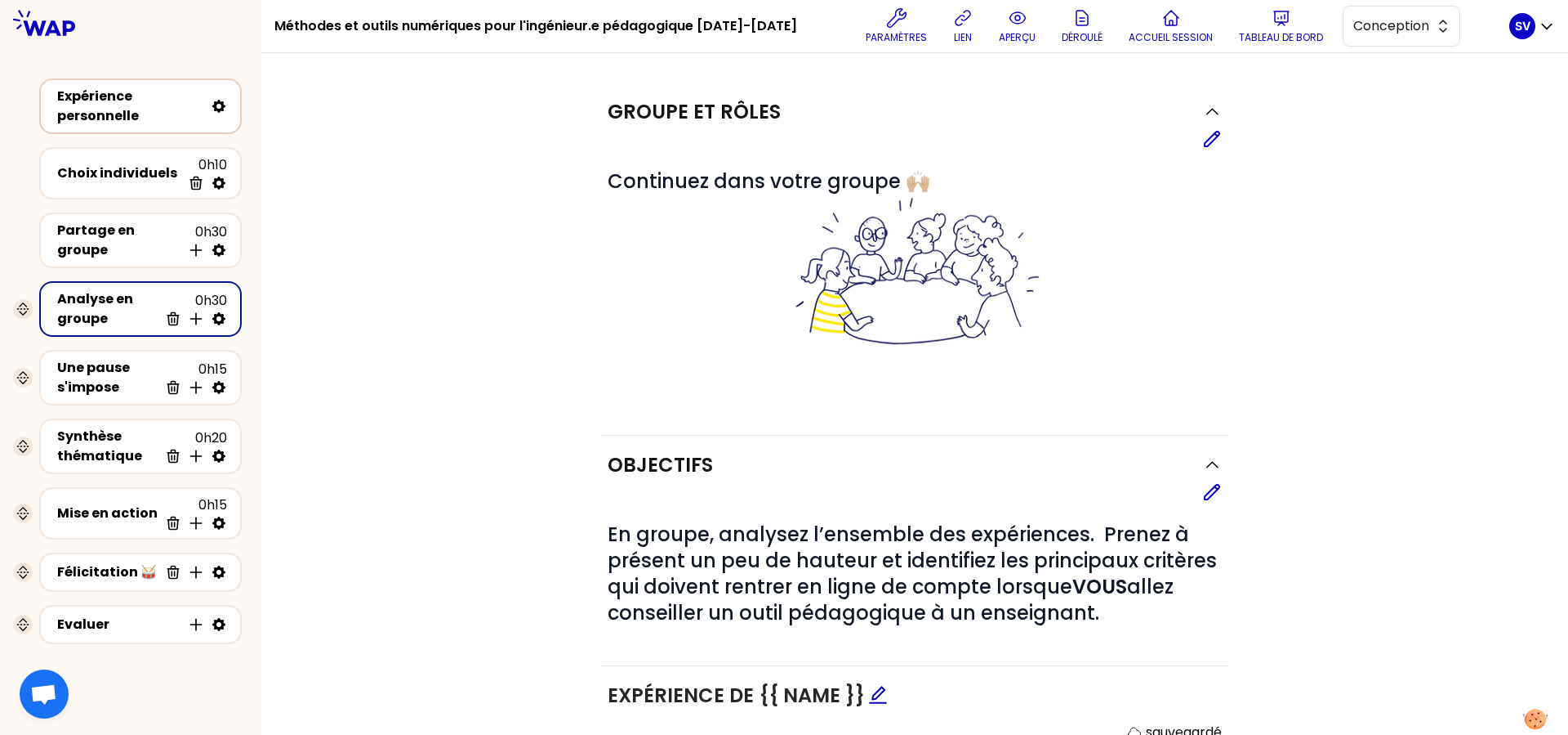
click at [114, 109] on div "Expérience personnelle" at bounding box center [130, 106] width 147 height 39
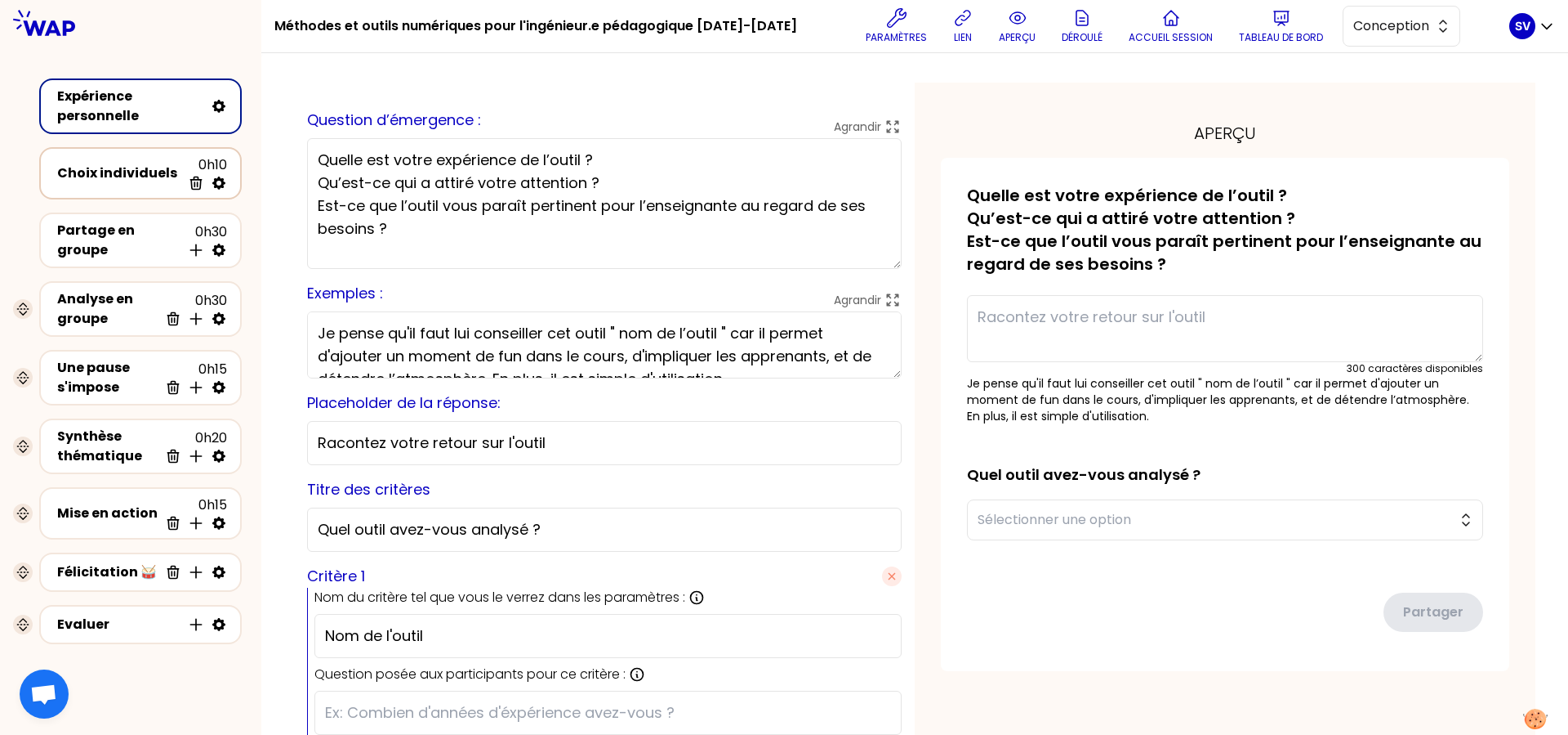
click at [83, 176] on div "Choix individuels" at bounding box center [119, 173] width 124 height 20
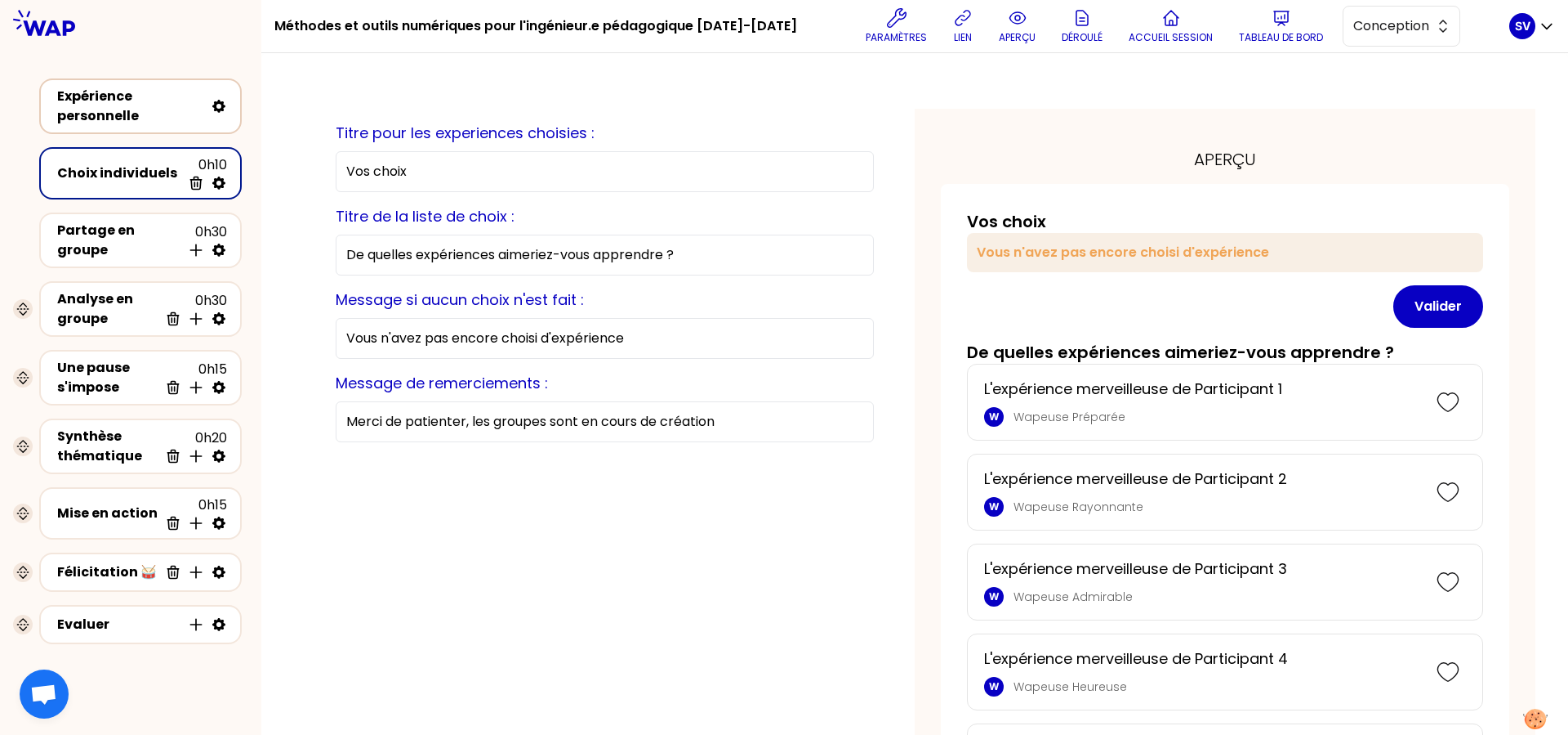
click at [112, 110] on div "Expérience personnelle" at bounding box center [130, 106] width 147 height 39
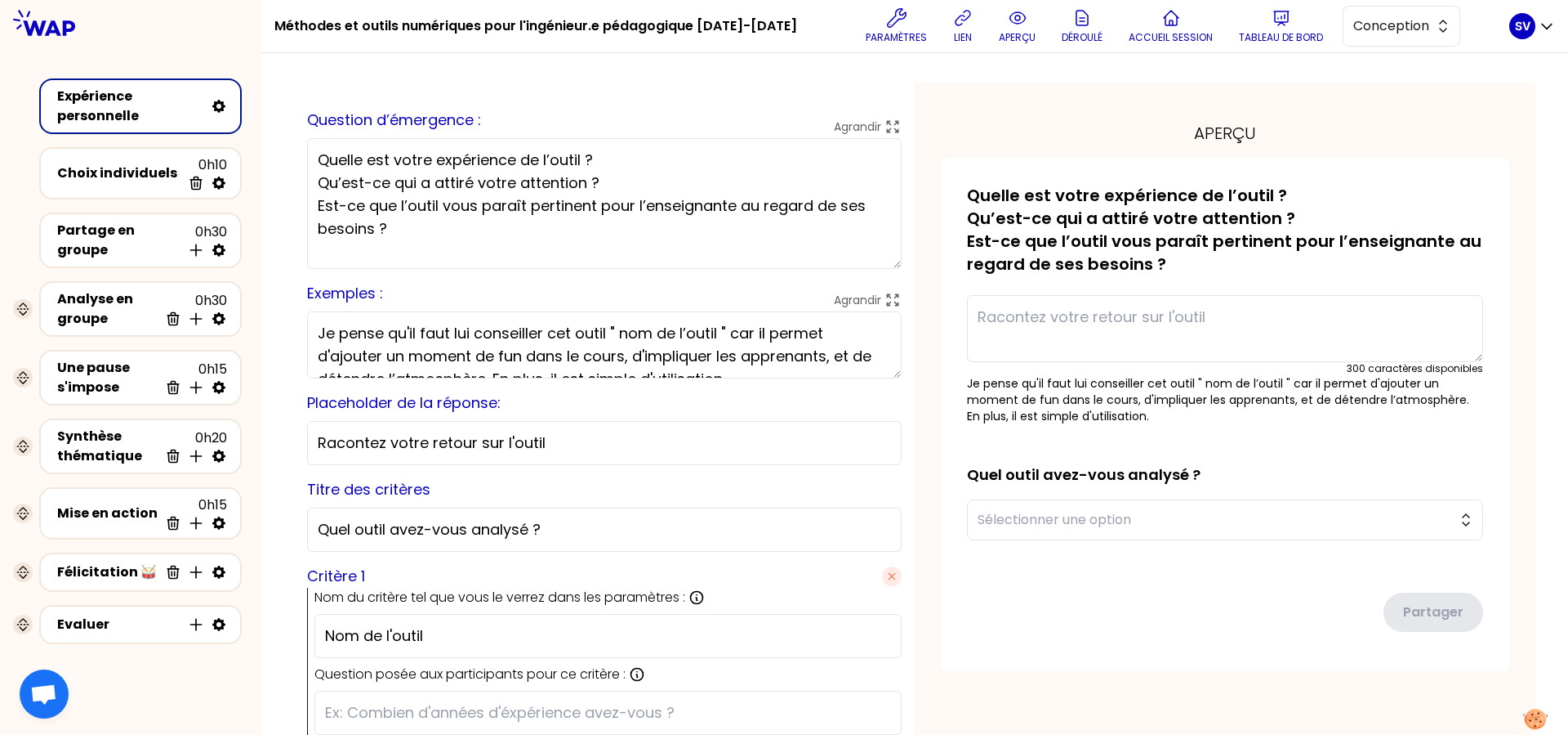
scroll to position [265, 0]
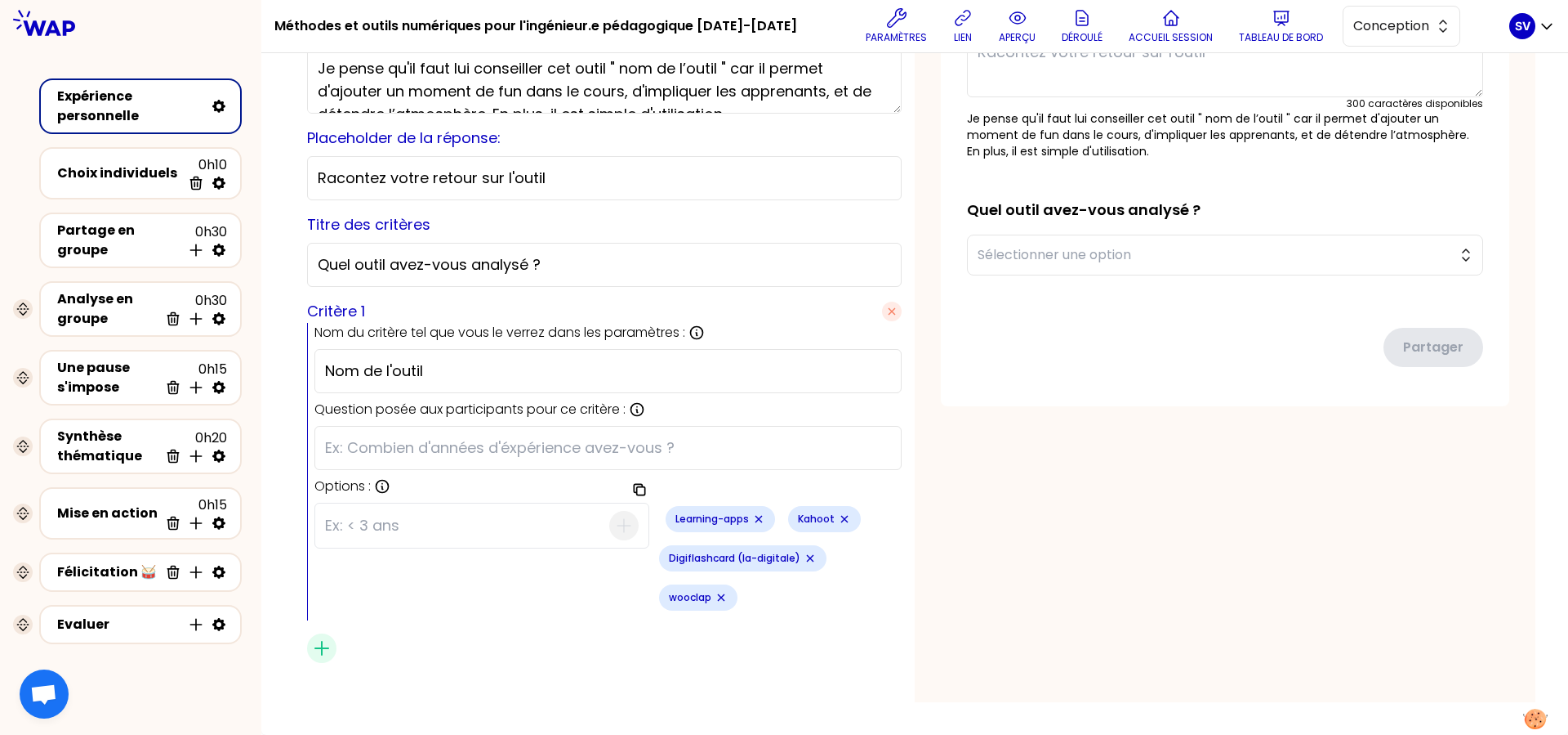
click at [341, 530] on input at bounding box center [467, 525] width 284 height 42
paste input "[URL][DOMAIN_NAME]"
click at [487, 526] on input "[URL][DOMAIN_NAME]" at bounding box center [467, 525] width 284 height 42
click at [384, 523] on input "[URL][DOMAIN_NAME]" at bounding box center [467, 525] width 284 height 42
type input "[DOMAIN_NAME]"
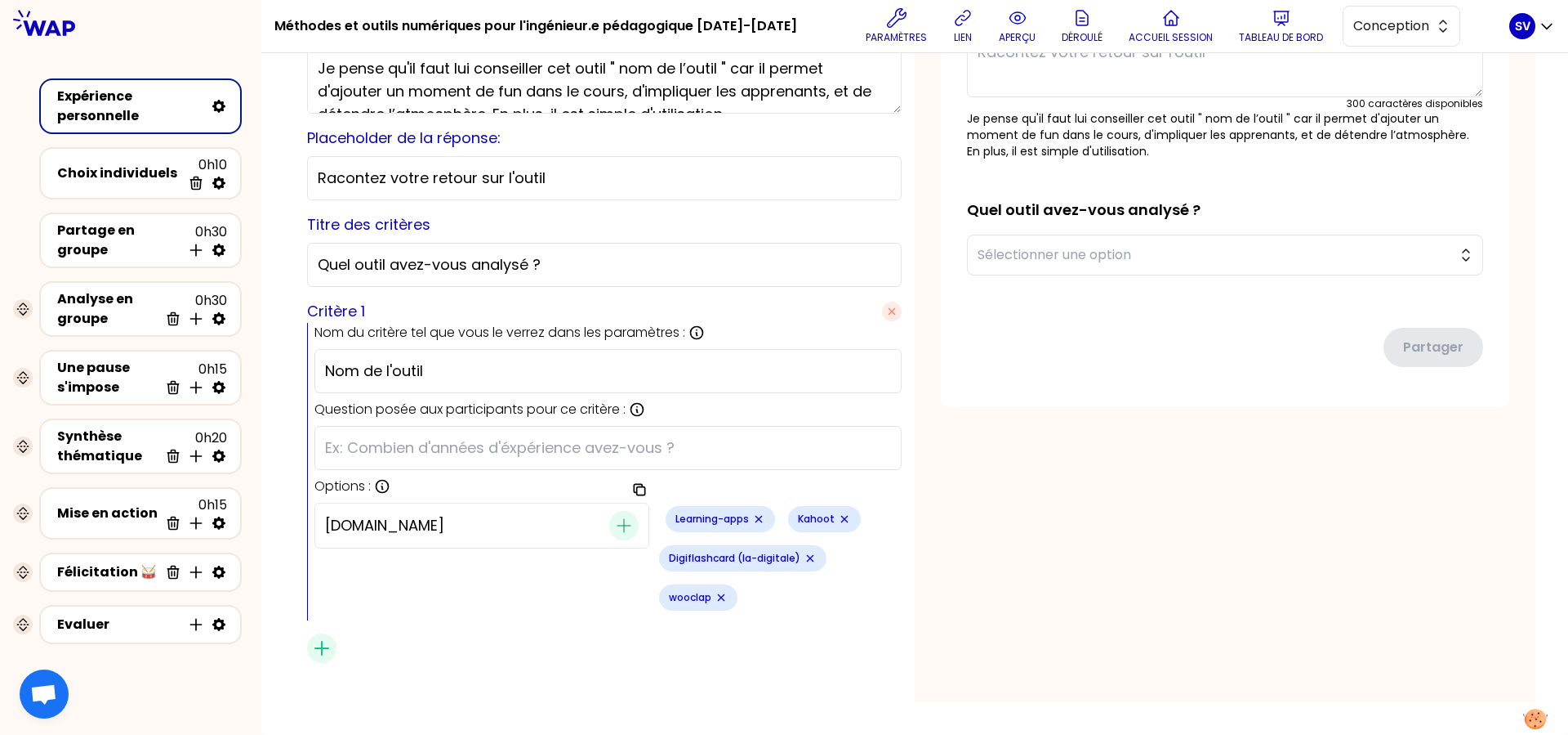
click at [614, 526] on icon "button" at bounding box center [624, 526] width 20 height 20
click at [369, 536] on input at bounding box center [467, 525] width 284 height 42
paste input "[DOMAIN_NAME]"
type input "[DOMAIN_NAME]"
click at [614, 529] on icon "button" at bounding box center [624, 526] width 20 height 20
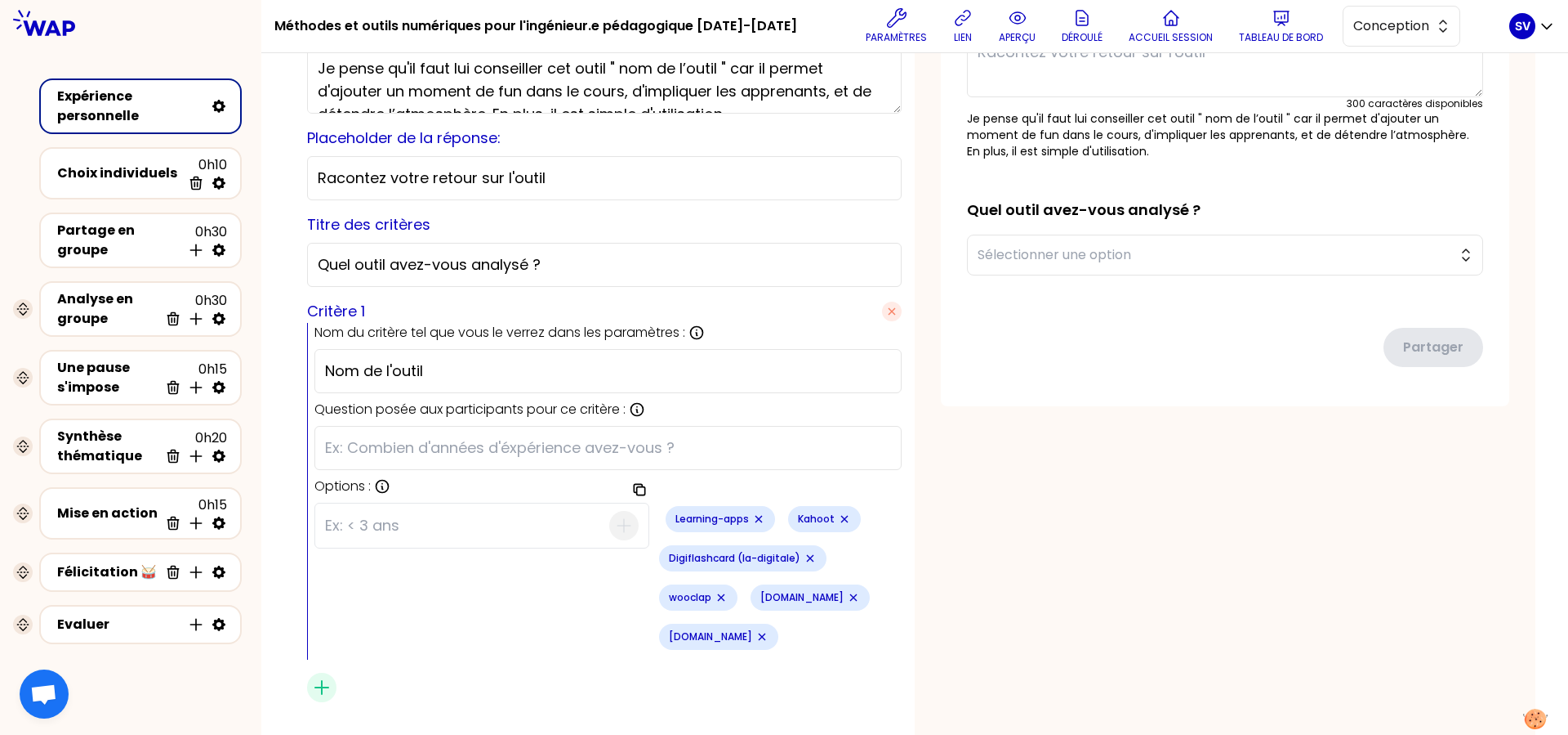
click at [342, 536] on input at bounding box center [467, 525] width 284 height 42
paste input "[DOMAIN_NAME]"
type input "[DOMAIN_NAME]"
click at [618, 524] on icon "button" at bounding box center [624, 526] width 20 height 20
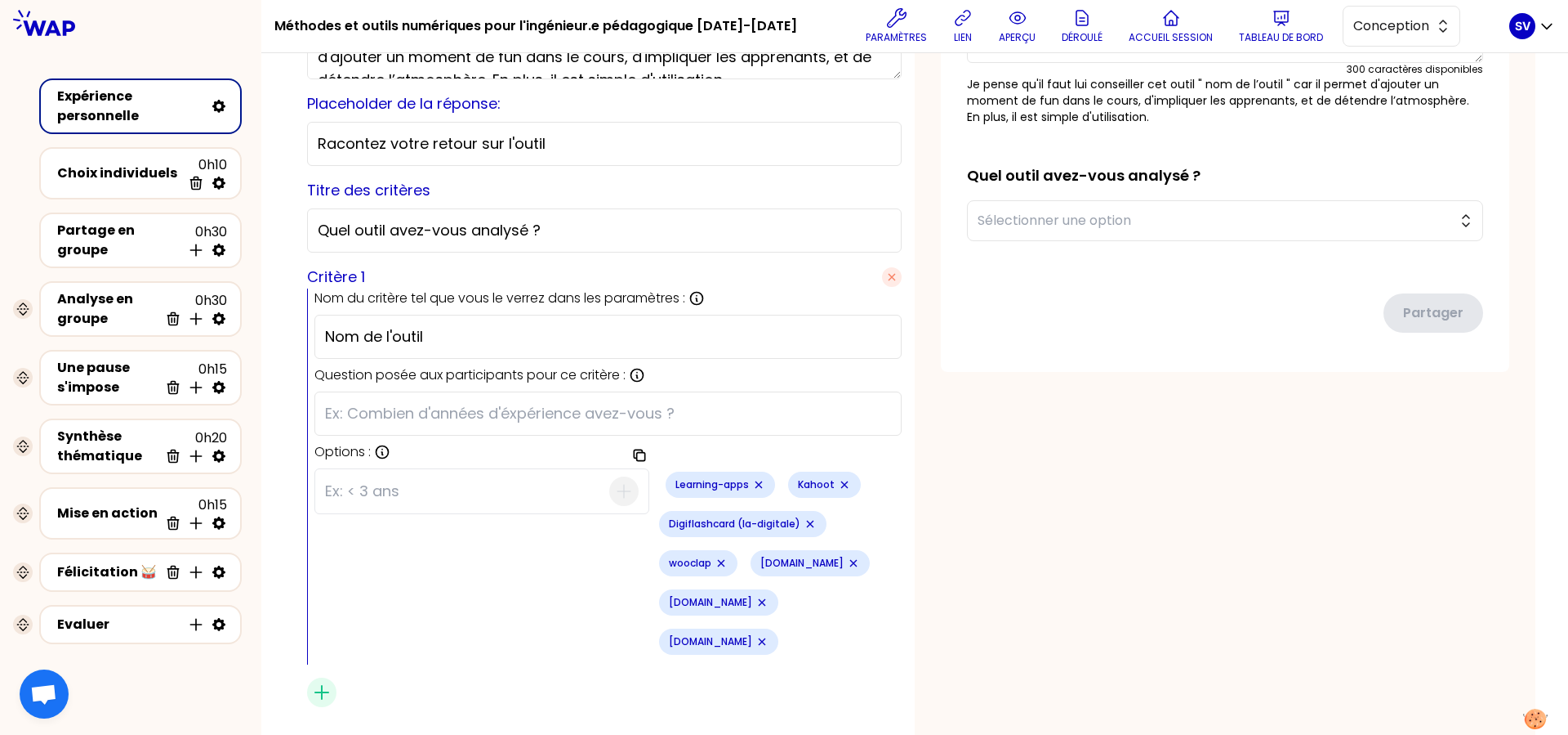
scroll to position [304, 0]
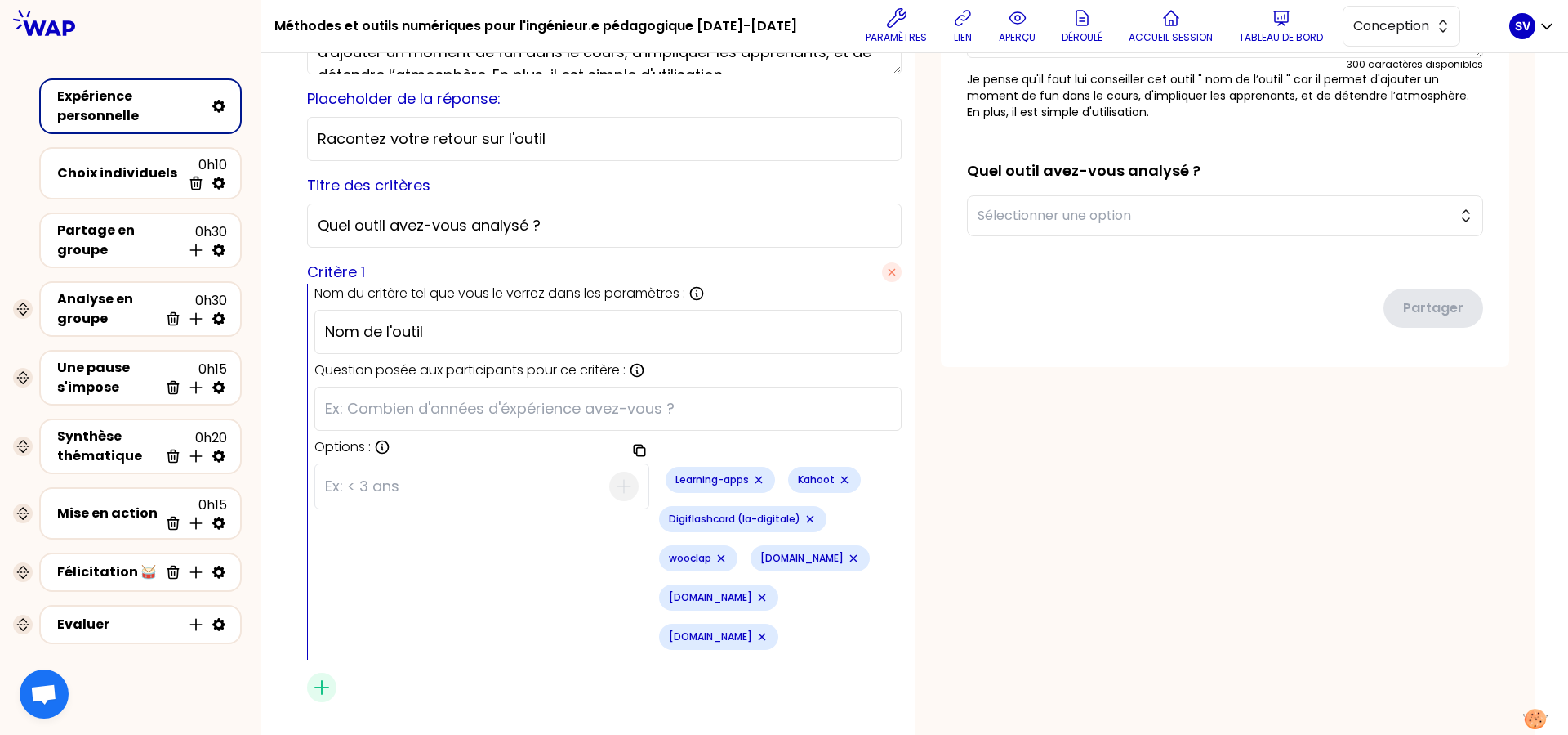
click at [405, 492] on input at bounding box center [467, 486] width 284 height 42
paste input "[DOMAIN_NAME]"
type input "[DOMAIN_NAME]"
click at [616, 485] on icon "button" at bounding box center [624, 486] width 20 height 20
